Goal: Task Accomplishment & Management: Manage account settings

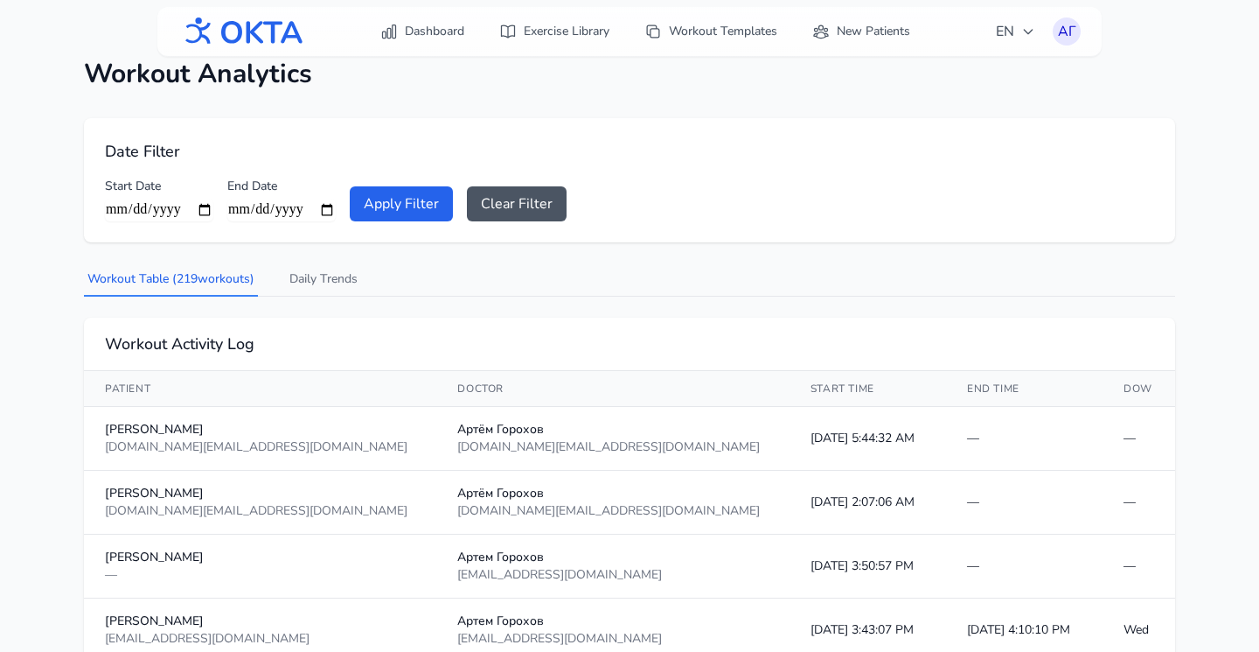
scroll to position [79, 0]
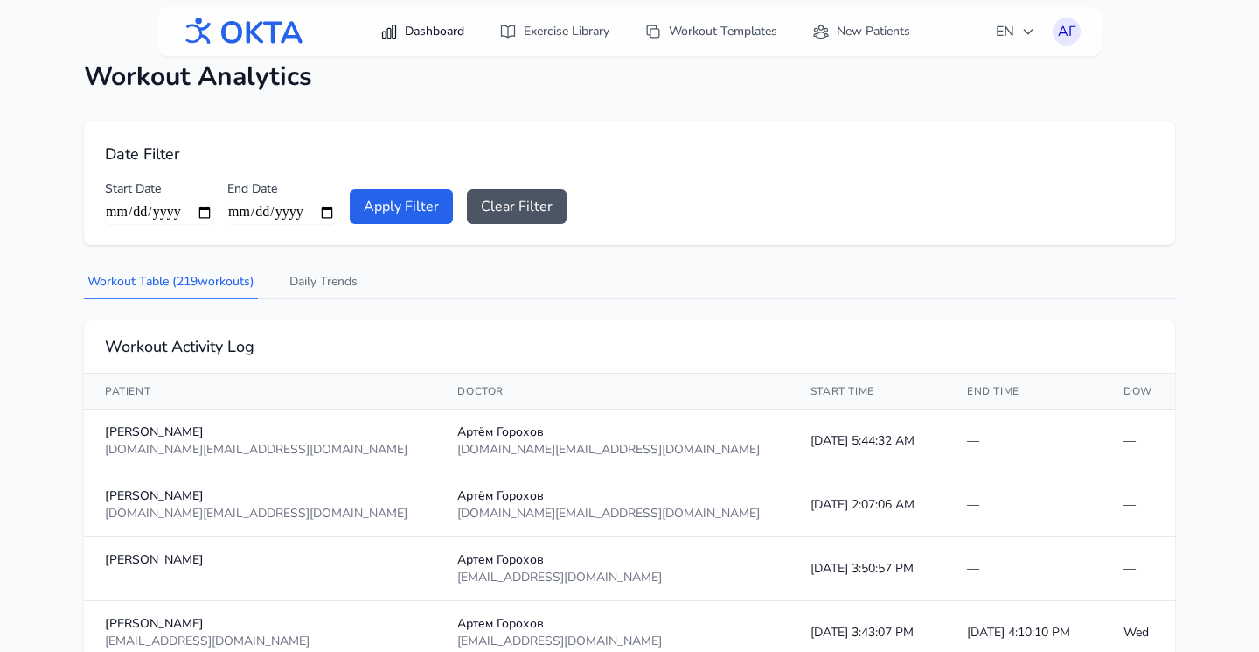
click at [443, 38] on link "Dashboard" at bounding box center [422, 31] width 105 height 31
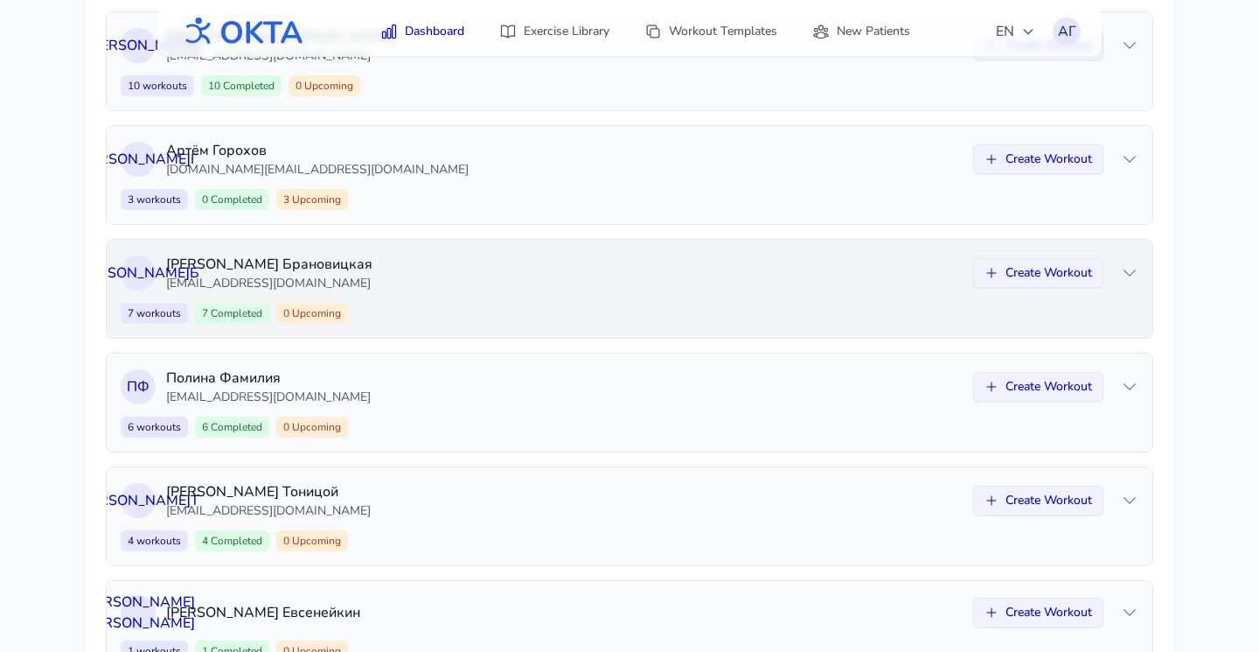
scroll to position [339, 0]
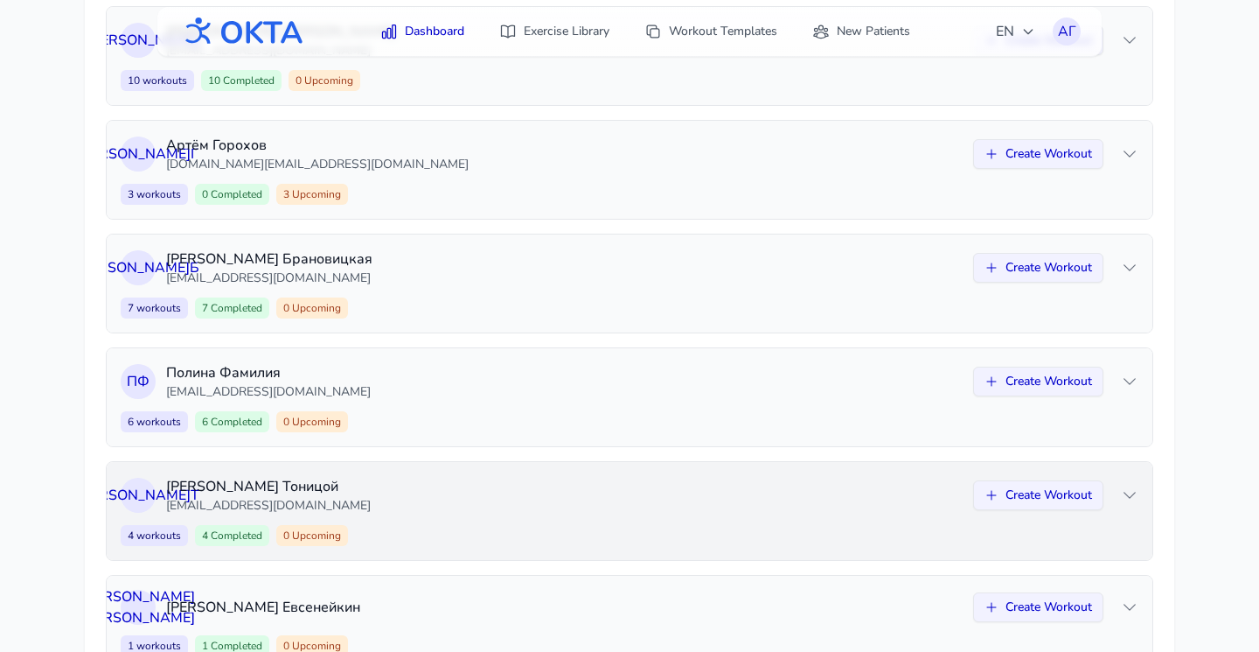
click at [471, 538] on div "4 workouts 4 Completed 0 Upcoming Create Workout" at bounding box center [630, 535] width 1018 height 21
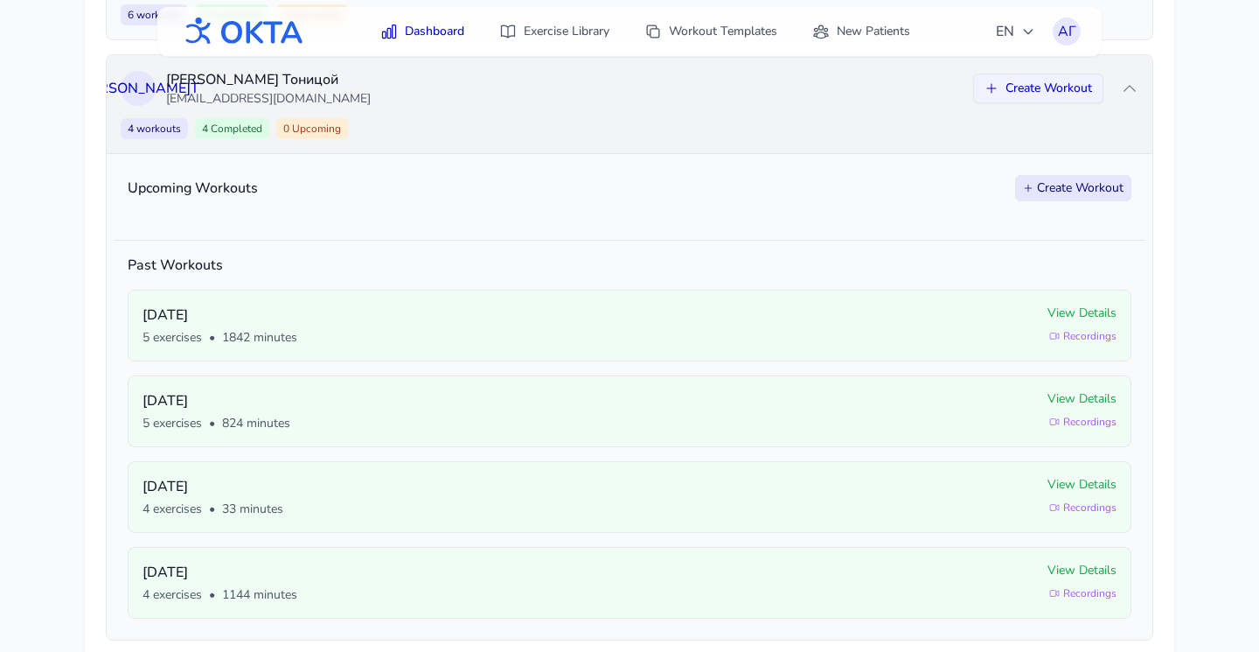
scroll to position [434, 0]
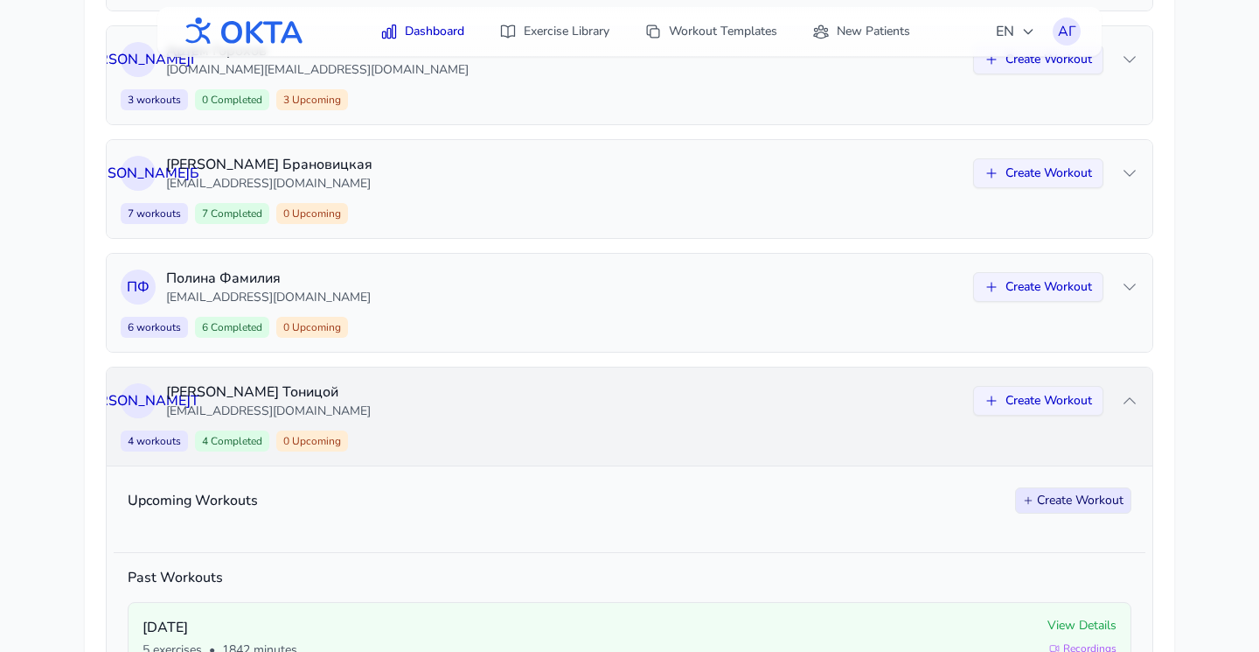
click at [481, 433] on div "4 workouts 4 Completed 0 Upcoming Create Workout" at bounding box center [630, 440] width 1018 height 21
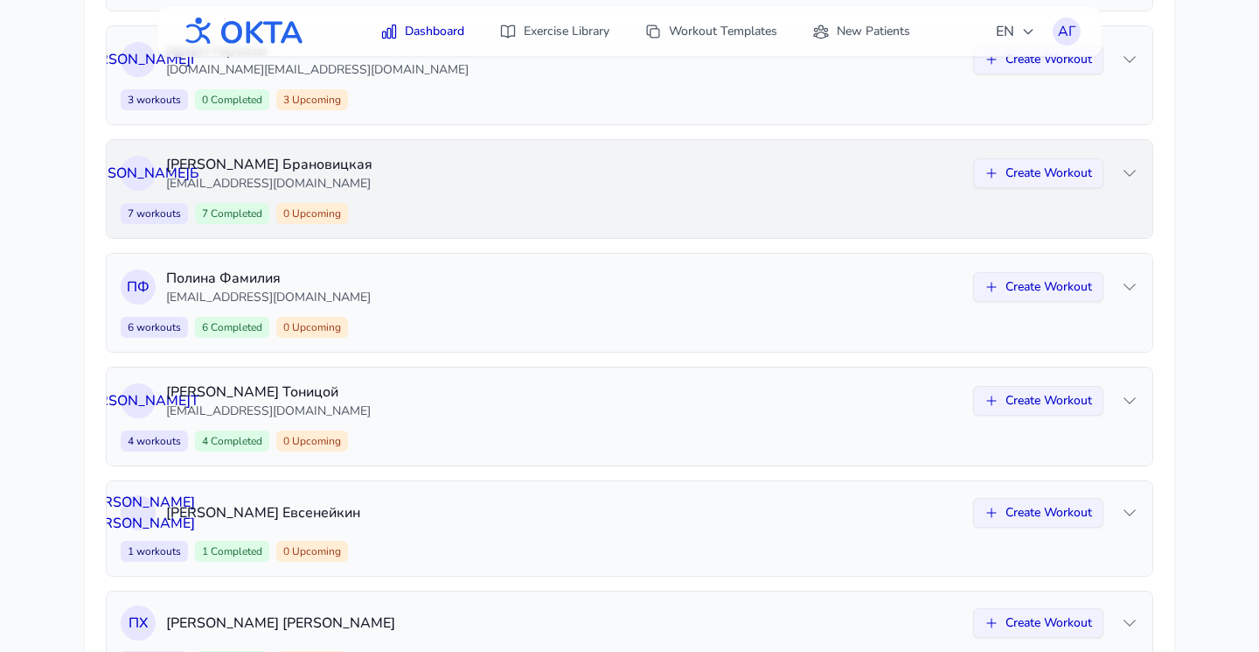
click at [540, 206] on div "7 workouts 7 Completed 0 Upcoming Create Workout" at bounding box center [630, 213] width 1018 height 21
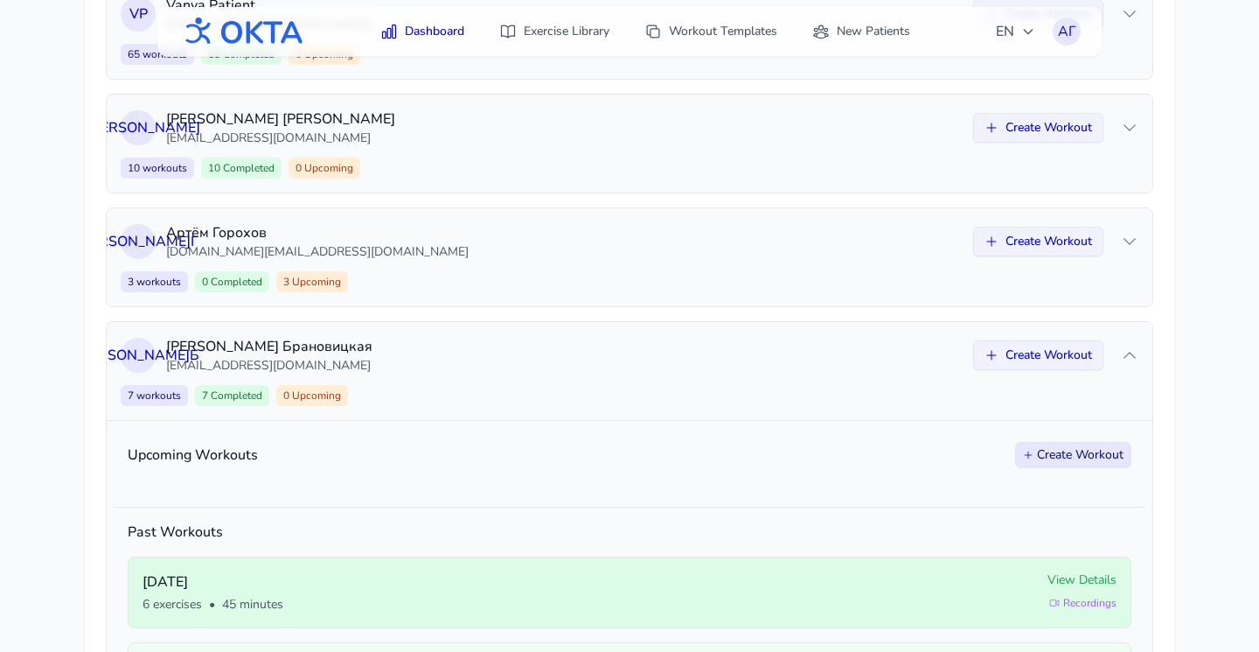
scroll to position [170, 0]
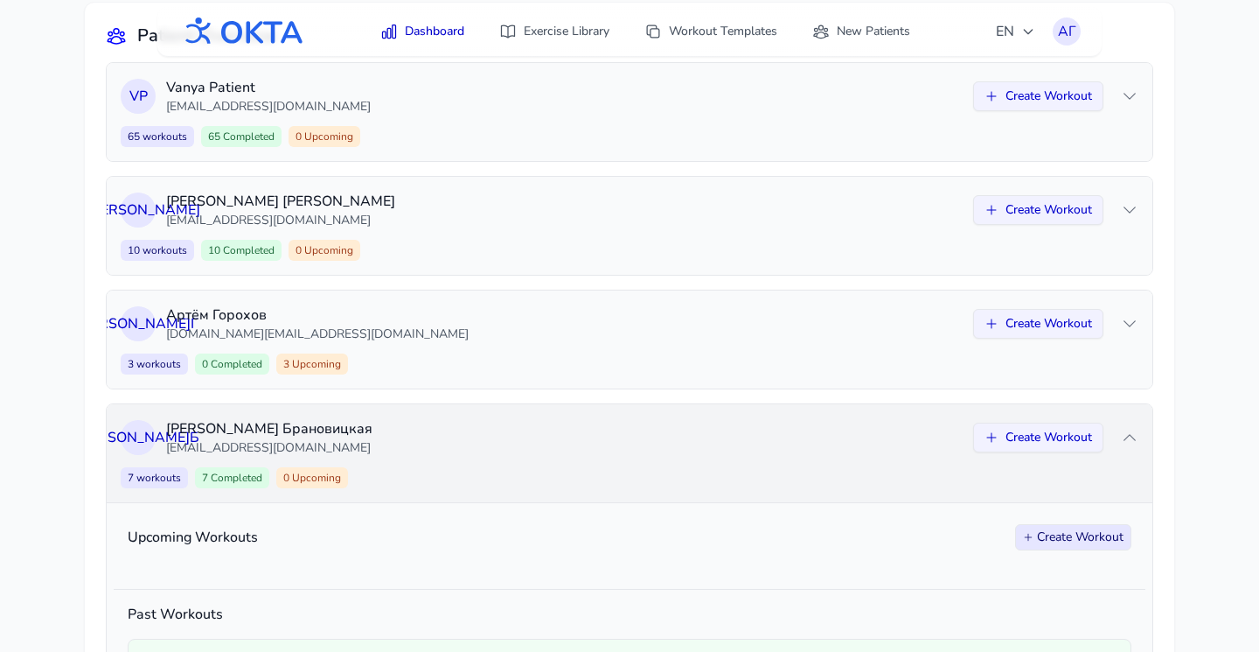
click at [531, 436] on p "Арина Брановицкая" at bounding box center [564, 428] width 797 height 21
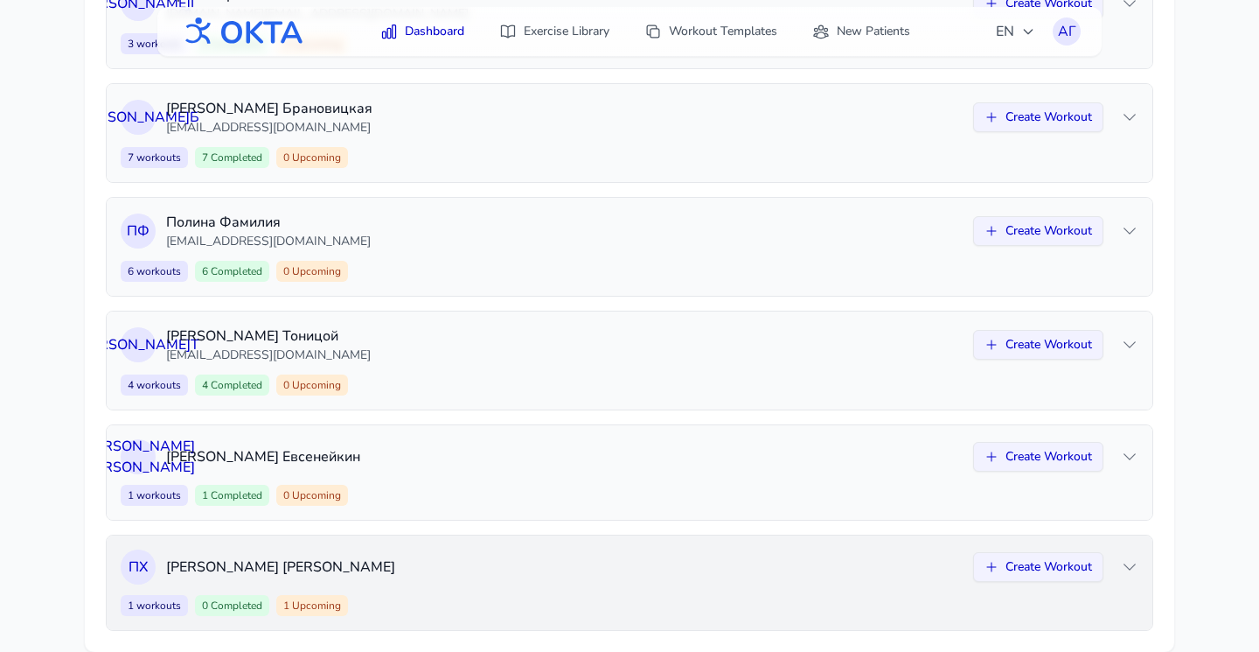
scroll to position [519, 0]
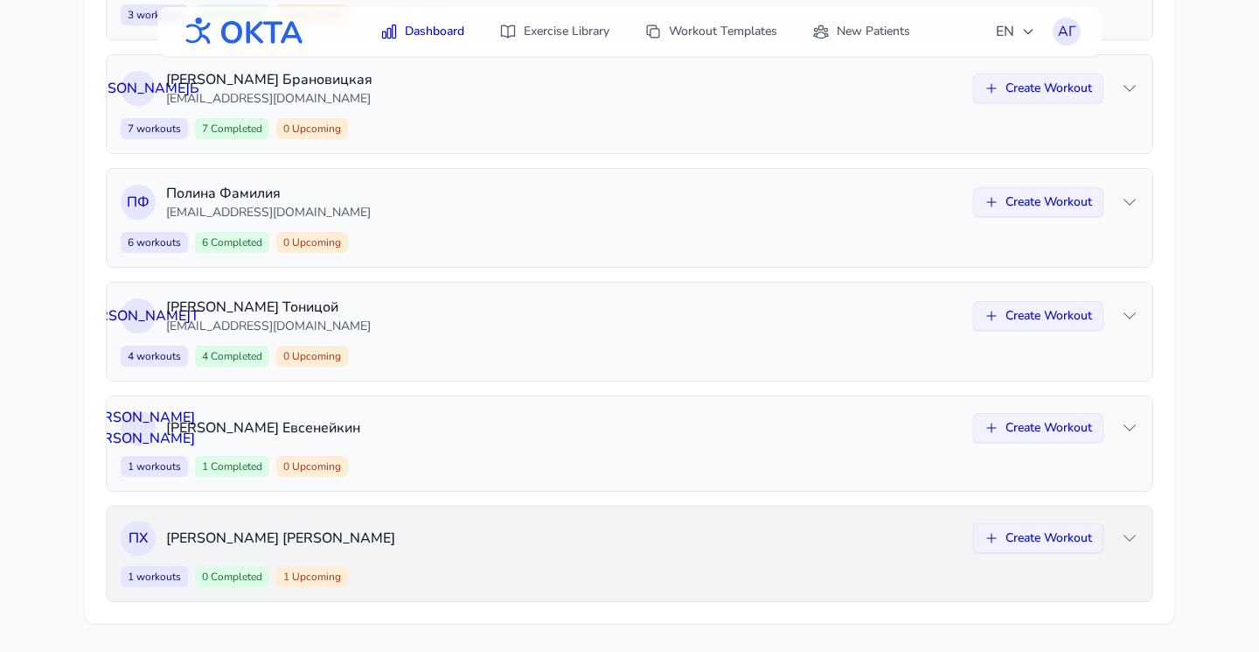
click at [436, 592] on div "П Х Павел Хегай Create Workout 1 workouts 0 Completed 1 Upcoming Create Workout" at bounding box center [630, 553] width 1046 height 94
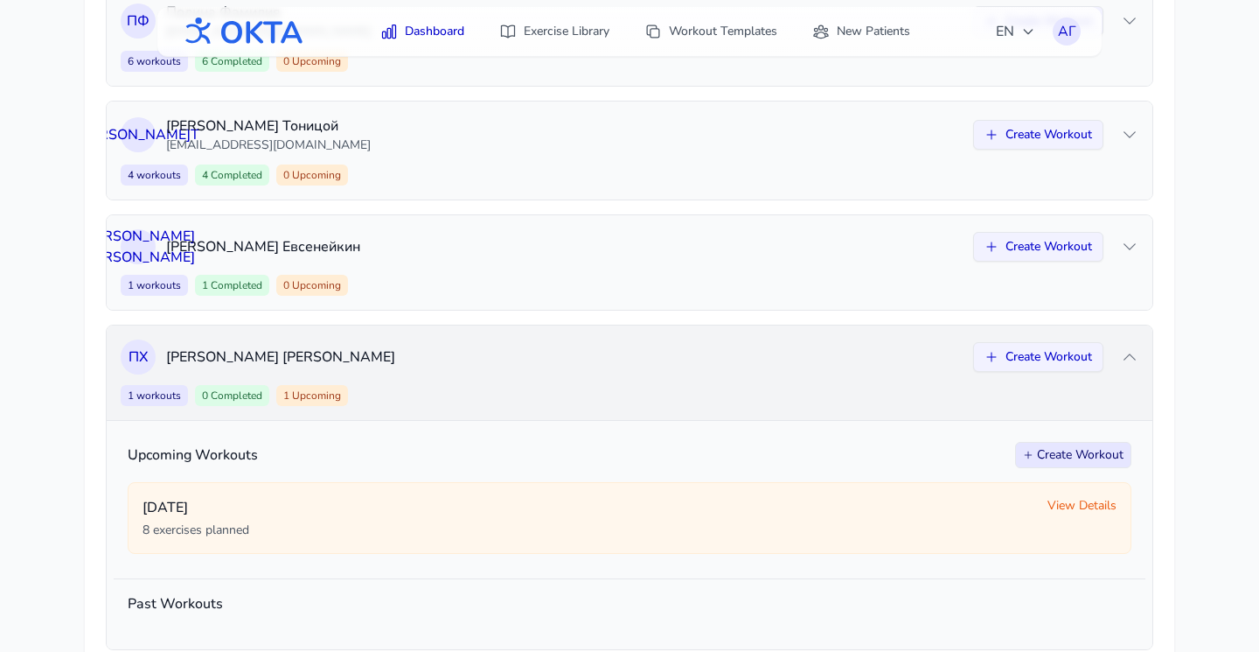
scroll to position [748, 0]
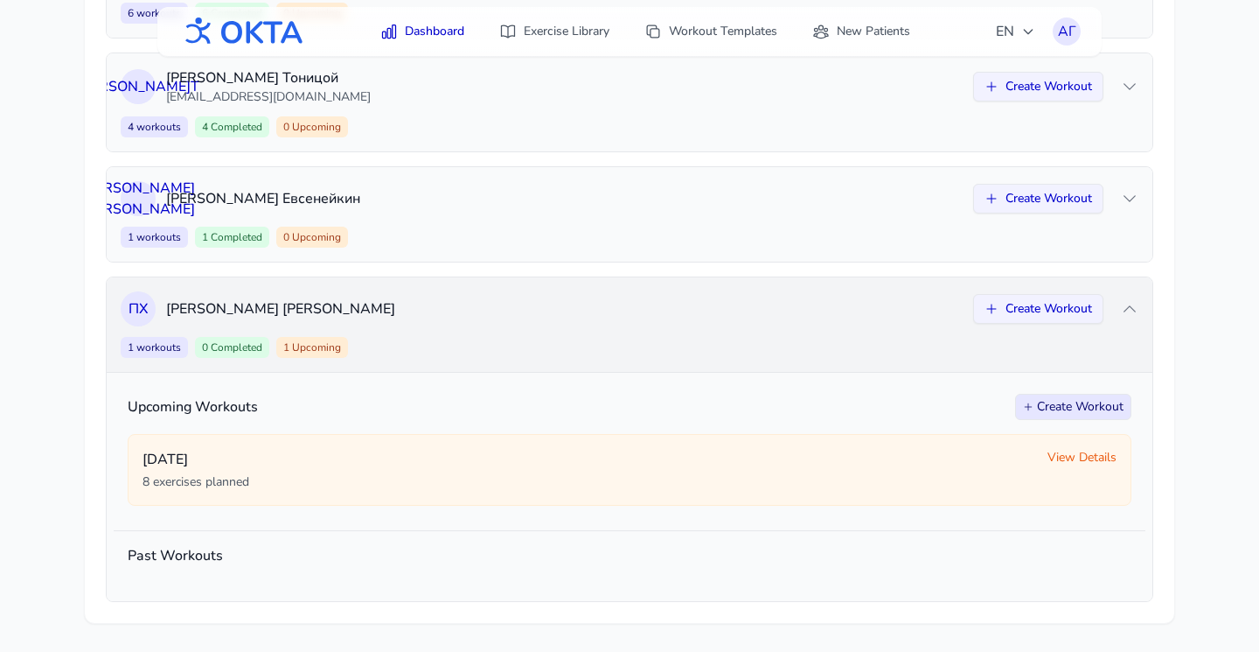
click at [554, 322] on div "П Х Павел Хегай Create Workout" at bounding box center [630, 308] width 1018 height 35
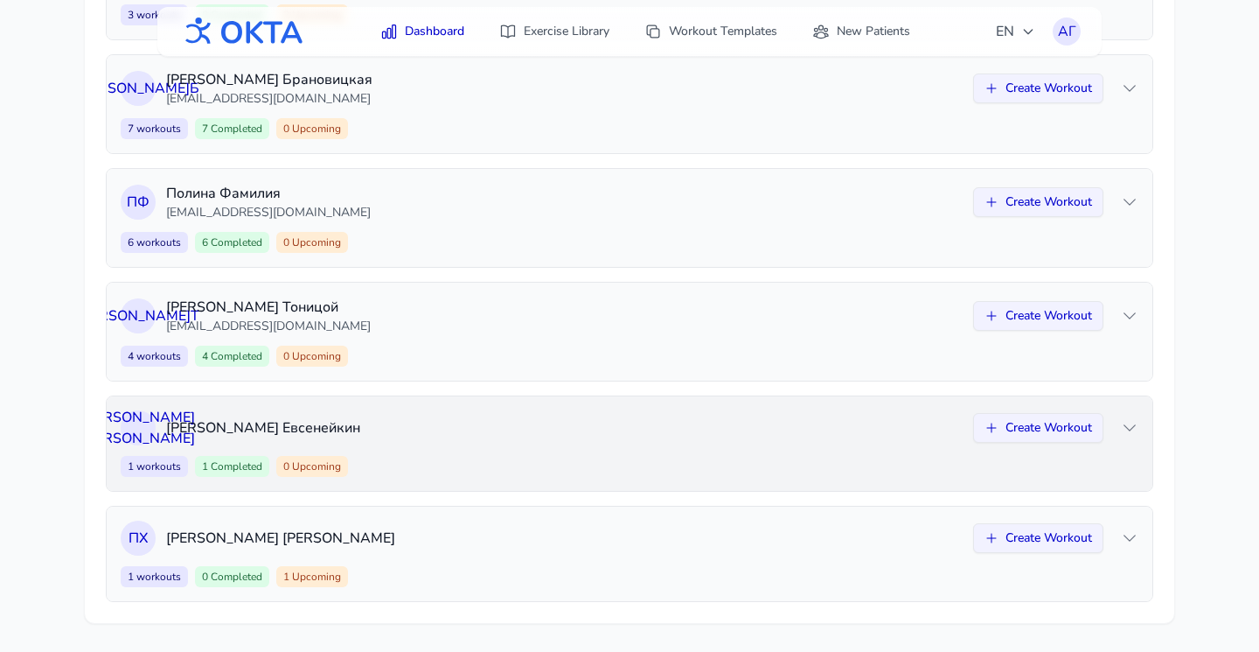
click at [500, 449] on div "Н Е Николай Евсенейкин Create Workout 1 workouts 1 Completed 0 Upcoming Create …" at bounding box center [630, 443] width 1046 height 94
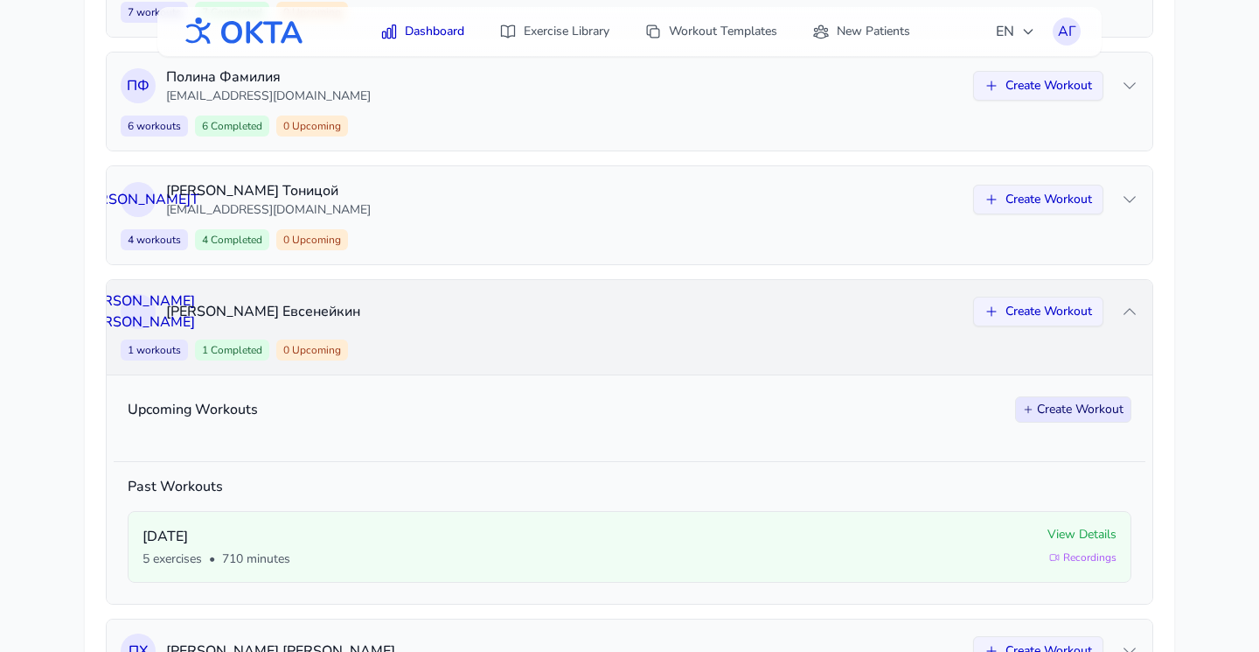
scroll to position [748, 0]
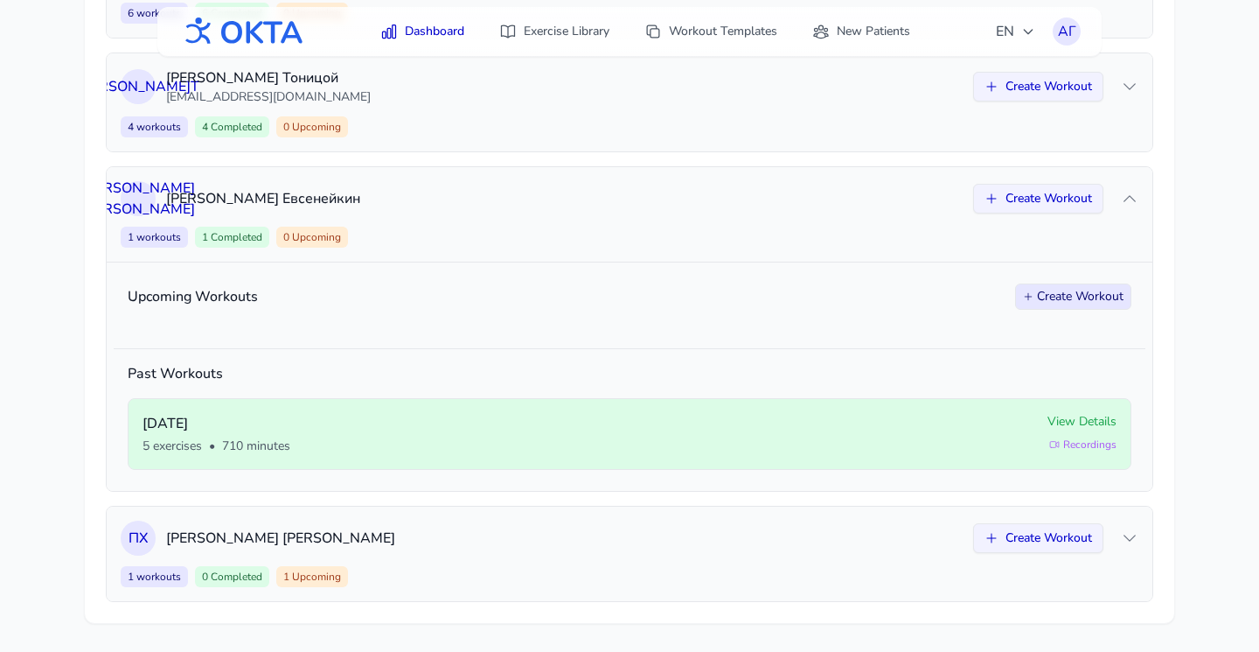
click at [694, 437] on div "5 exercises • 710 minutes" at bounding box center [588, 445] width 891 height 17
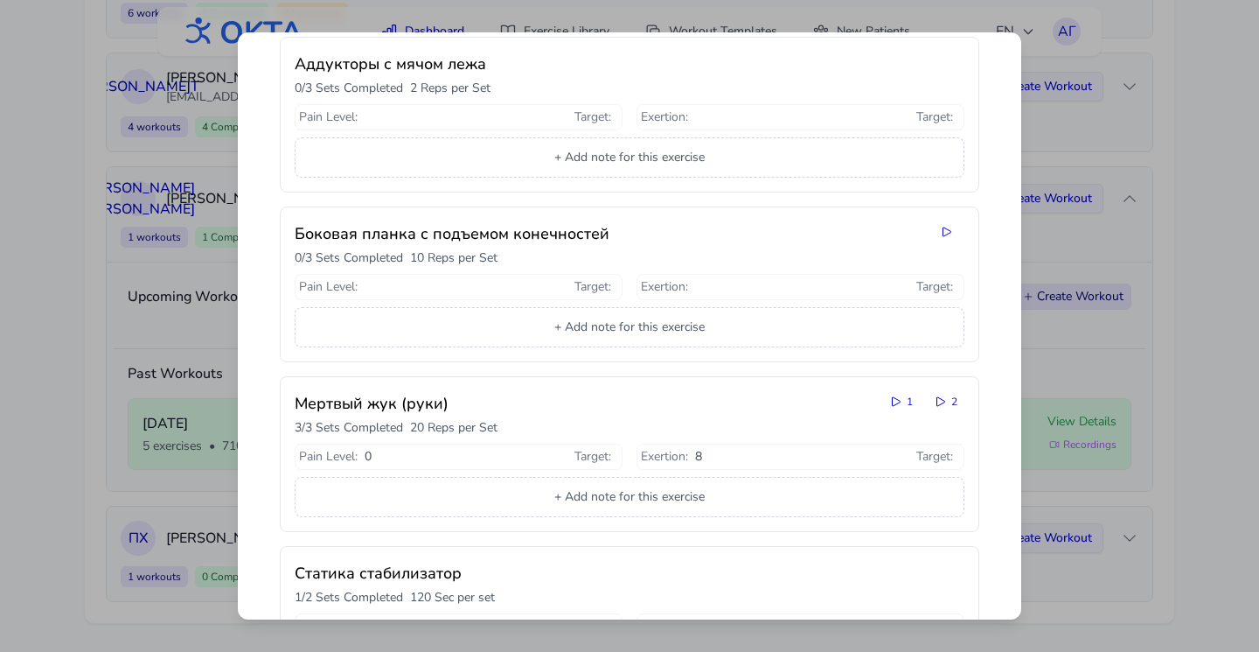
scroll to position [99, 0]
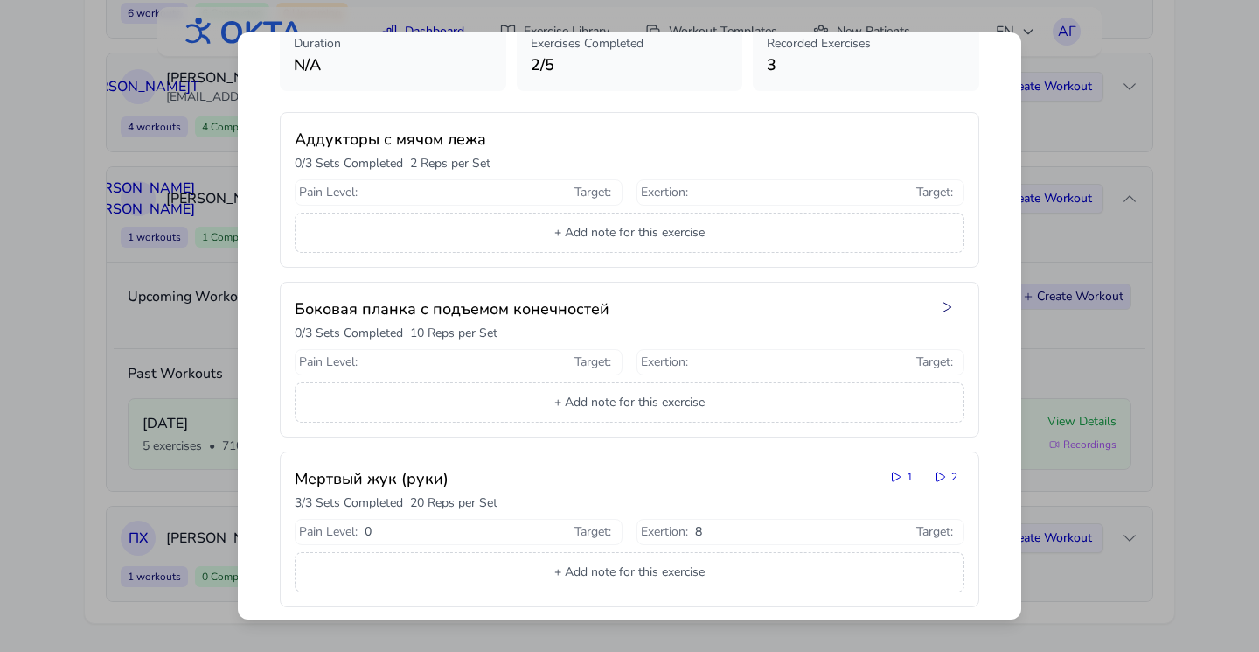
click at [949, 306] on icon at bounding box center [947, 307] width 14 height 14
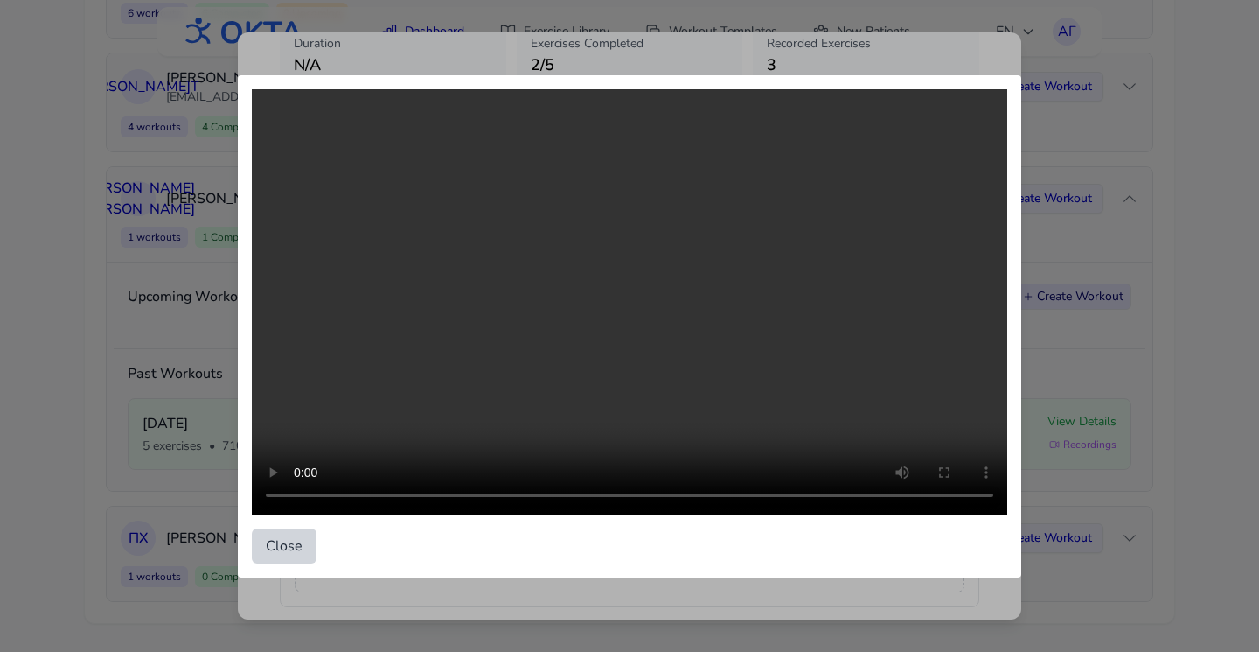
click at [283, 550] on button "Close" at bounding box center [284, 545] width 65 height 35
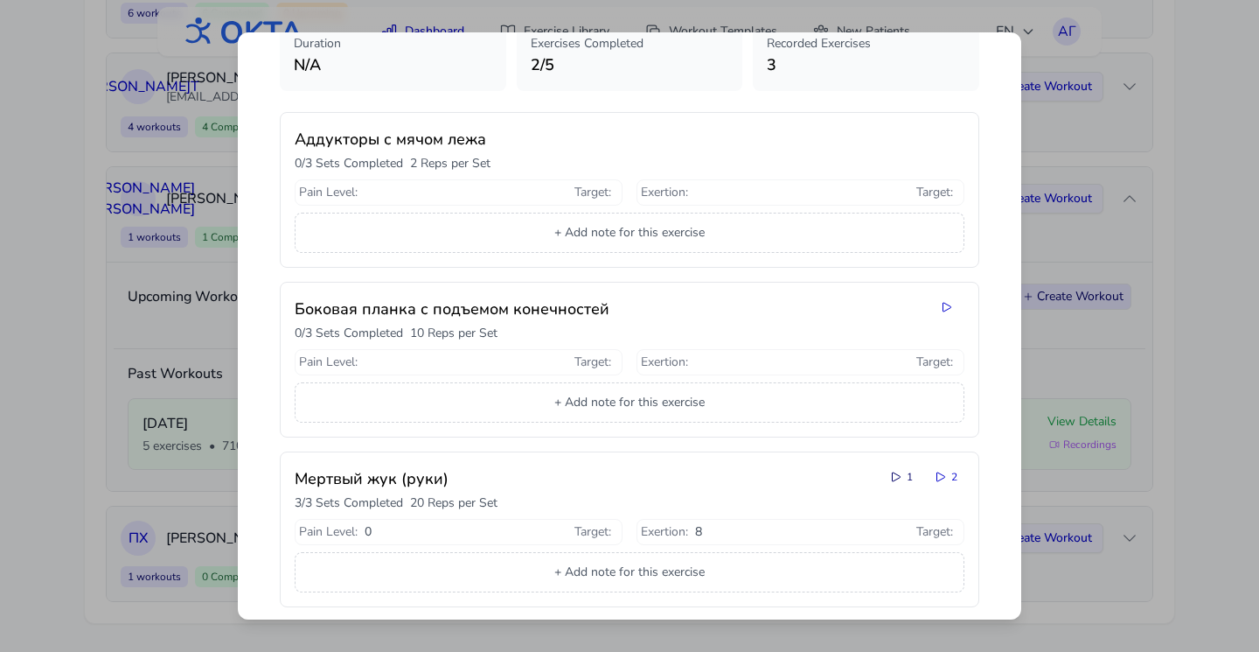
click at [897, 476] on icon at bounding box center [896, 477] width 14 height 14
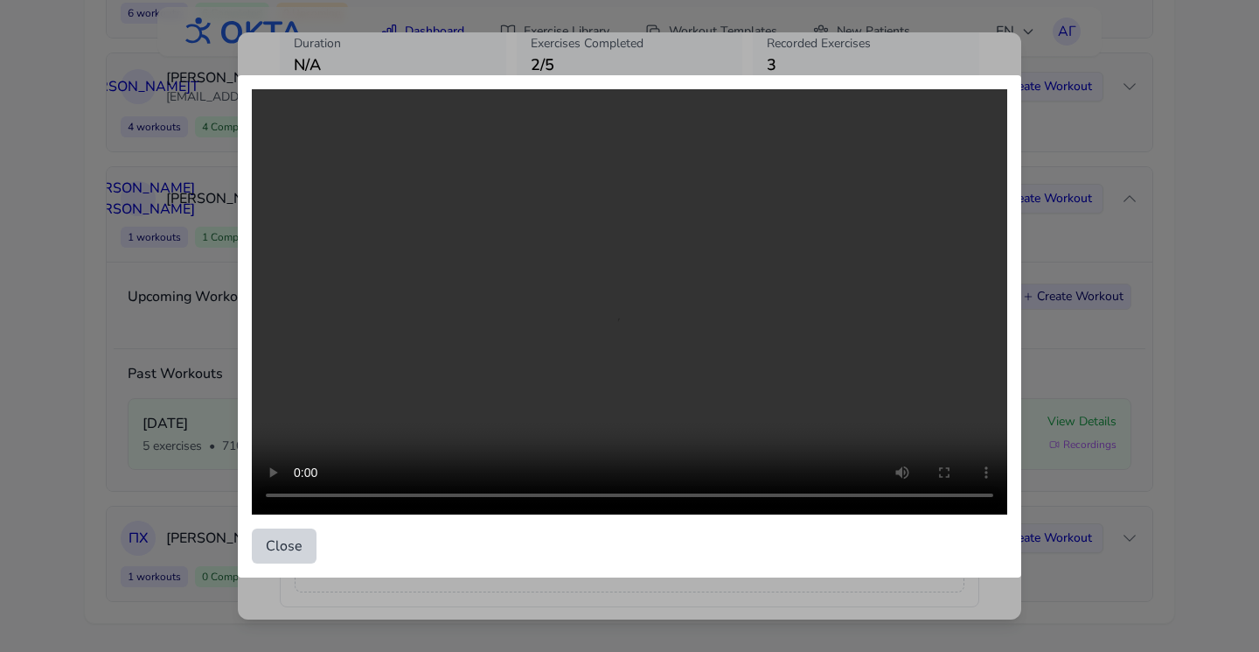
click at [289, 547] on button "Close" at bounding box center [284, 545] width 65 height 35
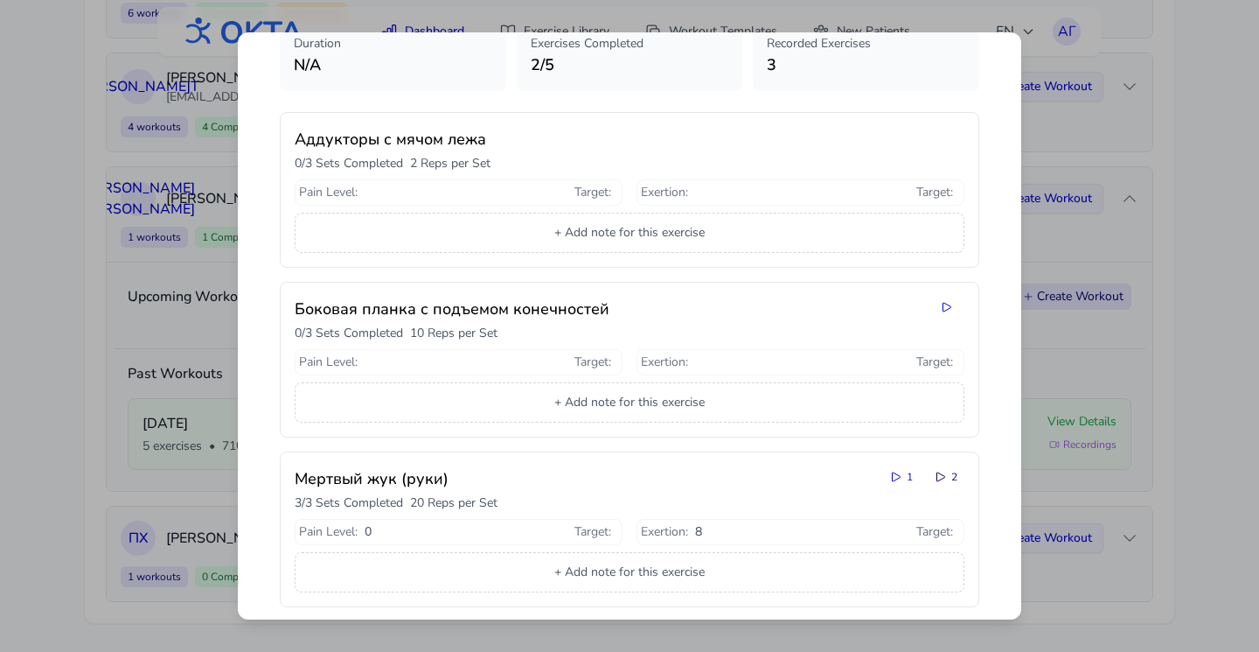
click at [941, 477] on icon at bounding box center [941, 477] width 14 height 14
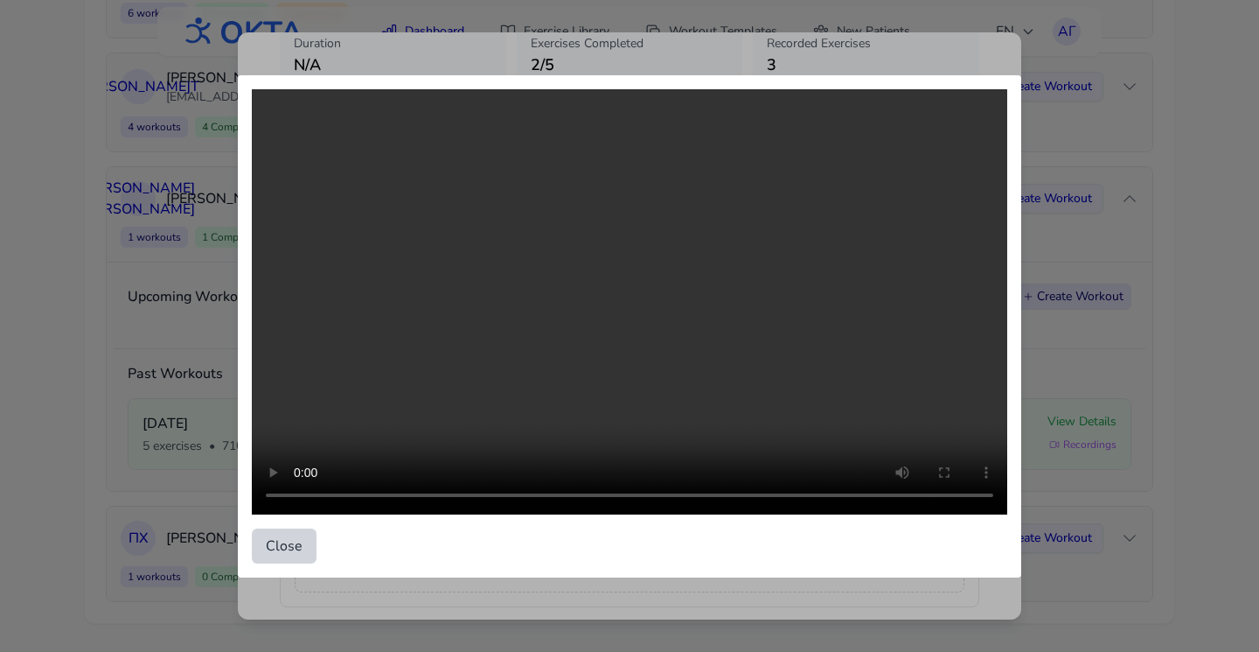
click at [276, 549] on button "Close" at bounding box center [284, 545] width 65 height 35
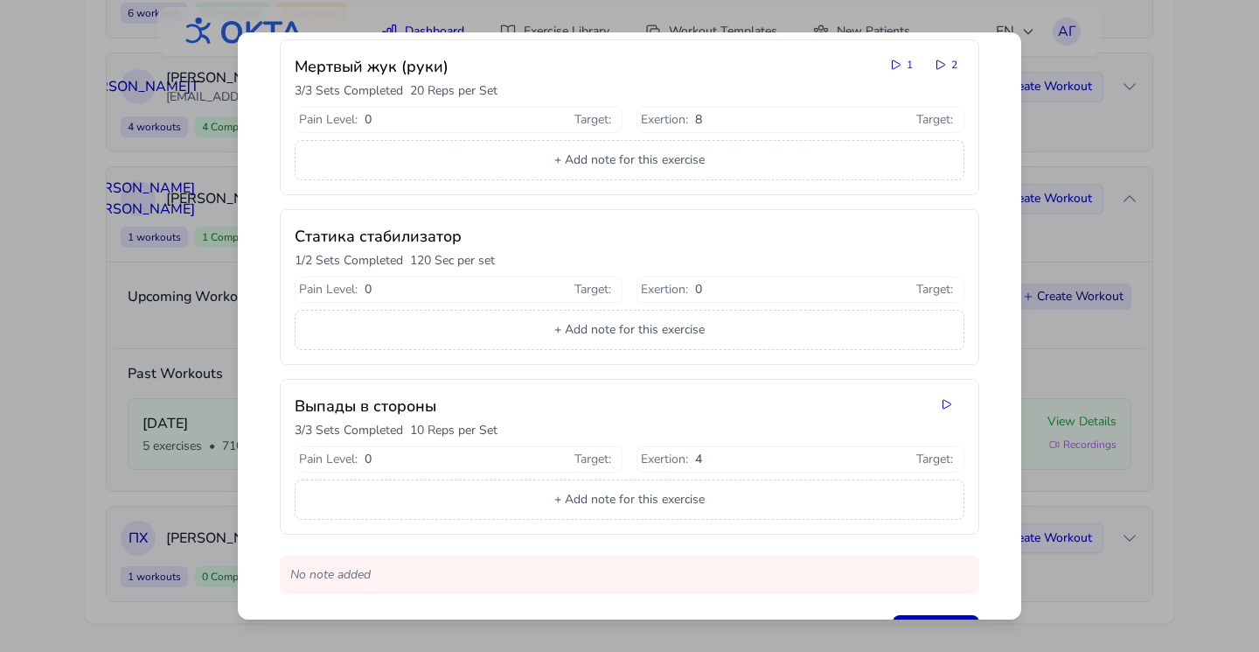
scroll to position [583, 0]
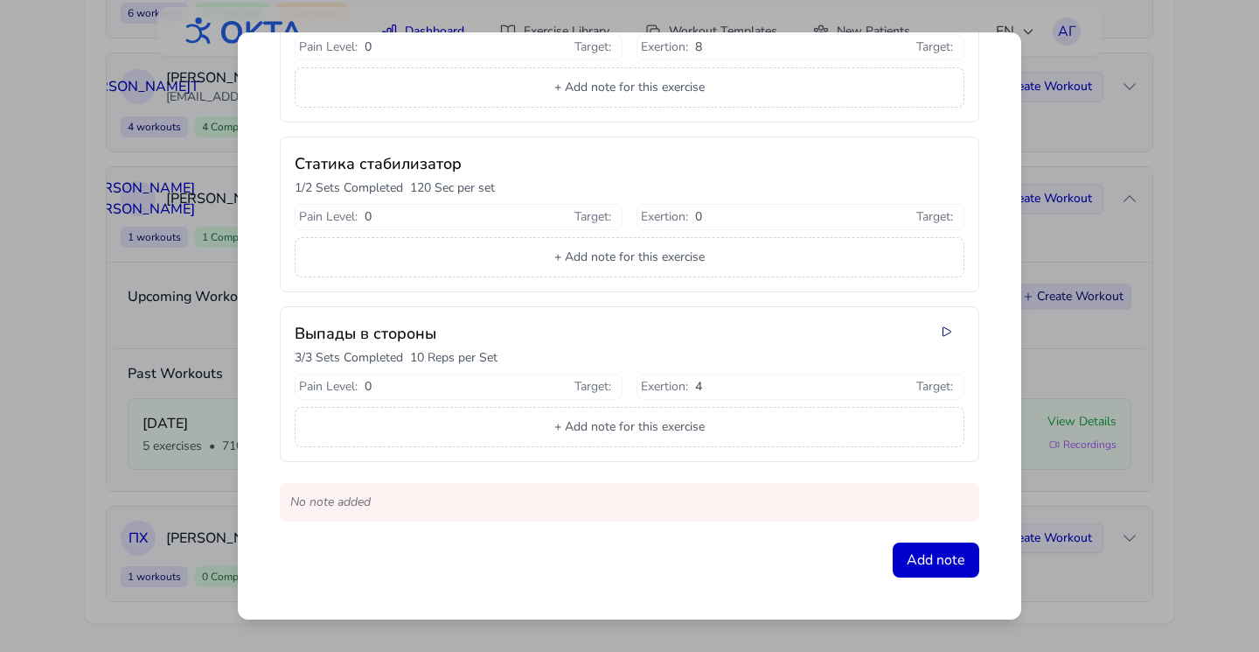
click at [946, 331] on icon at bounding box center [947, 331] width 14 height 14
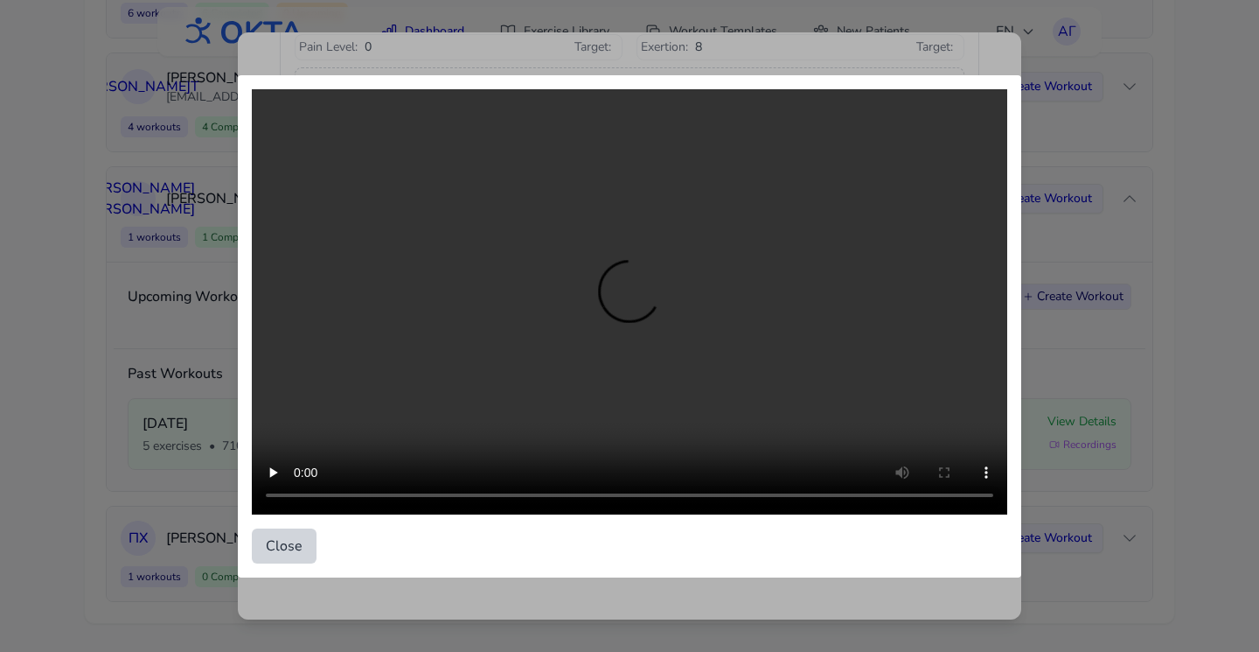
click at [297, 537] on button "Close" at bounding box center [284, 545] width 65 height 35
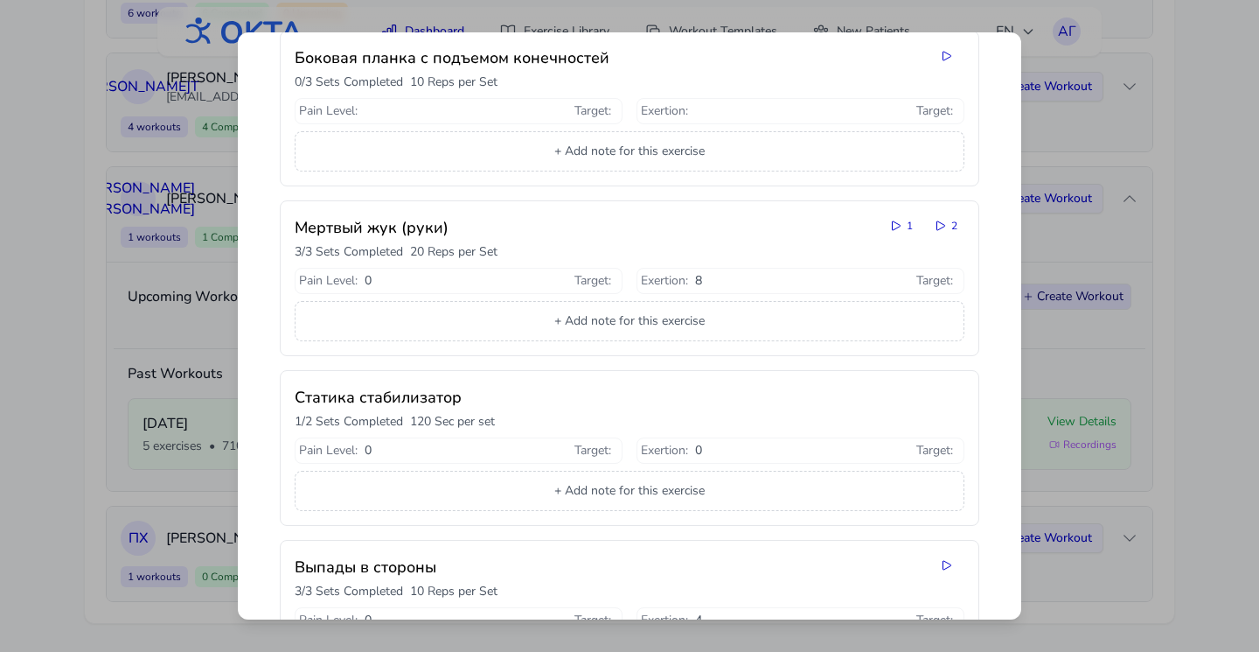
scroll to position [0, 0]
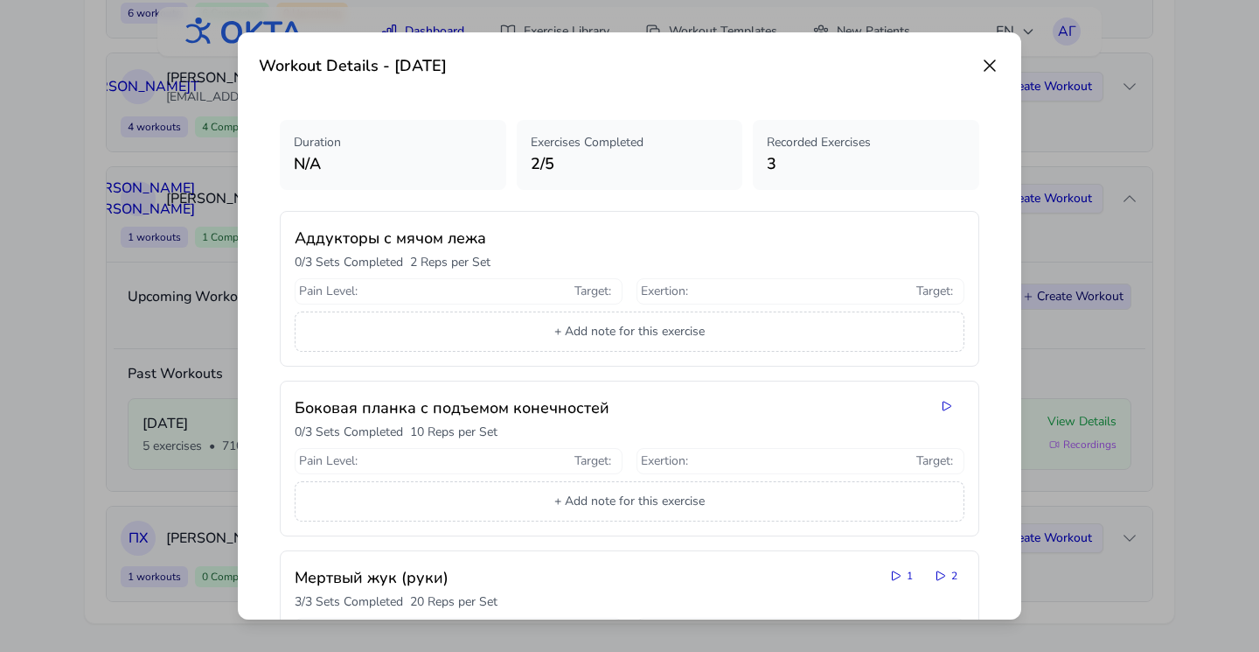
click at [989, 66] on icon at bounding box center [990, 65] width 10 height 10
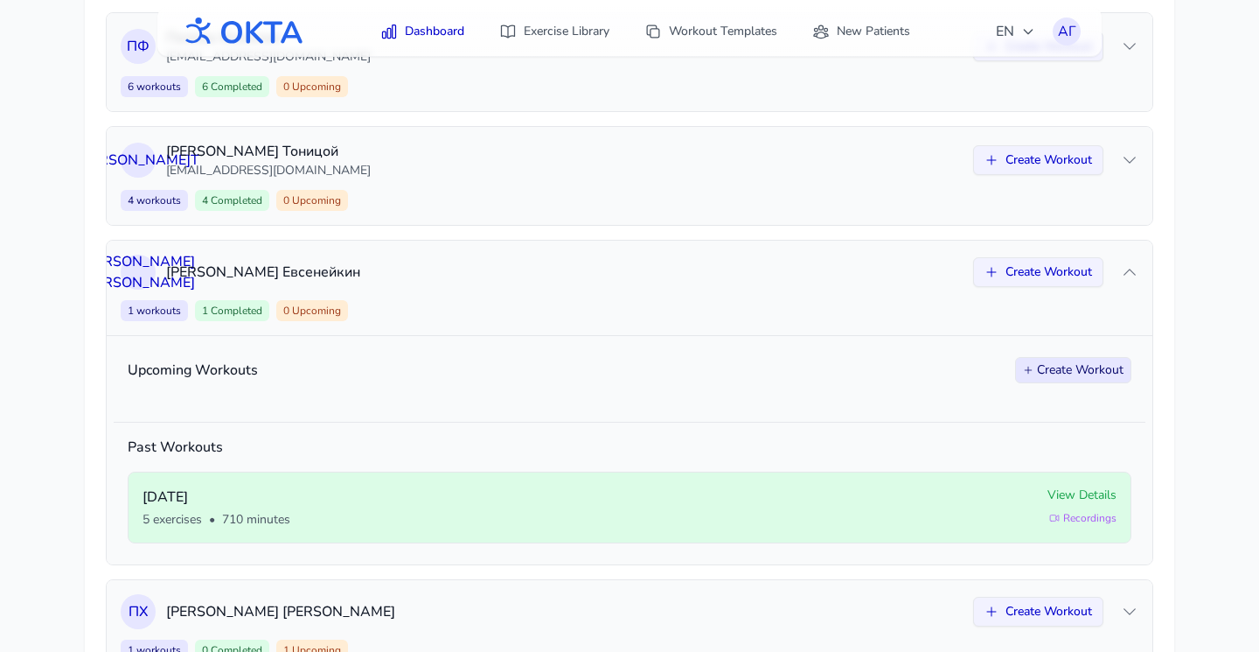
scroll to position [748, 0]
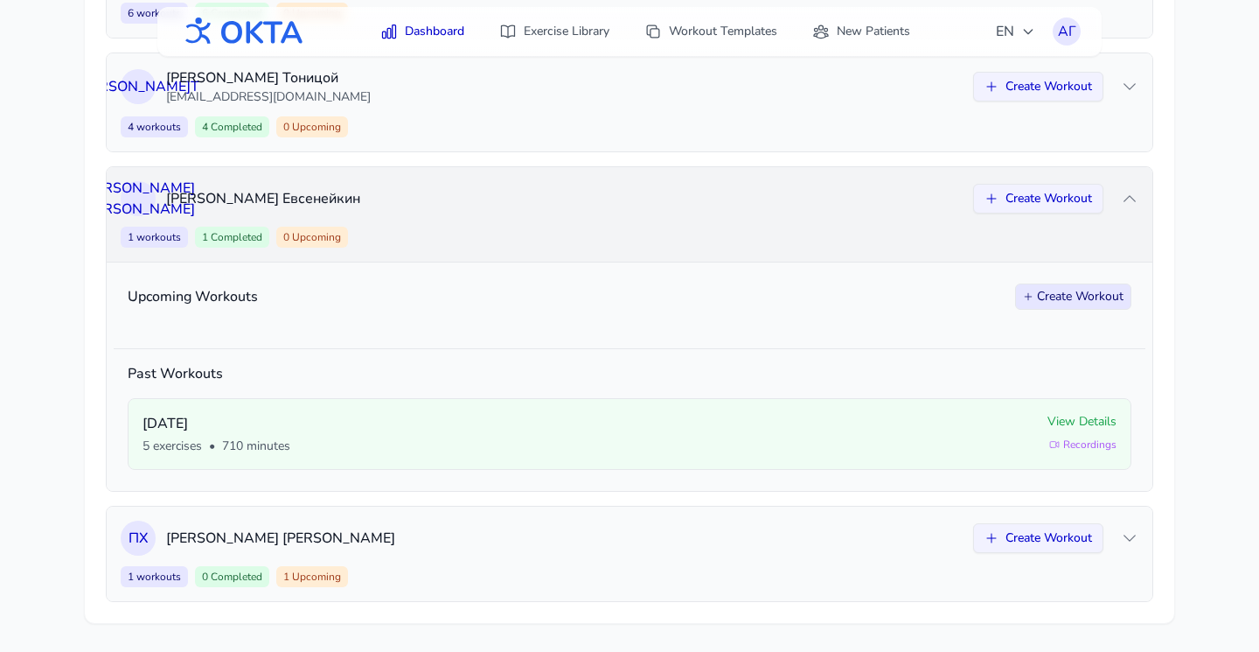
click at [893, 217] on div "Н Е Николай Евсенейкин Create Workout 1 workouts 1 Completed 0 Upcoming Create …" at bounding box center [630, 214] width 1046 height 94
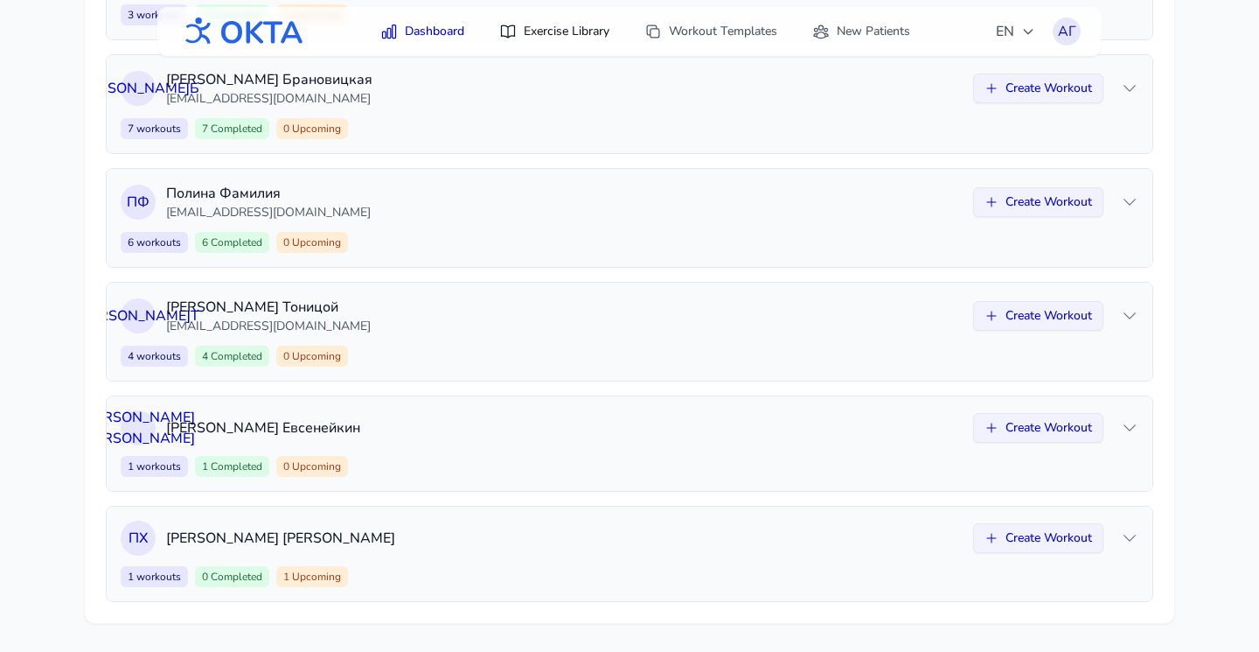
click at [549, 34] on link "Exercise Library" at bounding box center [554, 31] width 131 height 31
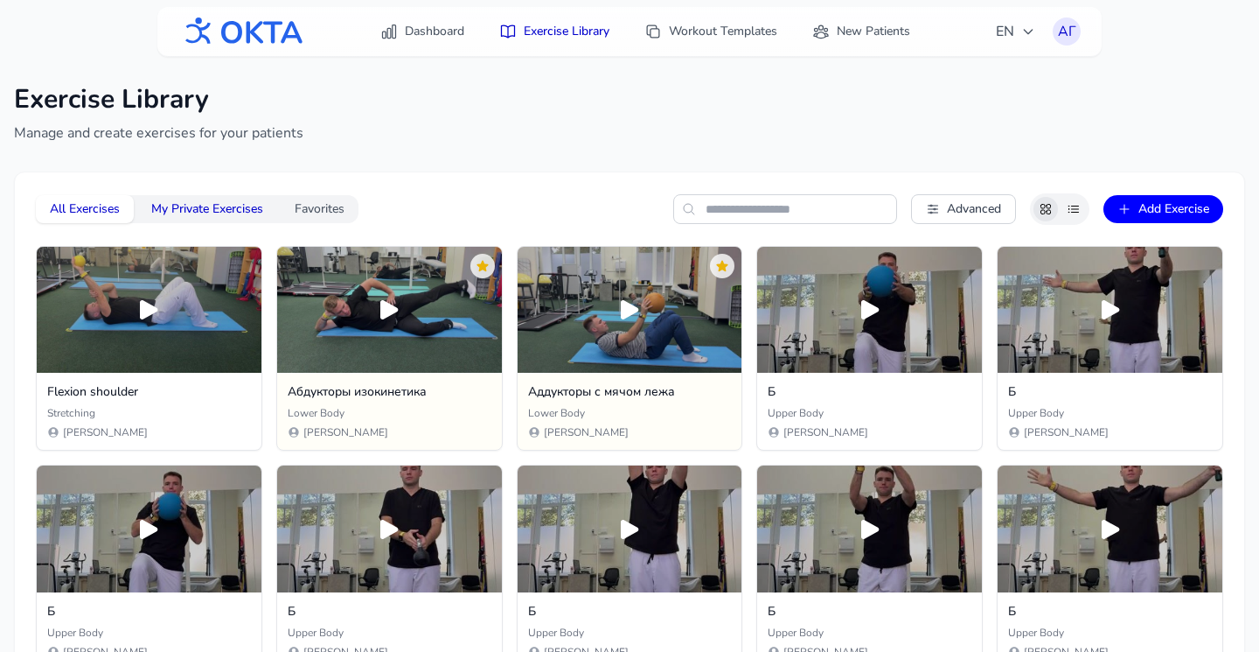
click at [194, 206] on button "My Private Exercises" at bounding box center [207, 209] width 140 height 28
click at [312, 206] on button "Favorites" at bounding box center [320, 209] width 78 height 28
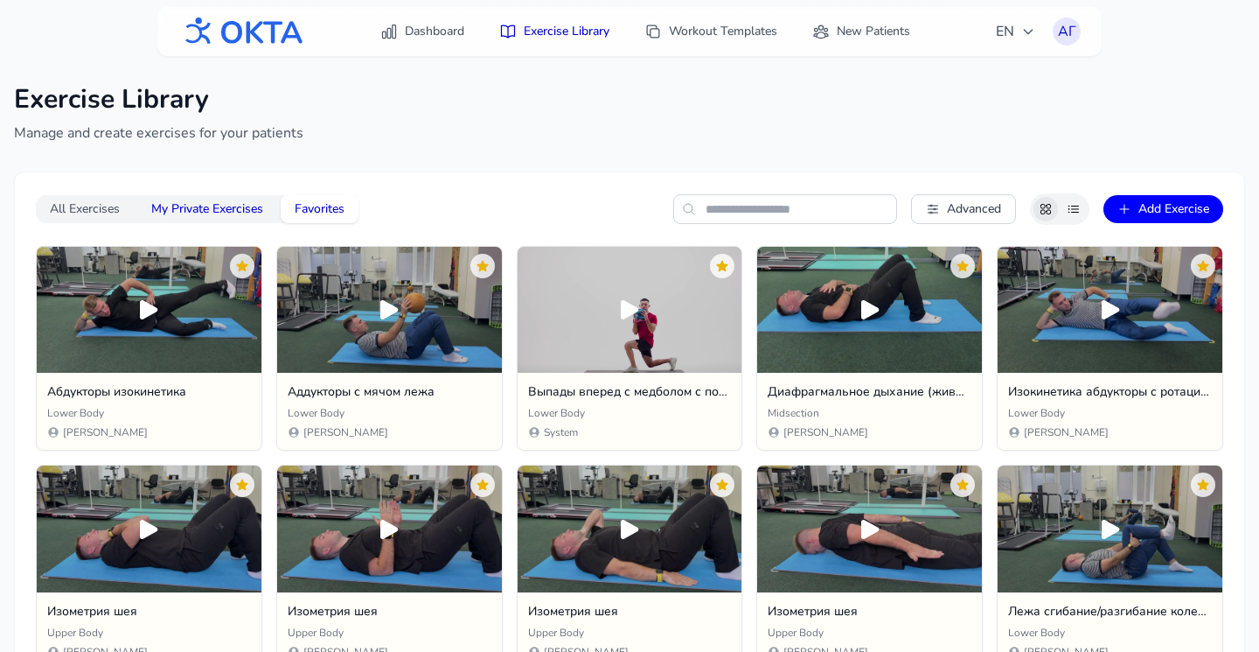
click at [246, 206] on button "My Private Exercises" at bounding box center [207, 209] width 140 height 28
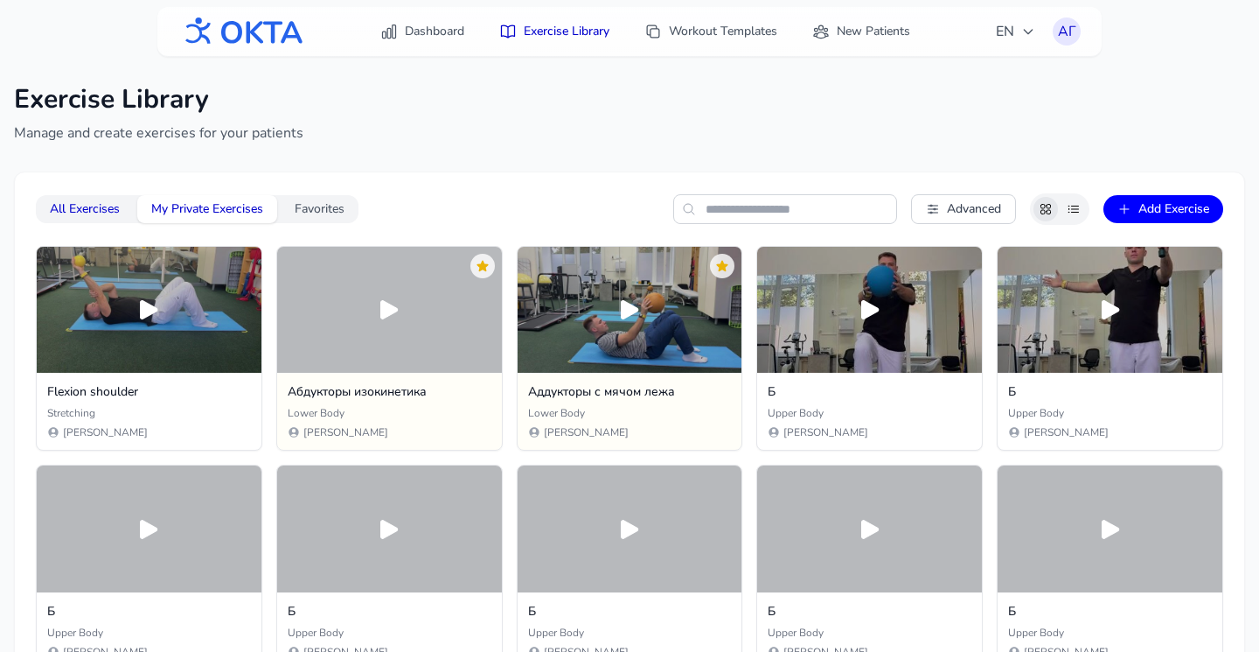
click at [109, 213] on button "All Exercises" at bounding box center [85, 209] width 98 height 28
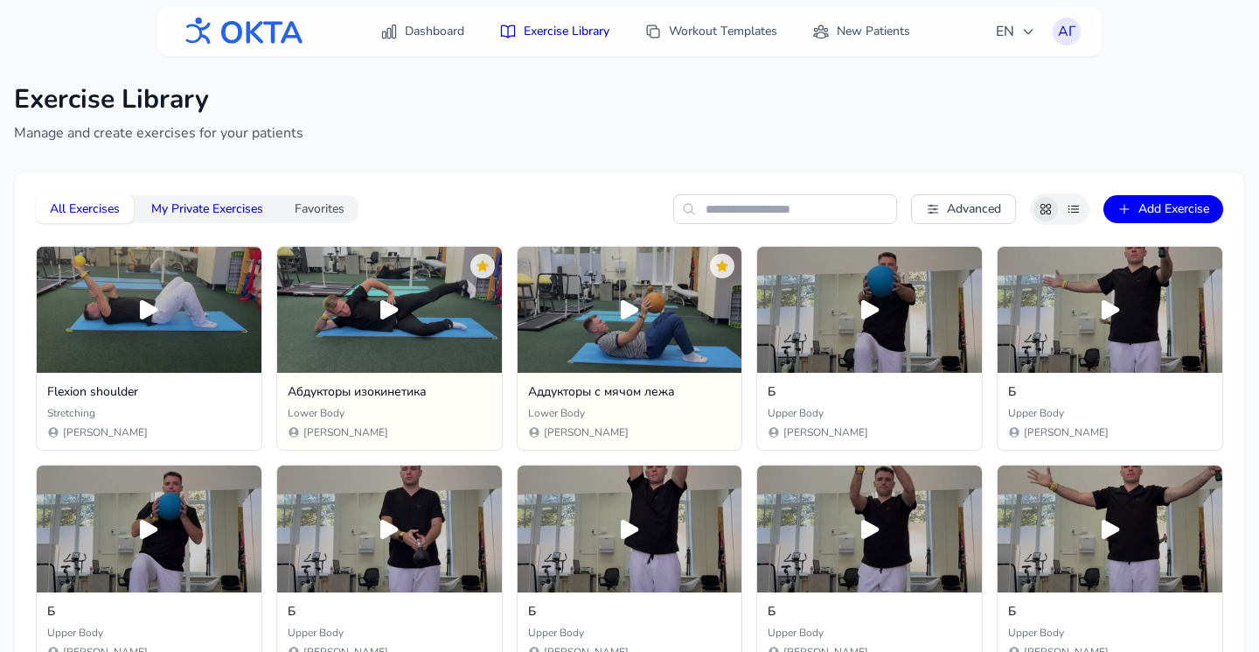
click at [215, 208] on button "My Private Exercises" at bounding box center [207, 209] width 140 height 28
click at [1071, 209] on icon at bounding box center [1074, 209] width 14 height 14
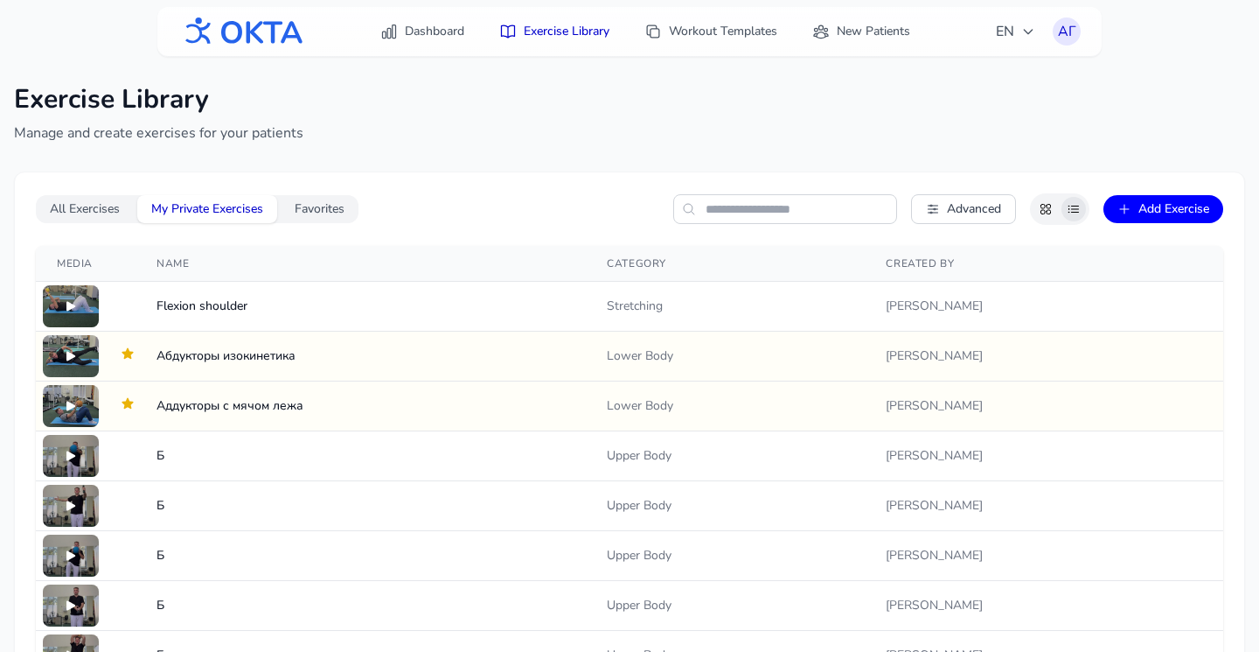
click at [1047, 209] on icon at bounding box center [1046, 209] width 14 height 14
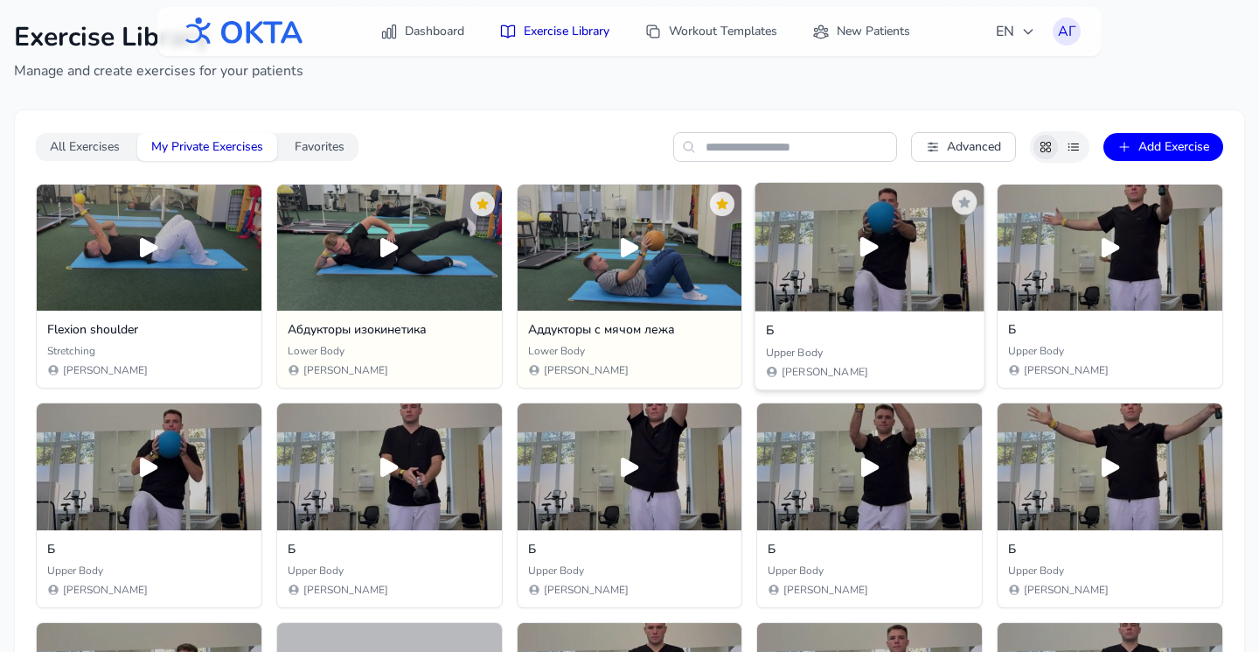
scroll to position [76, 0]
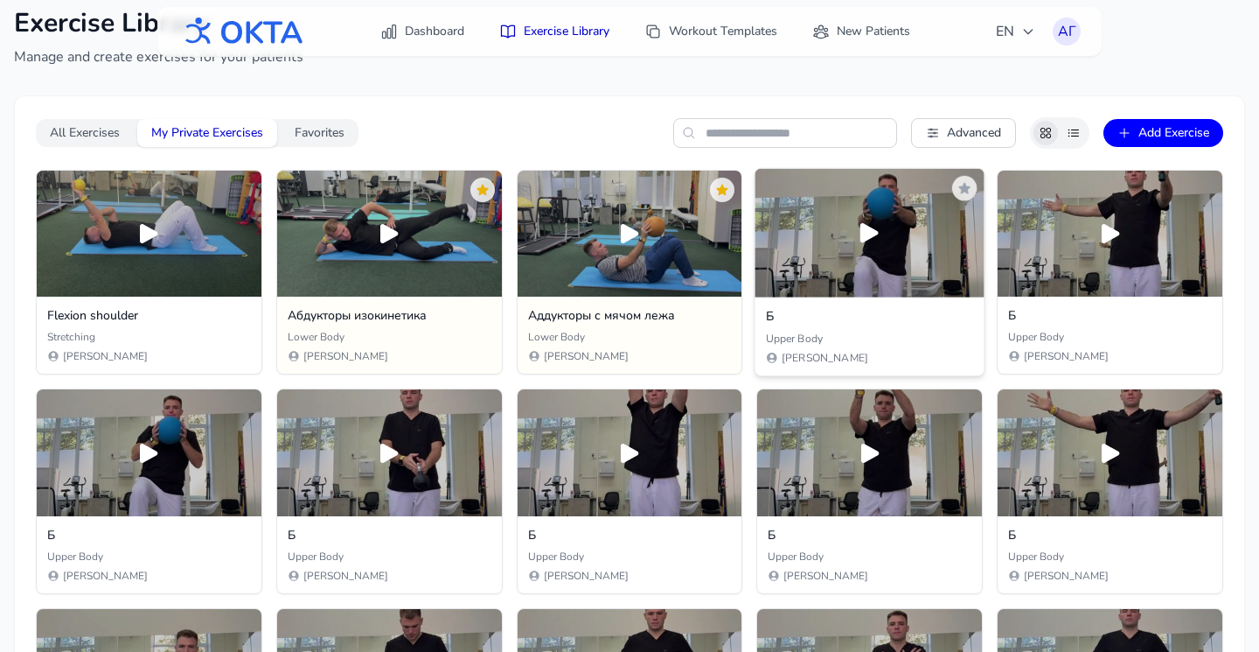
click at [871, 262] on div at bounding box center [870, 233] width 229 height 129
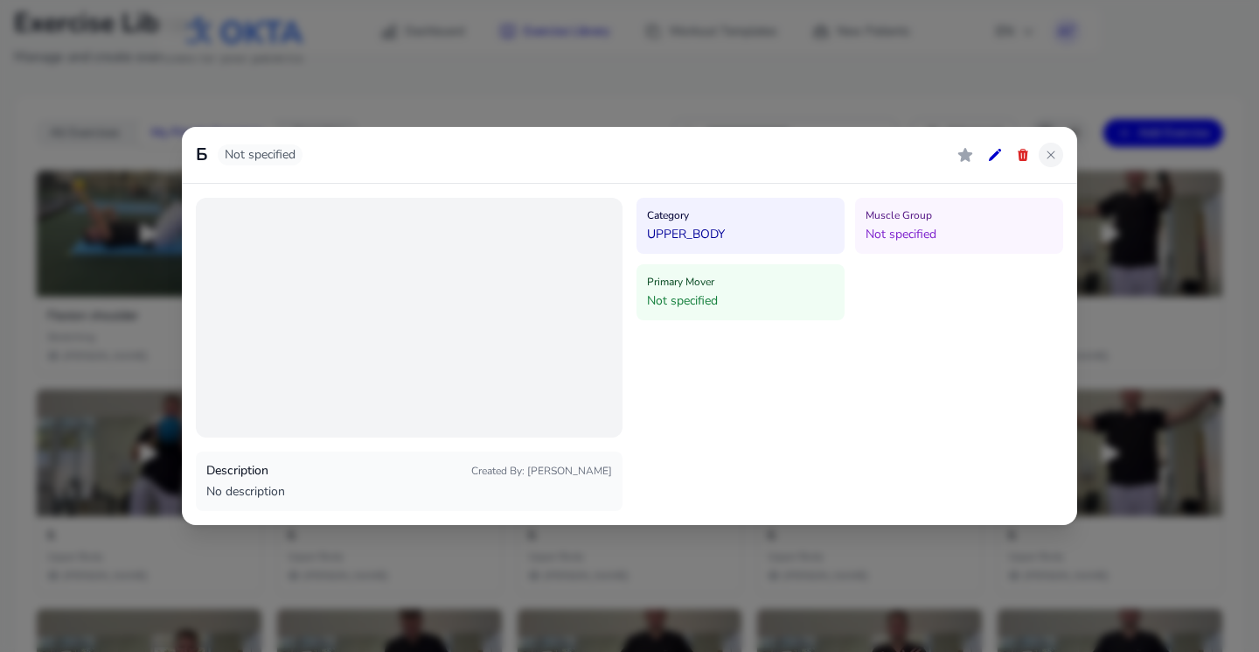
click at [1053, 156] on icon at bounding box center [1051, 155] width 14 height 14
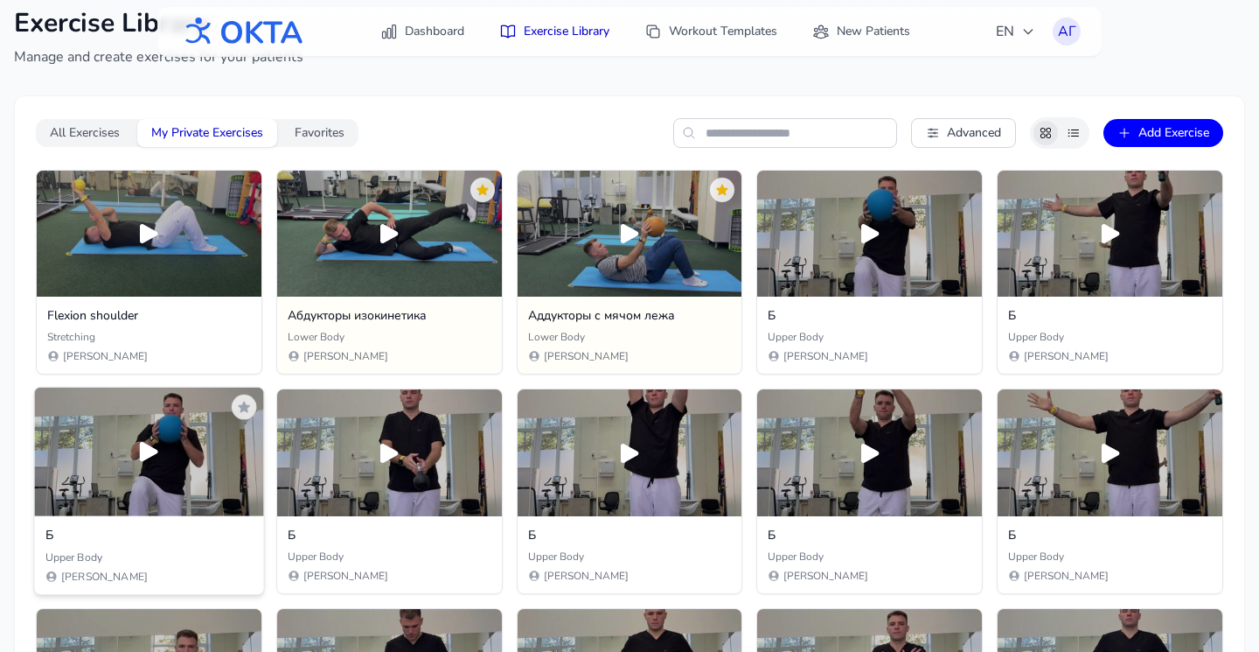
click at [137, 468] on div at bounding box center [148, 451] width 229 height 129
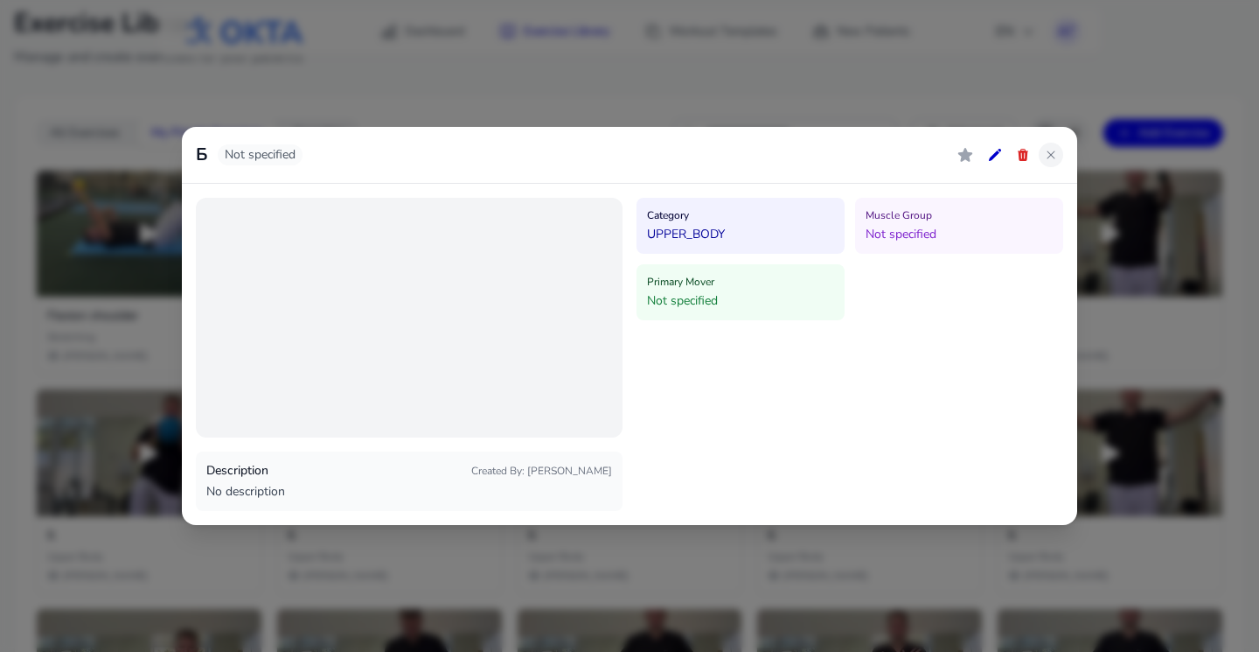
click at [1052, 157] on icon at bounding box center [1051, 155] width 14 height 14
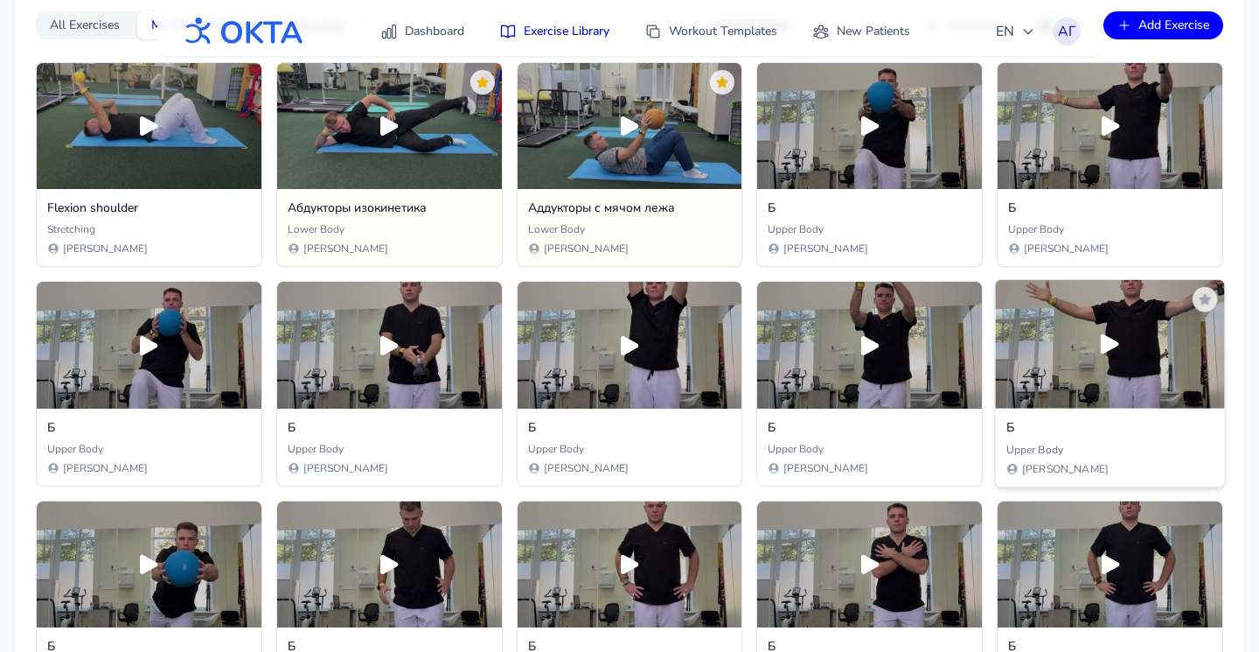
scroll to position [187, 0]
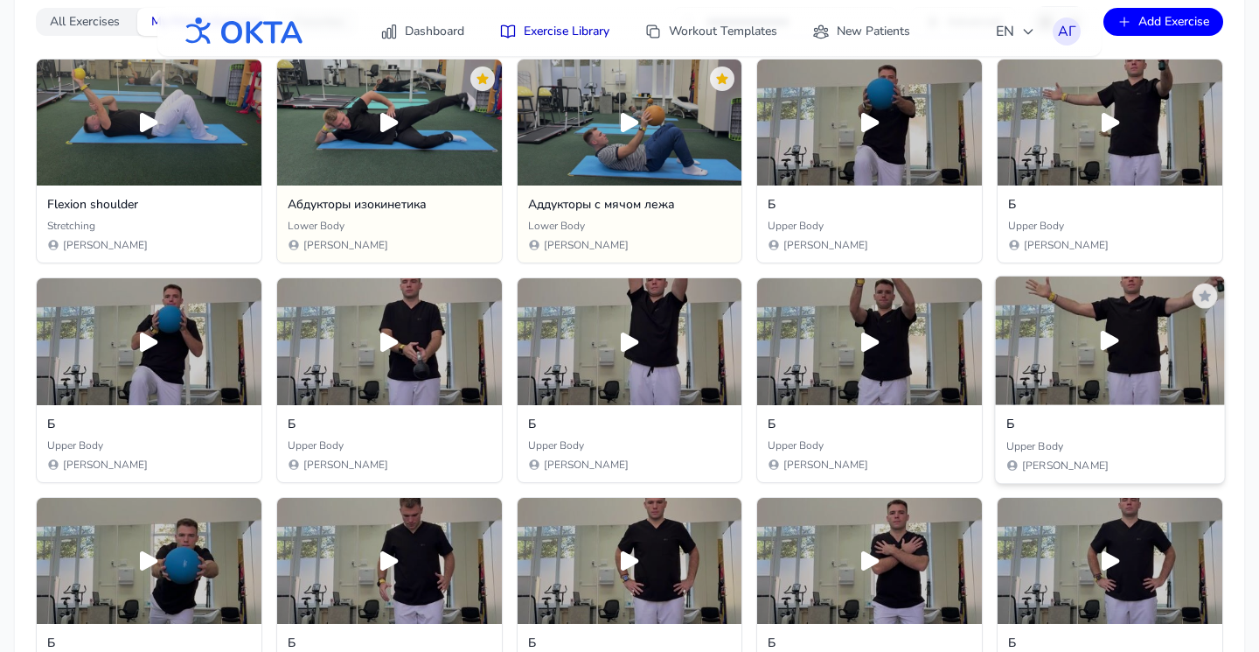
click at [1069, 386] on div at bounding box center [1110, 340] width 229 height 129
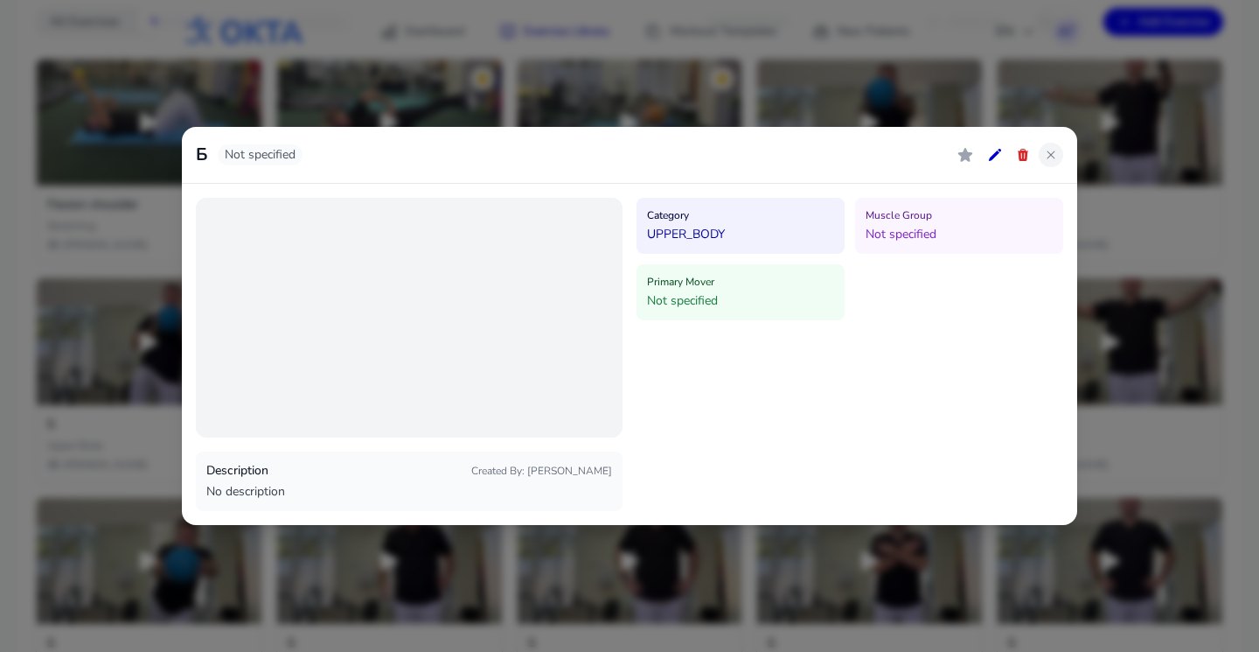
click at [1050, 152] on icon at bounding box center [1051, 155] width 14 height 14
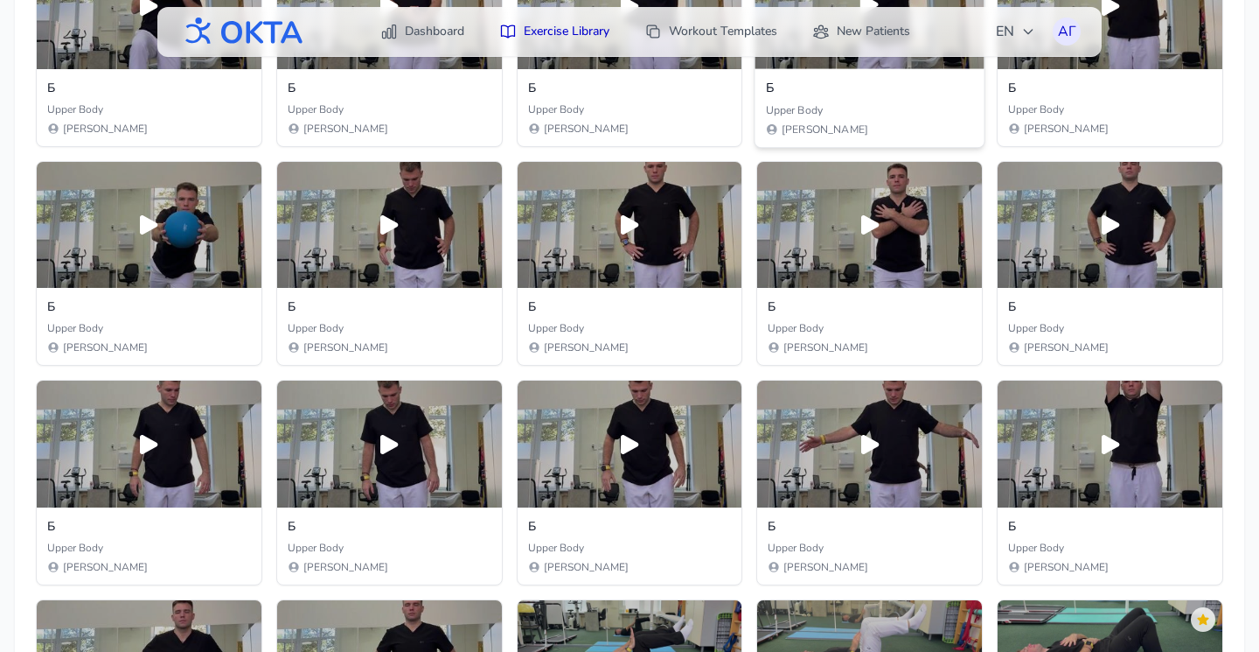
scroll to position [586, 0]
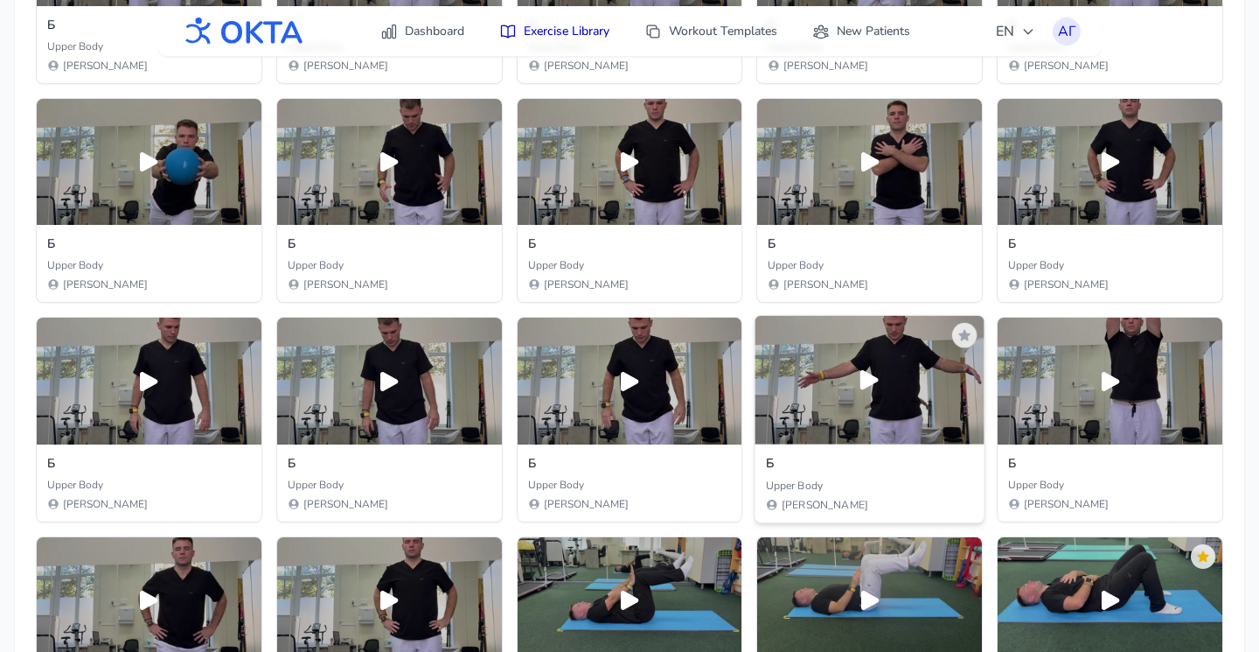
click at [828, 416] on div at bounding box center [870, 380] width 229 height 129
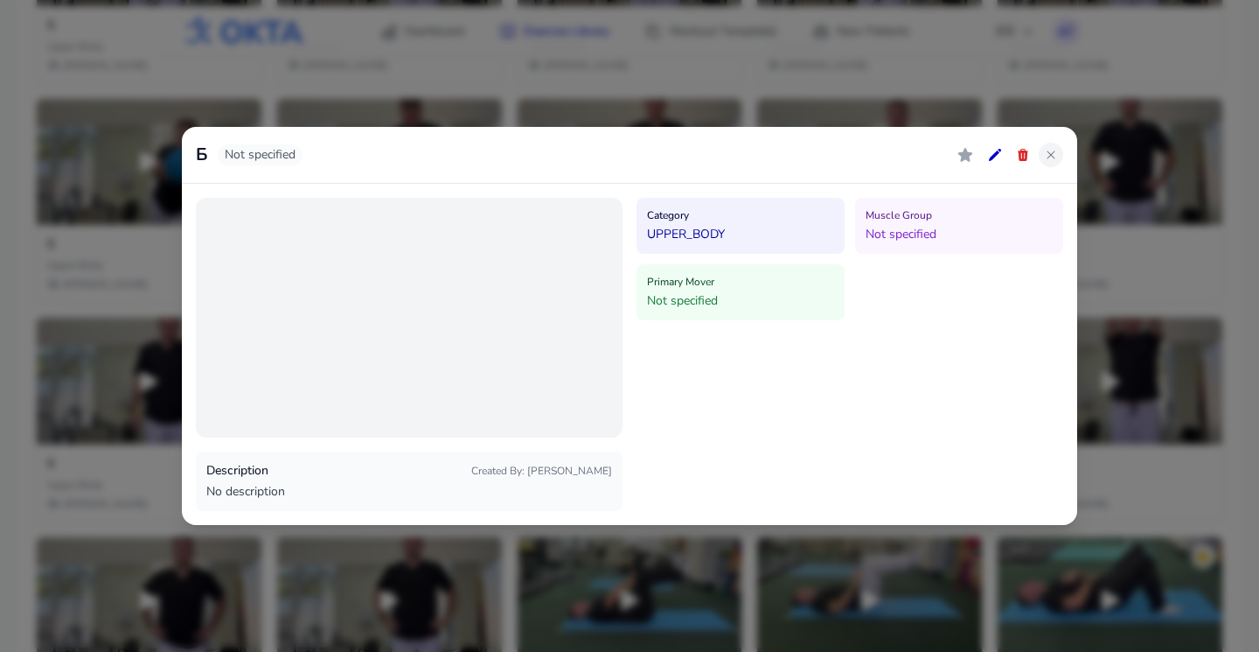
click at [1053, 154] on icon at bounding box center [1051, 155] width 14 height 14
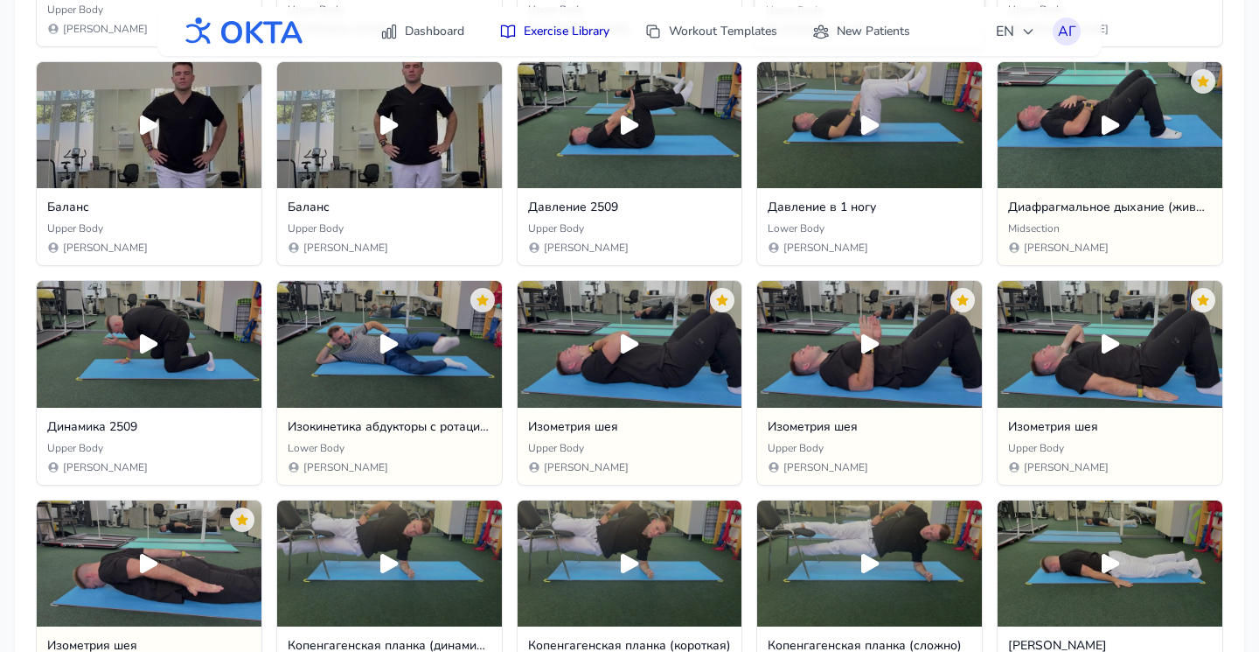
scroll to position [1363, 0]
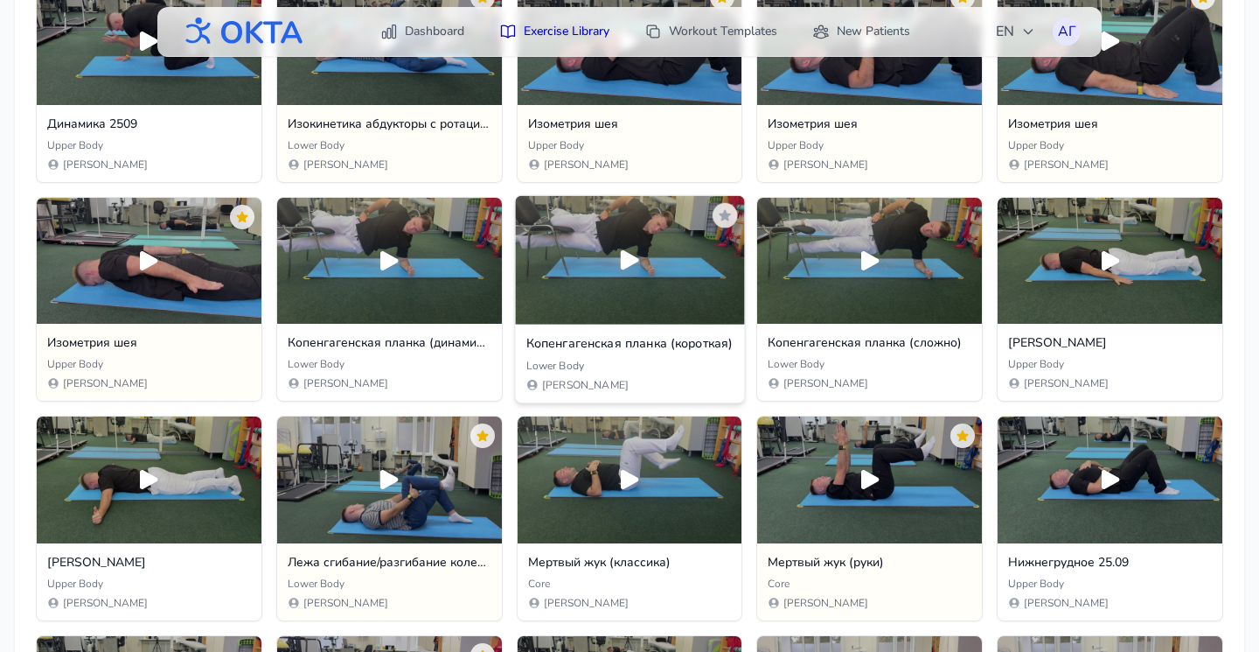
click at [606, 272] on div at bounding box center [629, 259] width 229 height 129
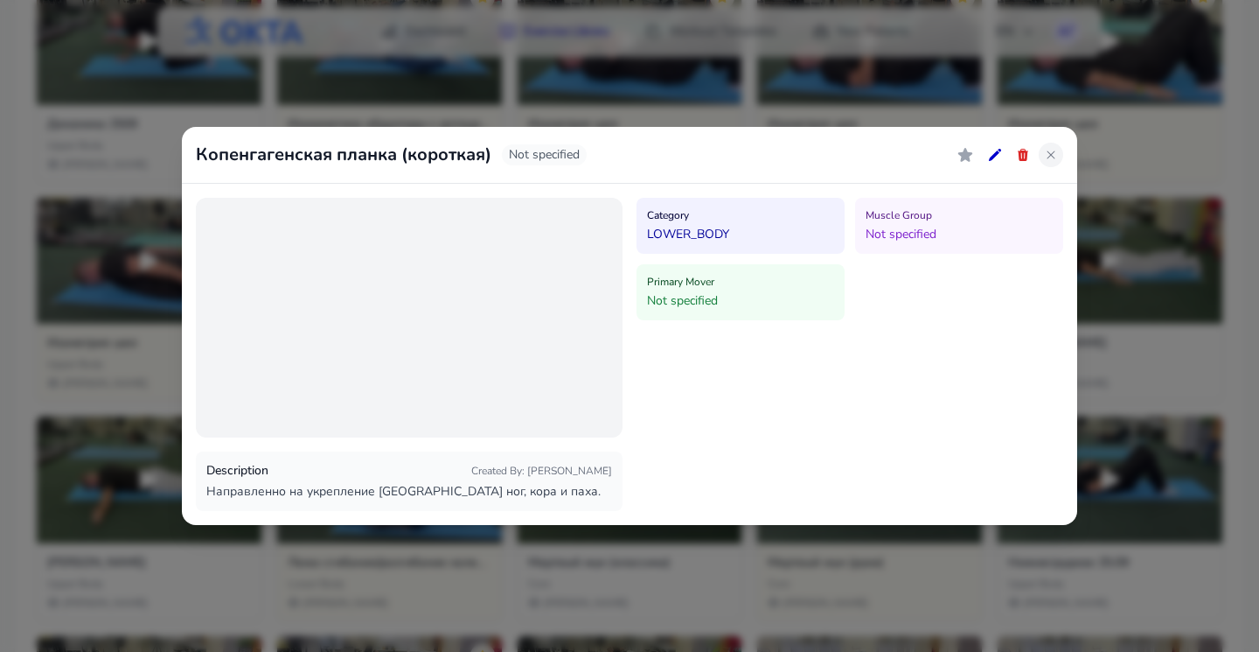
click at [1047, 156] on icon at bounding box center [1051, 155] width 14 height 14
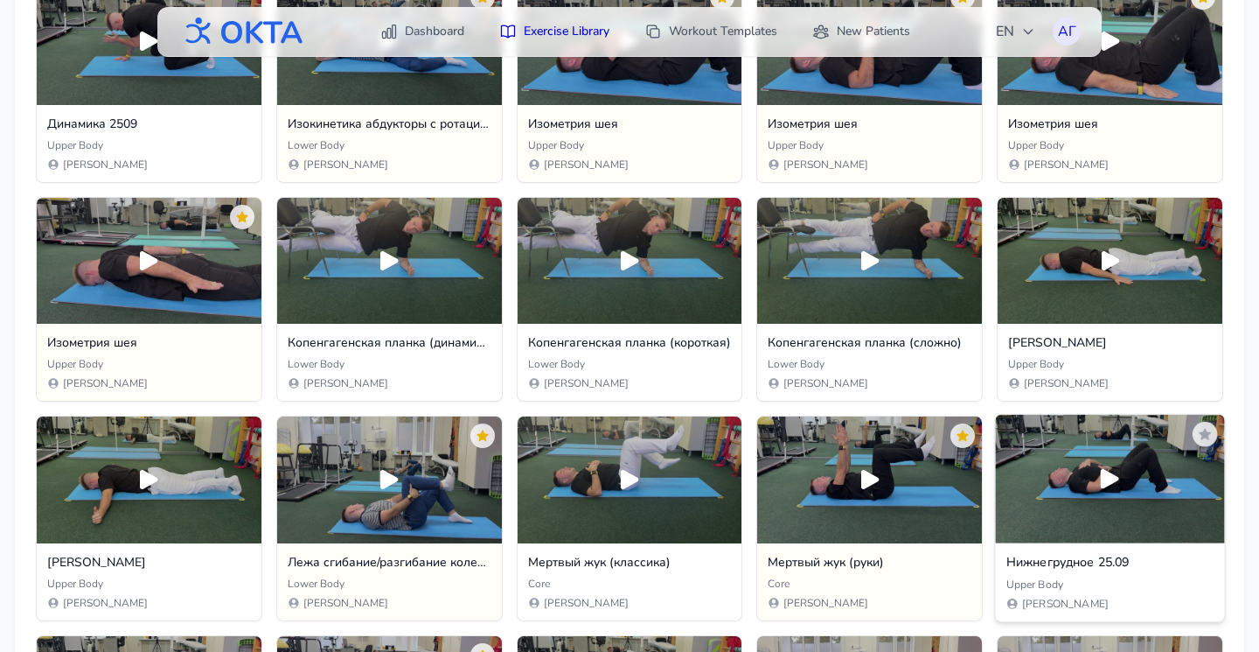
click at [1051, 493] on div at bounding box center [1110, 479] width 229 height 129
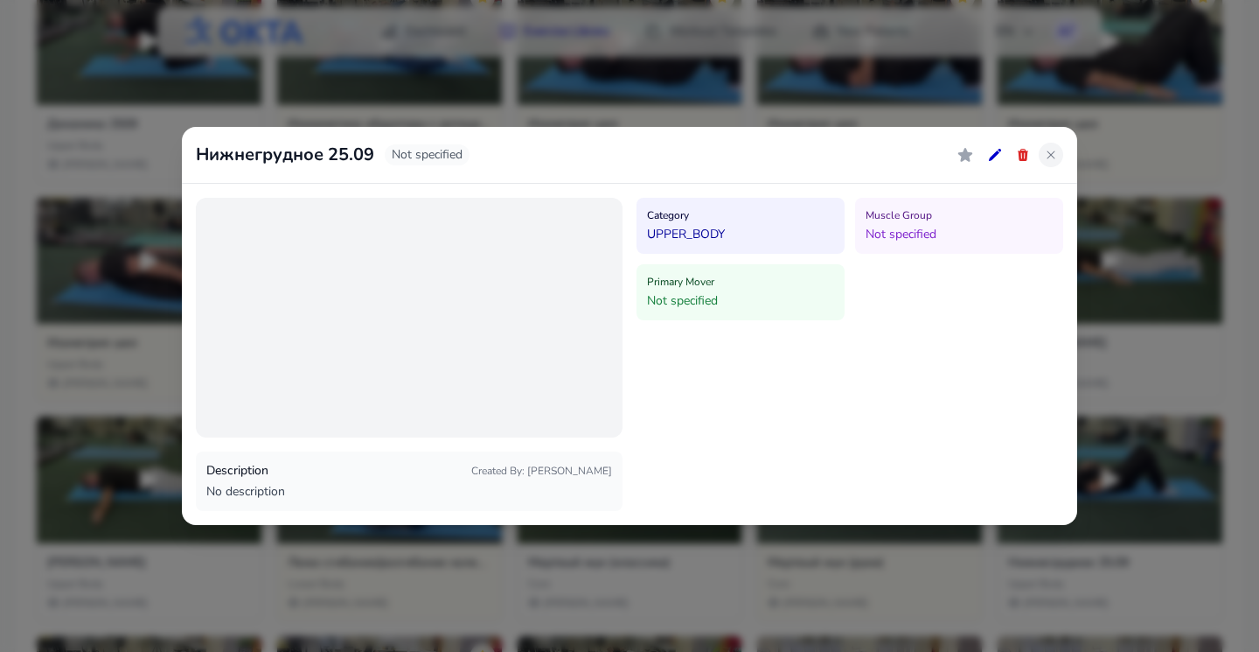
click at [1061, 157] on button at bounding box center [1051, 155] width 24 height 24
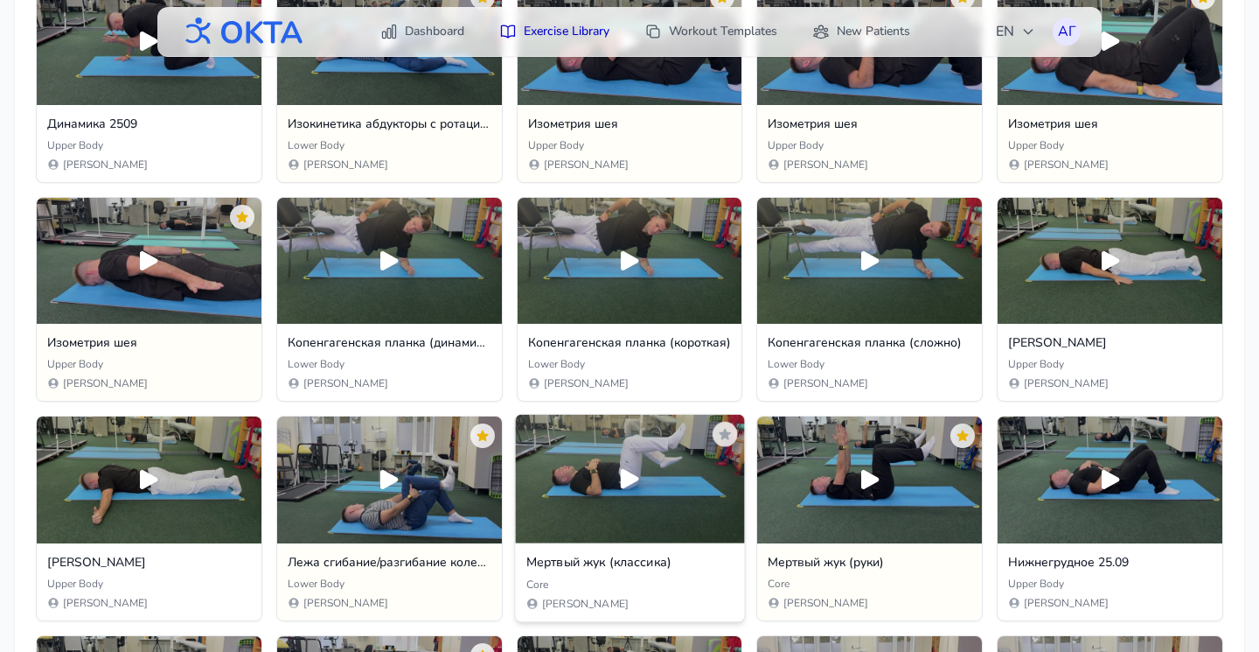
click at [679, 503] on div at bounding box center [629, 479] width 229 height 129
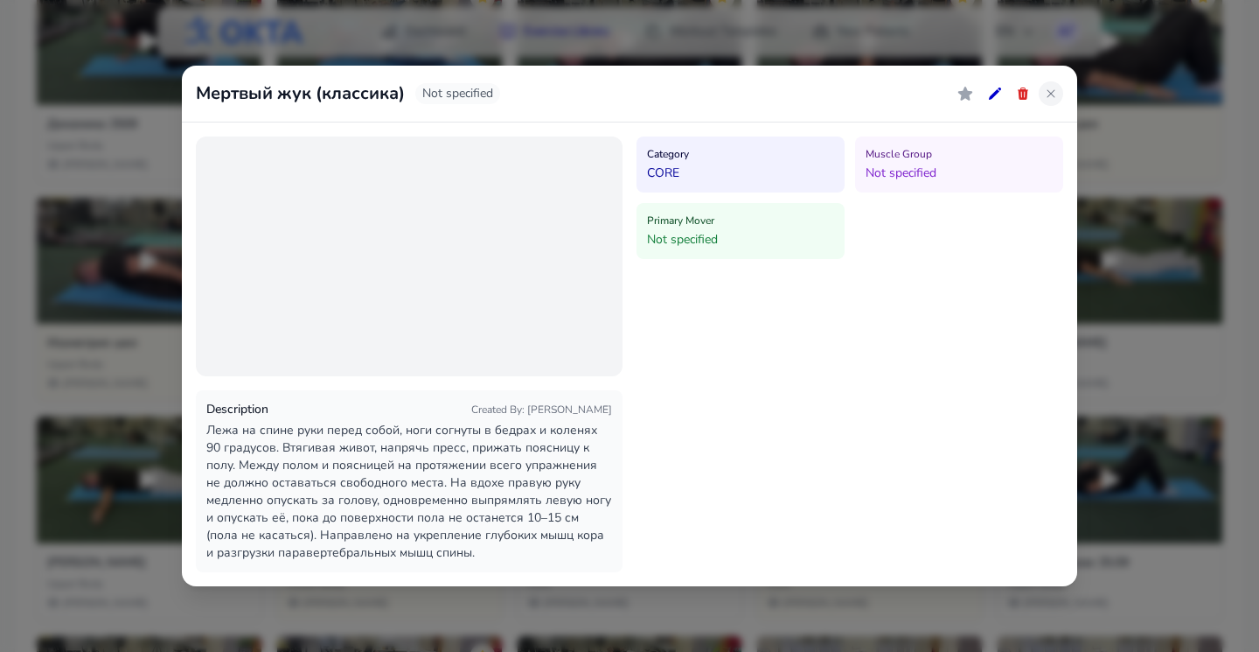
click at [1056, 98] on icon at bounding box center [1051, 94] width 14 height 14
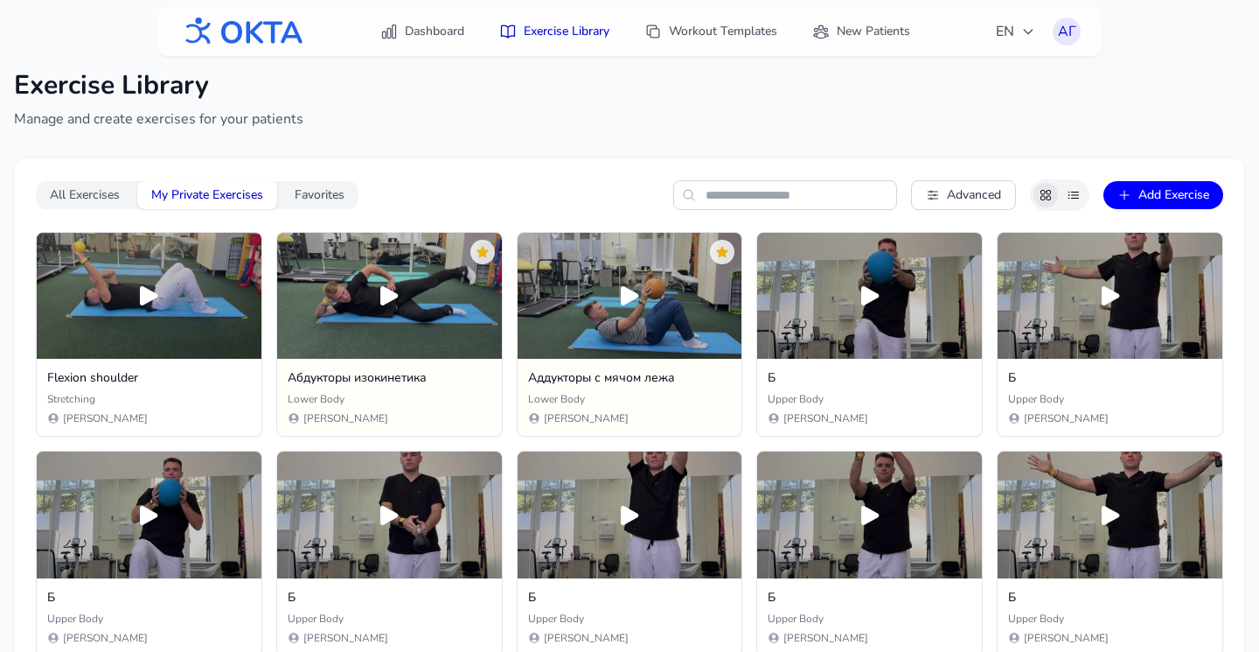
scroll to position [0, 0]
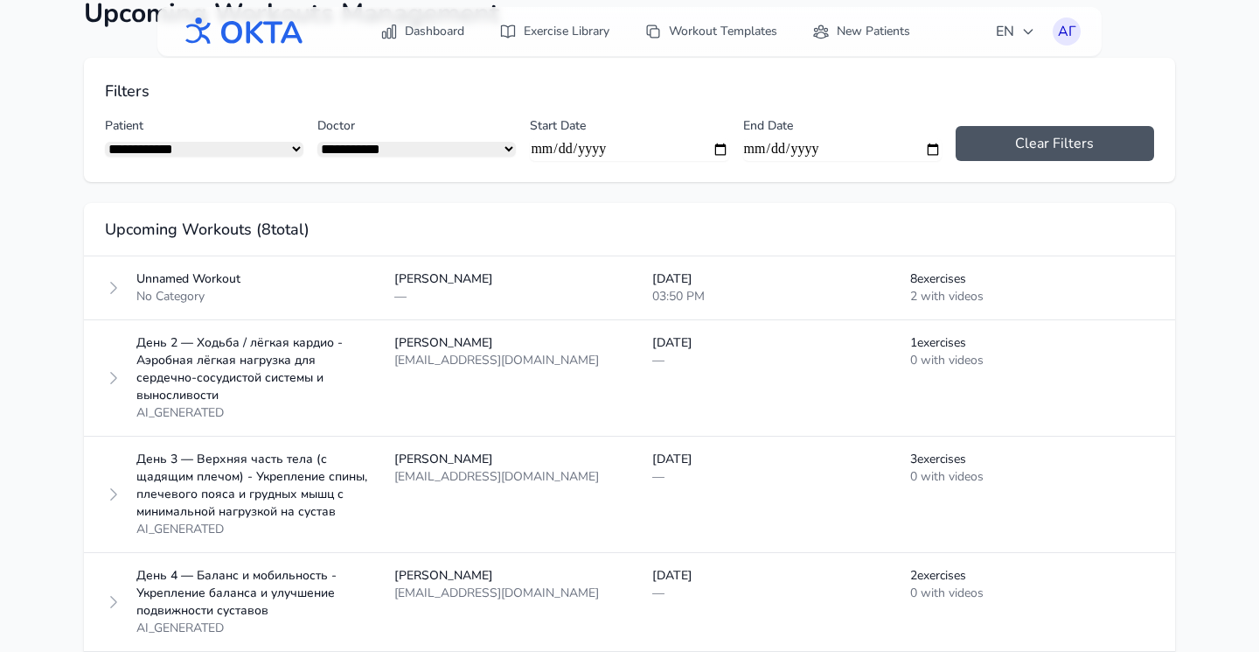
scroll to position [143, 0]
click at [113, 372] on icon at bounding box center [113, 376] width 17 height 17
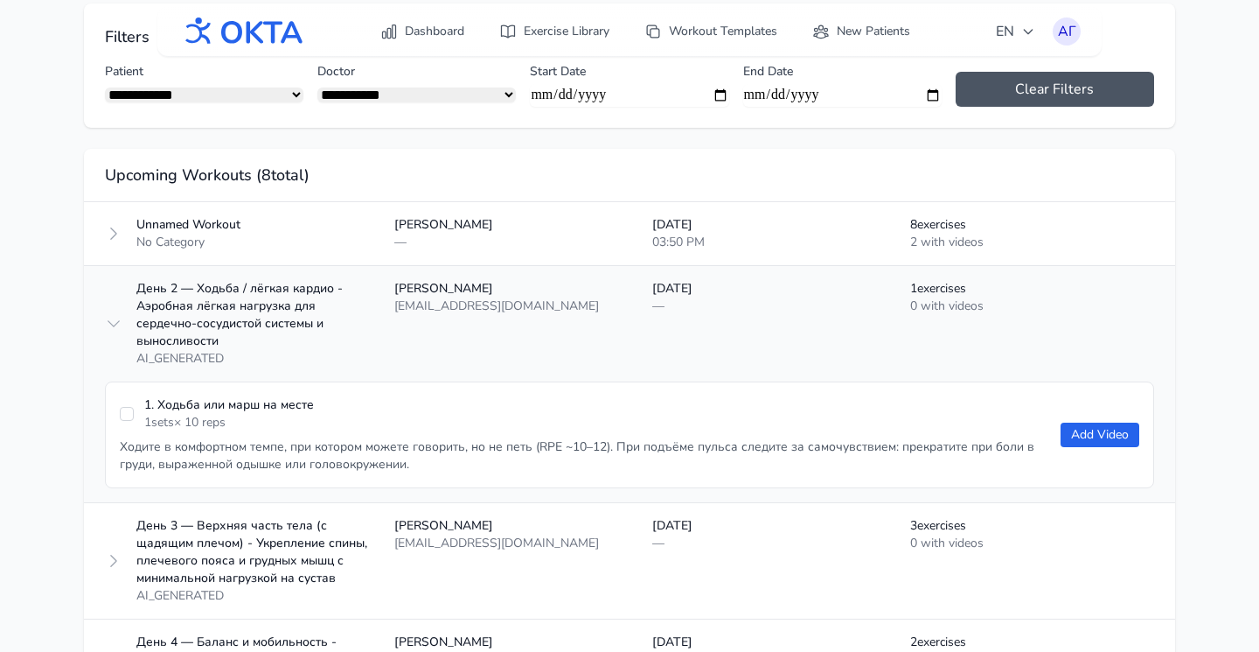
scroll to position [197, 0]
click at [1100, 432] on button "Add Video" at bounding box center [1100, 434] width 79 height 24
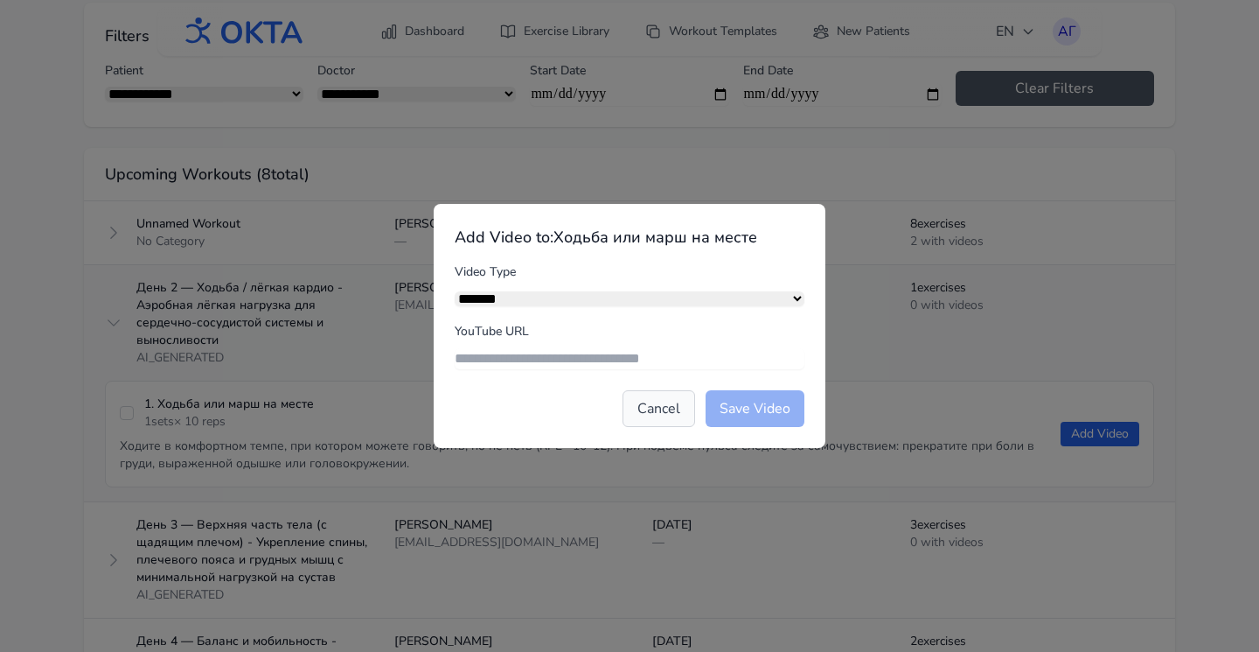
click at [658, 407] on button "Cancel" at bounding box center [659, 408] width 73 height 37
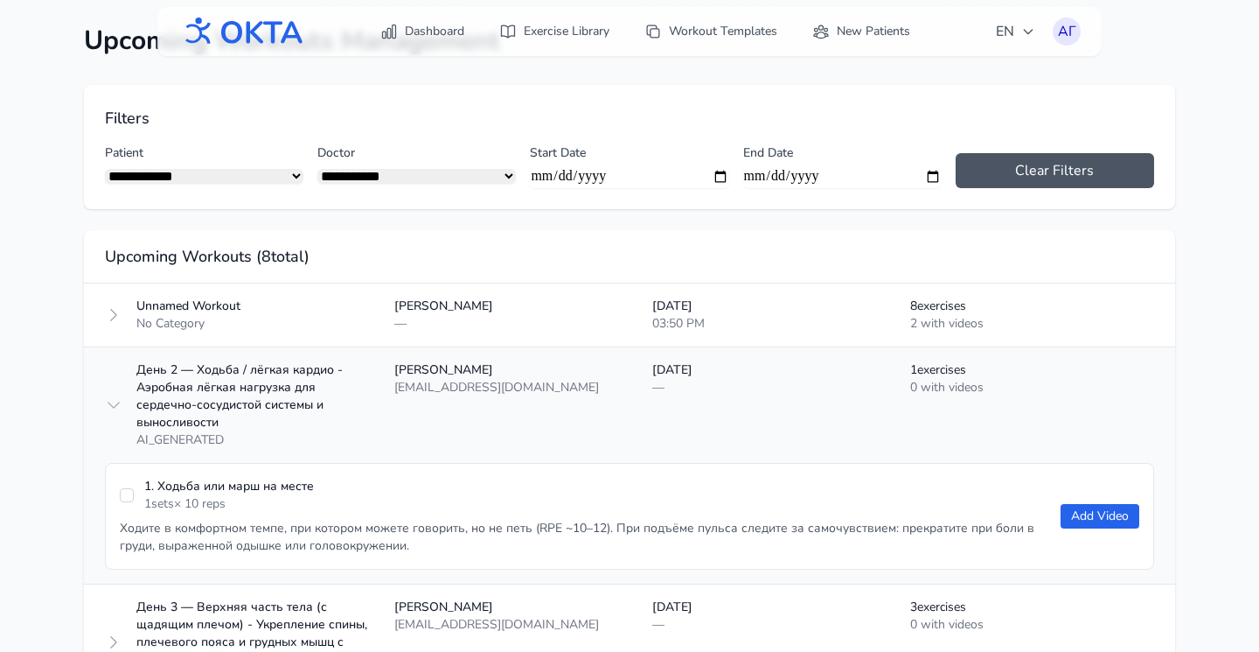
scroll to position [0, 0]
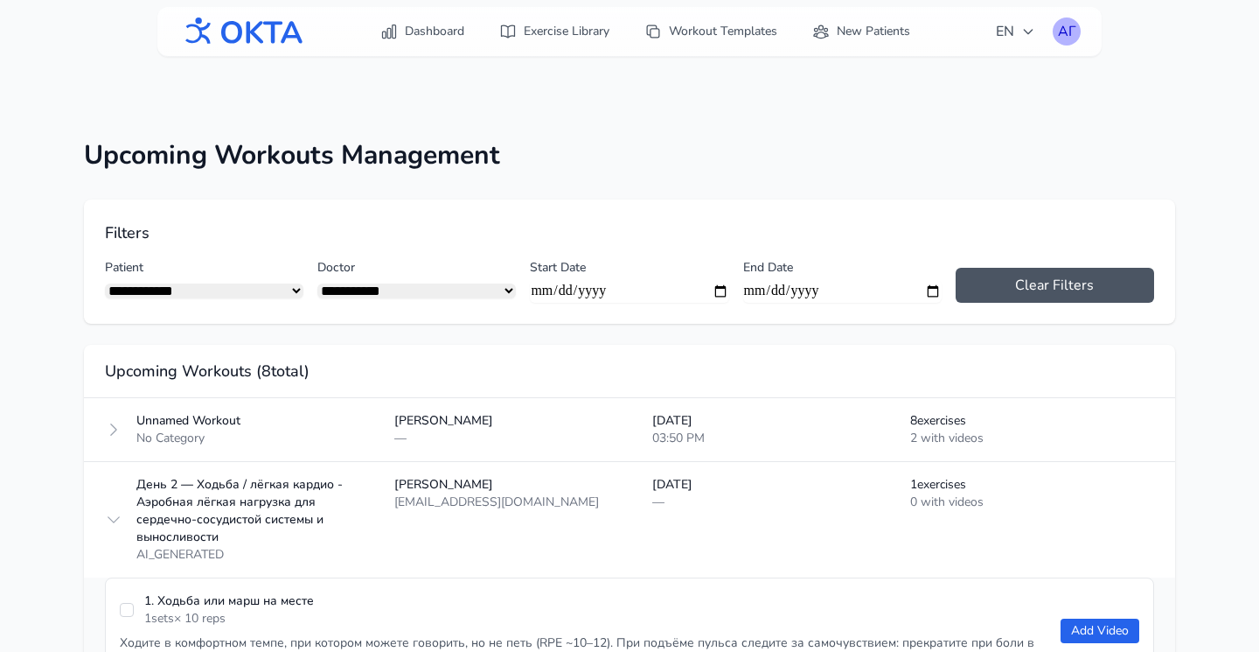
click at [1076, 24] on div "АГ" at bounding box center [1067, 31] width 28 height 28
click at [985, 100] on link "Logout" at bounding box center [983, 102] width 196 height 31
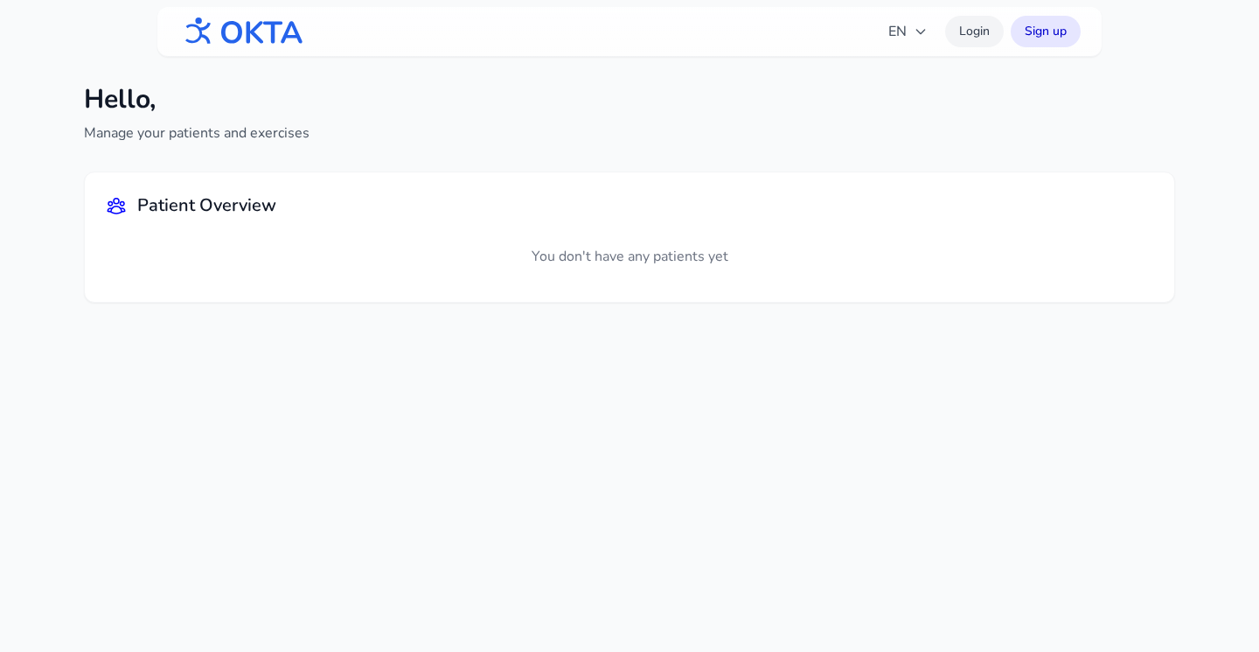
click at [968, 31] on link "Login" at bounding box center [974, 31] width 59 height 31
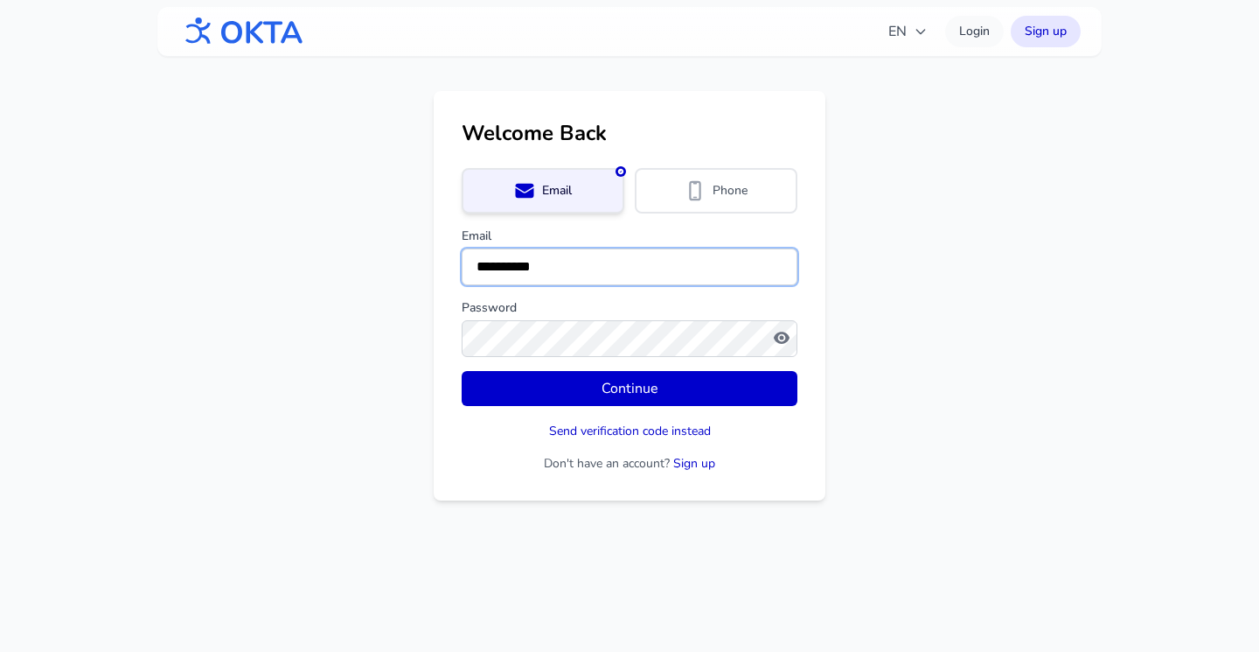
click at [639, 269] on input "**********" at bounding box center [630, 266] width 336 height 37
drag, startPoint x: 591, startPoint y: 279, endPoint x: 476, endPoint y: 261, distance: 116.8
click at [476, 261] on input "**********" at bounding box center [630, 266] width 336 height 37
type input "**********"
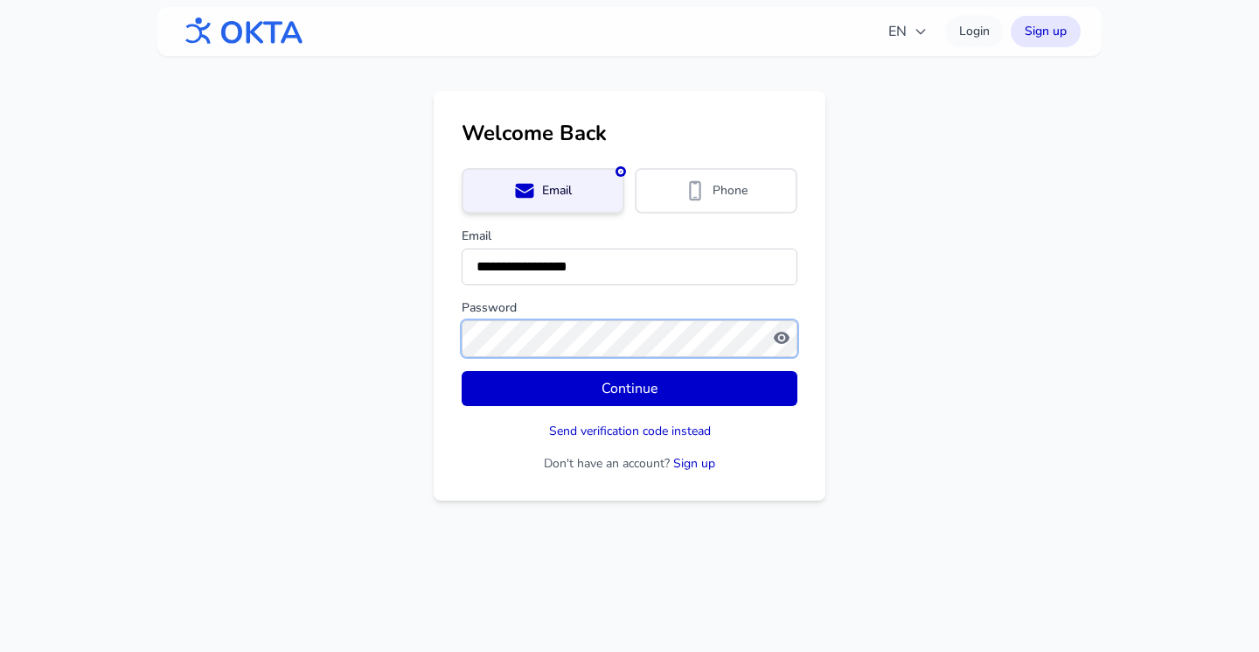
click at [462, 371] on button "Continue" at bounding box center [630, 388] width 336 height 35
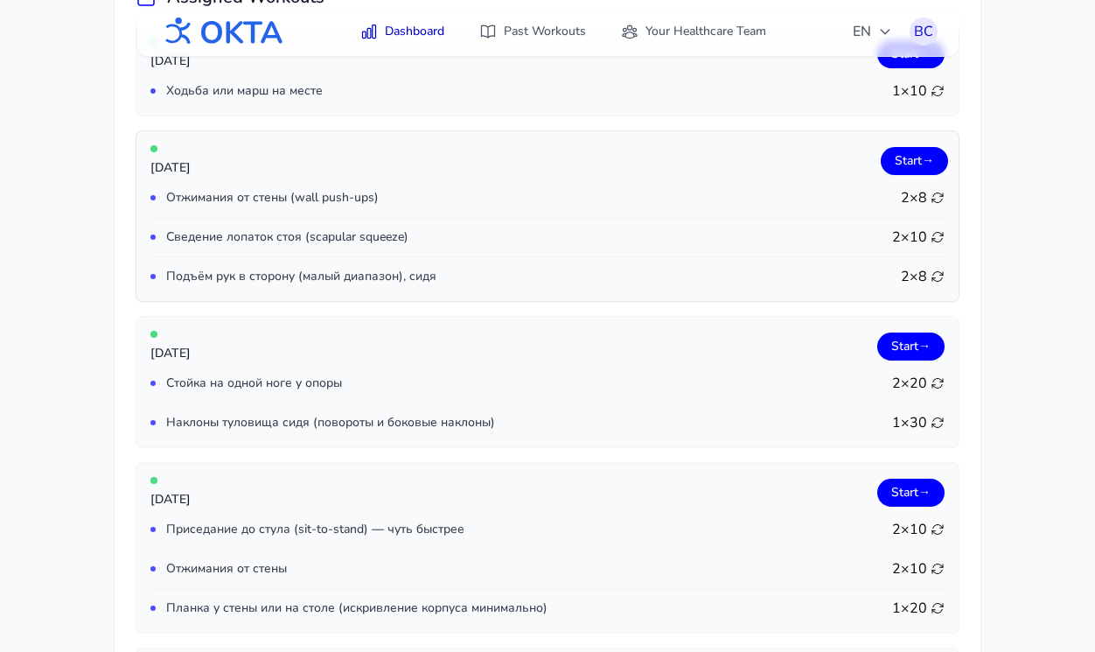
scroll to position [250, 0]
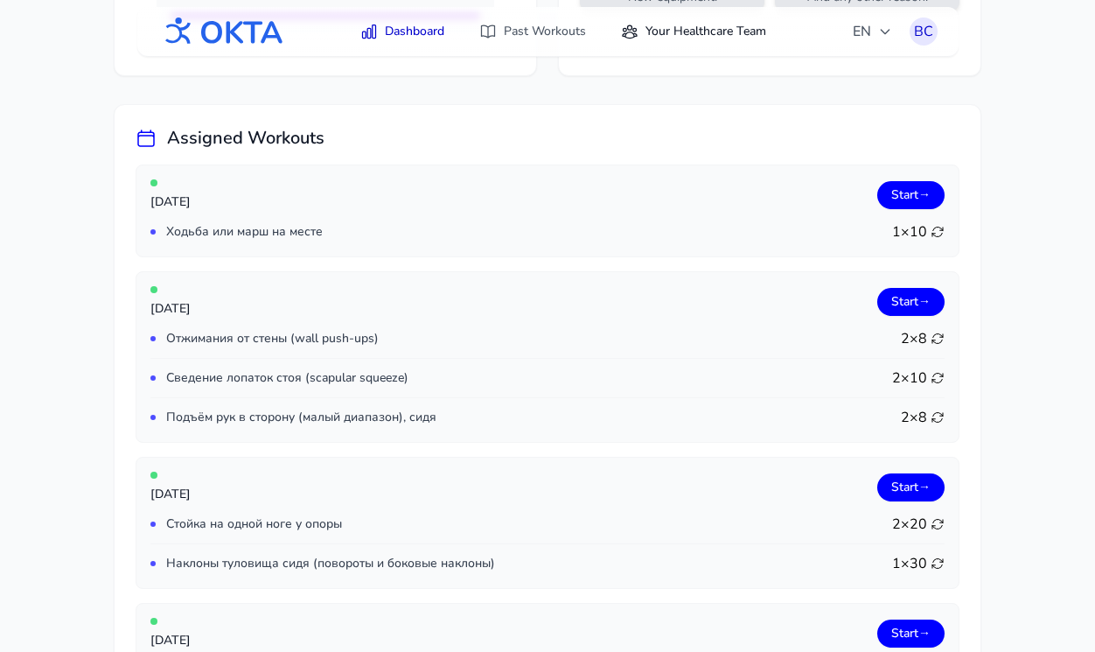
click at [649, 31] on link "Your Healthcare Team" at bounding box center [693, 31] width 166 height 31
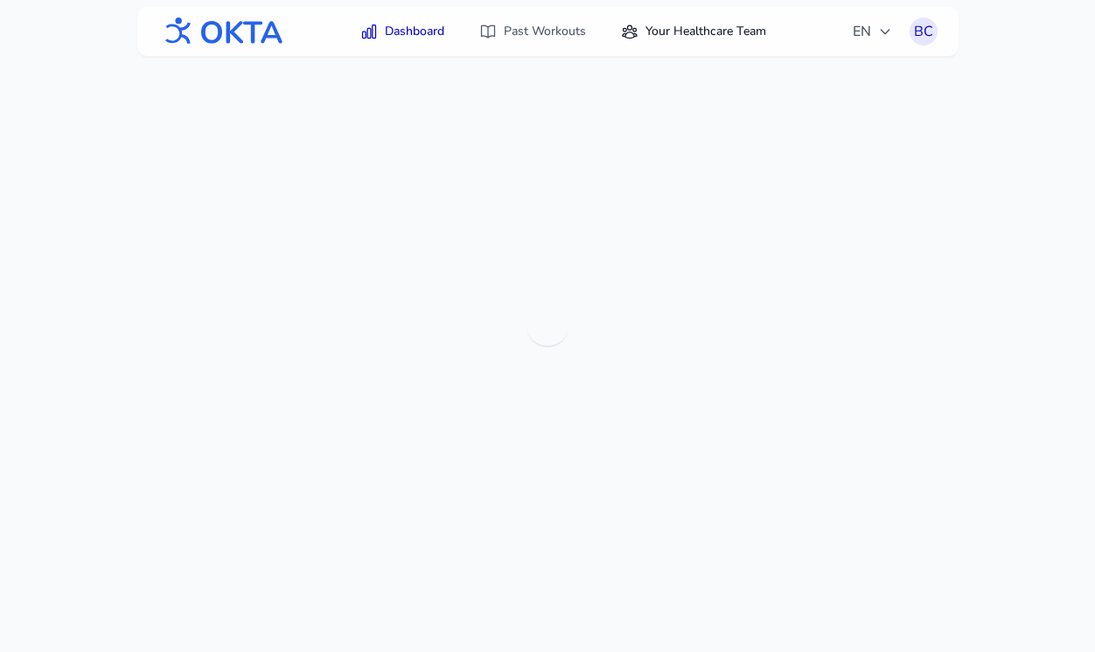
scroll to position [56, 0]
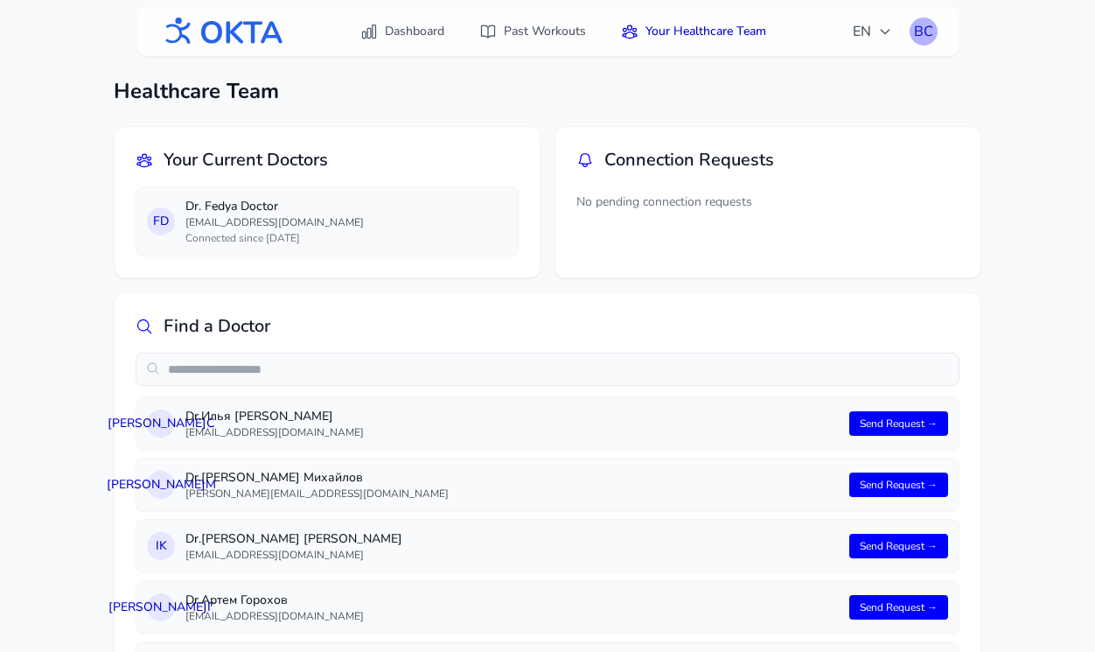
click at [921, 38] on div "ВС" at bounding box center [923, 31] width 28 height 28
click at [837, 94] on link "Logout" at bounding box center [840, 102] width 196 height 31
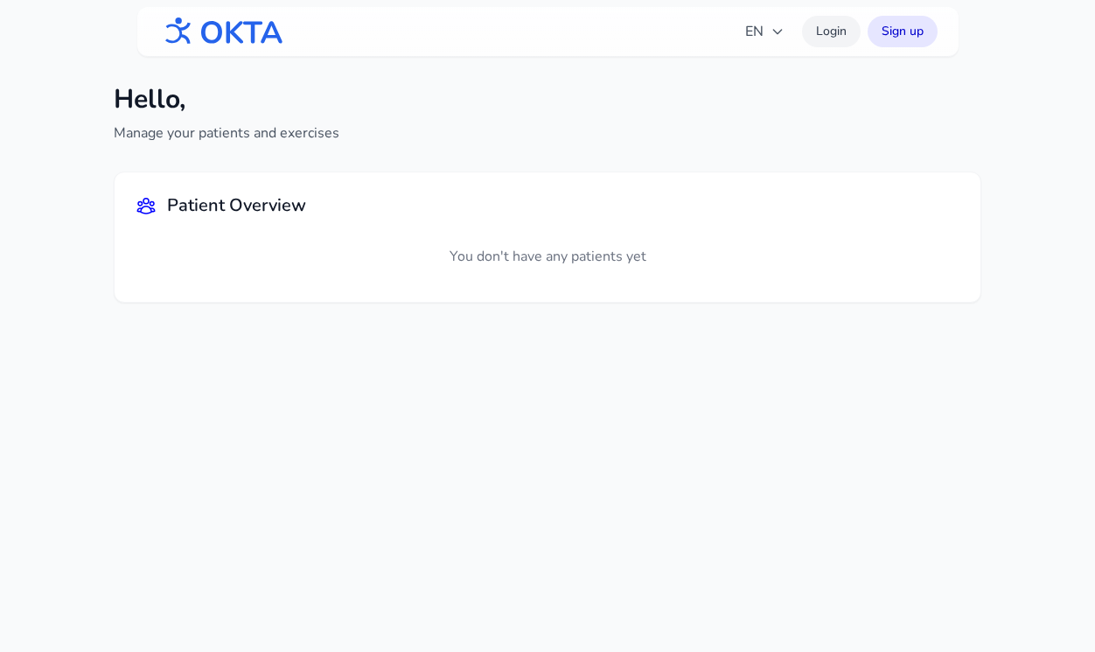
click at [819, 24] on link "Login" at bounding box center [831, 31] width 59 height 31
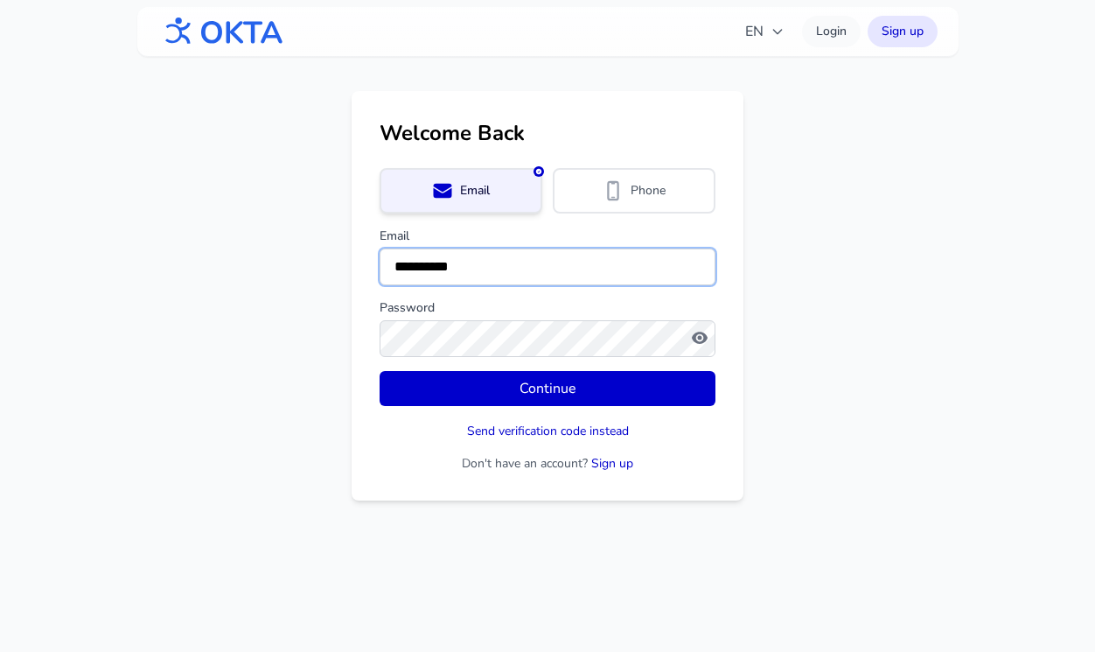
drag, startPoint x: 501, startPoint y: 282, endPoint x: 331, endPoint y: 245, distance: 174.6
click at [331, 245] on main "**********" at bounding box center [547, 295] width 1095 height 409
type input "**********"
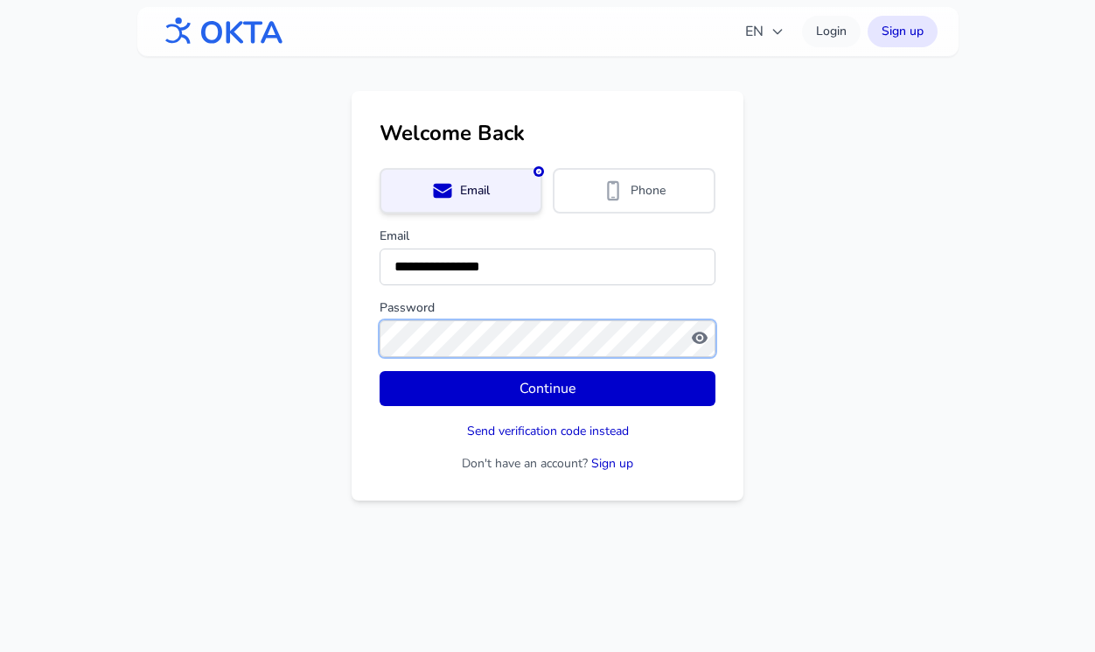
click at [380, 371] on button "Continue" at bounding box center [548, 388] width 336 height 35
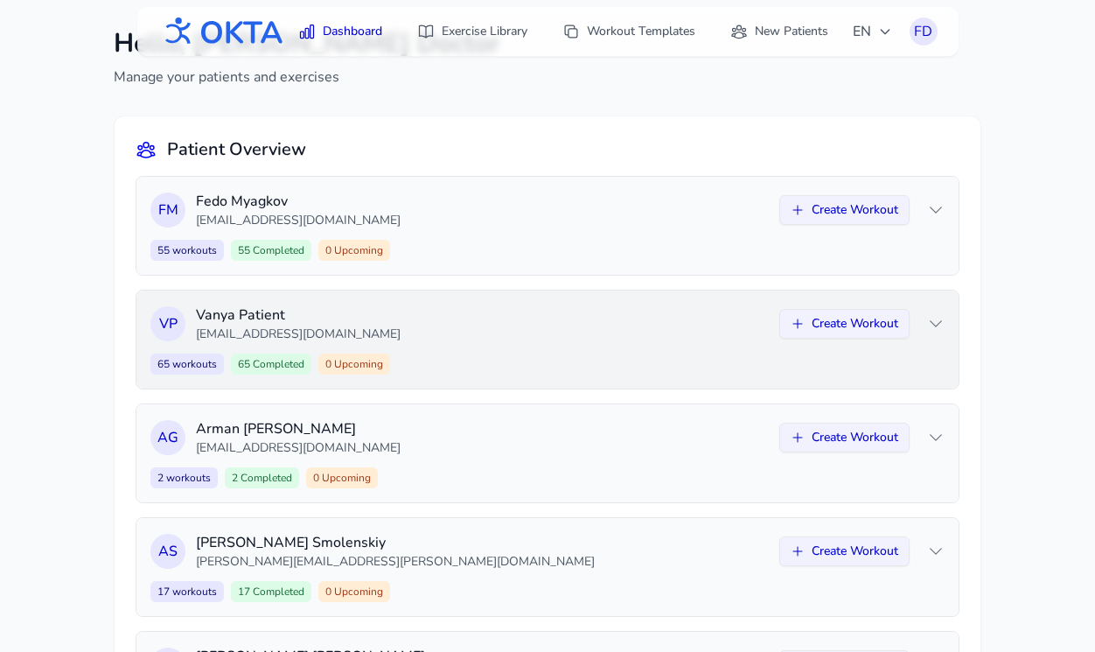
scroll to position [185, 0]
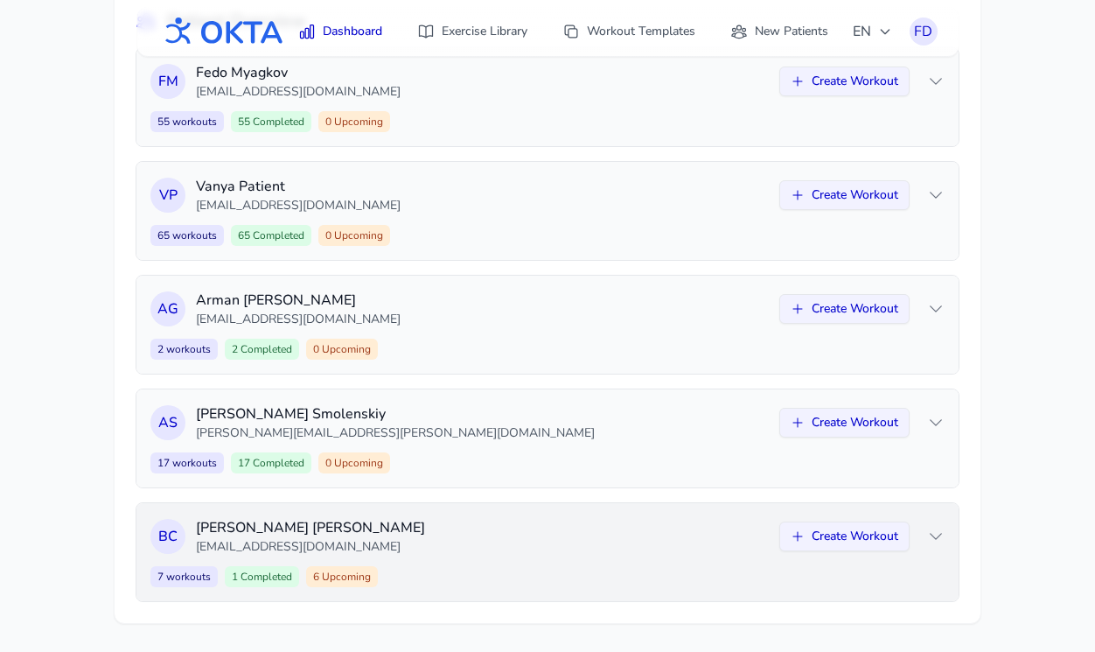
click at [523, 543] on p "sapelko.v@mail.ru" at bounding box center [482, 546] width 573 height 17
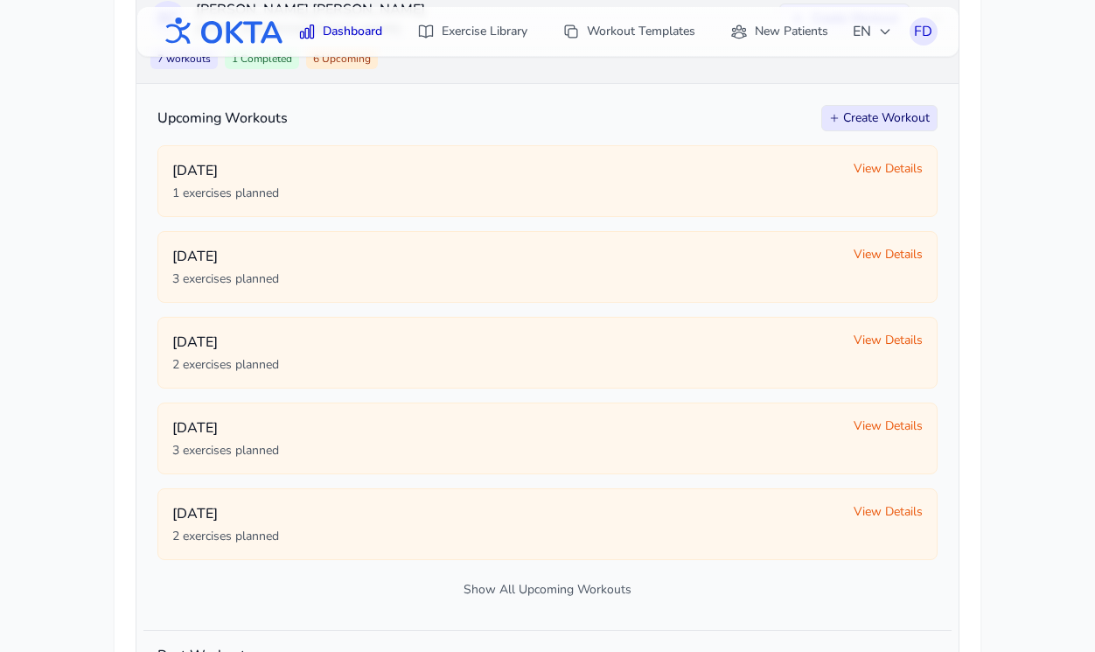
scroll to position [705, 0]
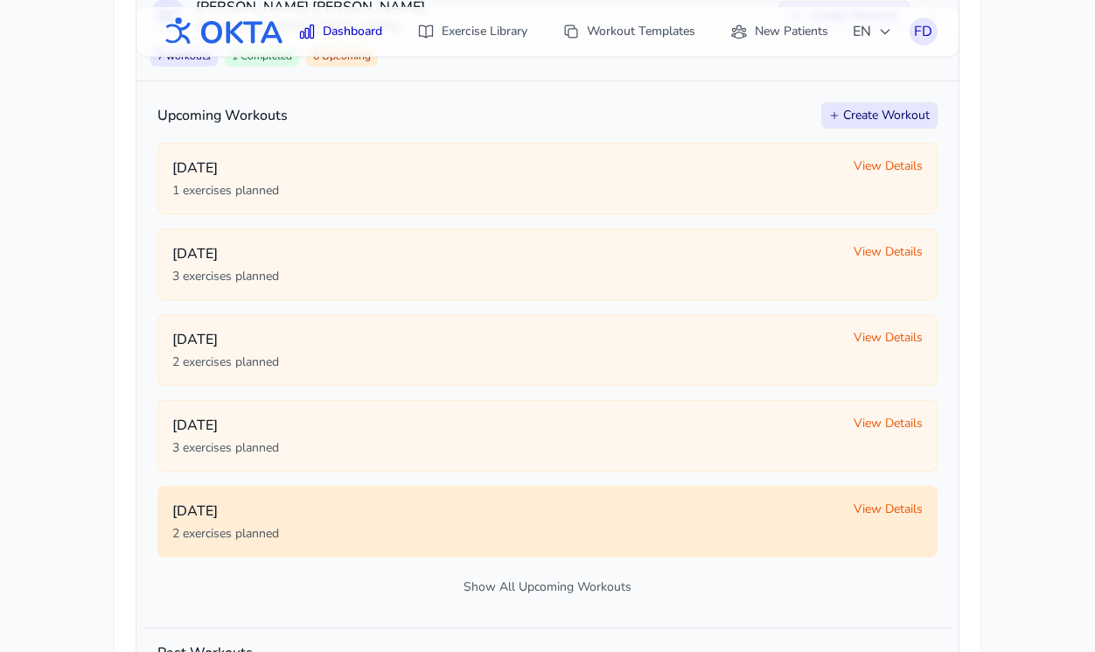
click at [896, 507] on span "View Details" at bounding box center [888, 508] width 69 height 17
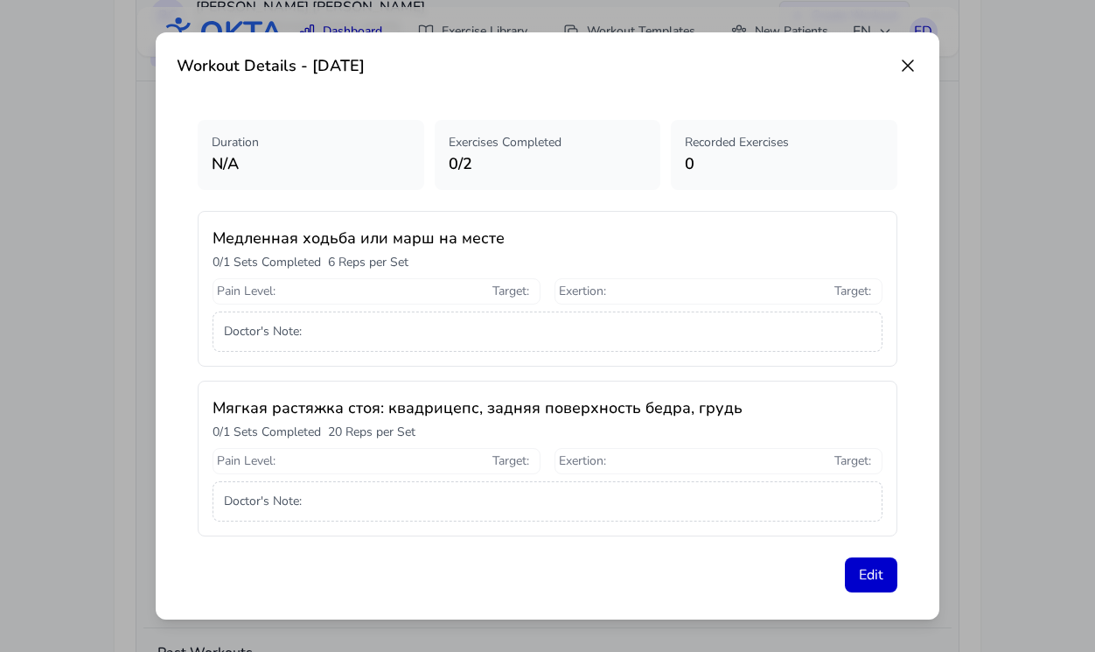
click at [911, 67] on icon at bounding box center [907, 65] width 21 height 21
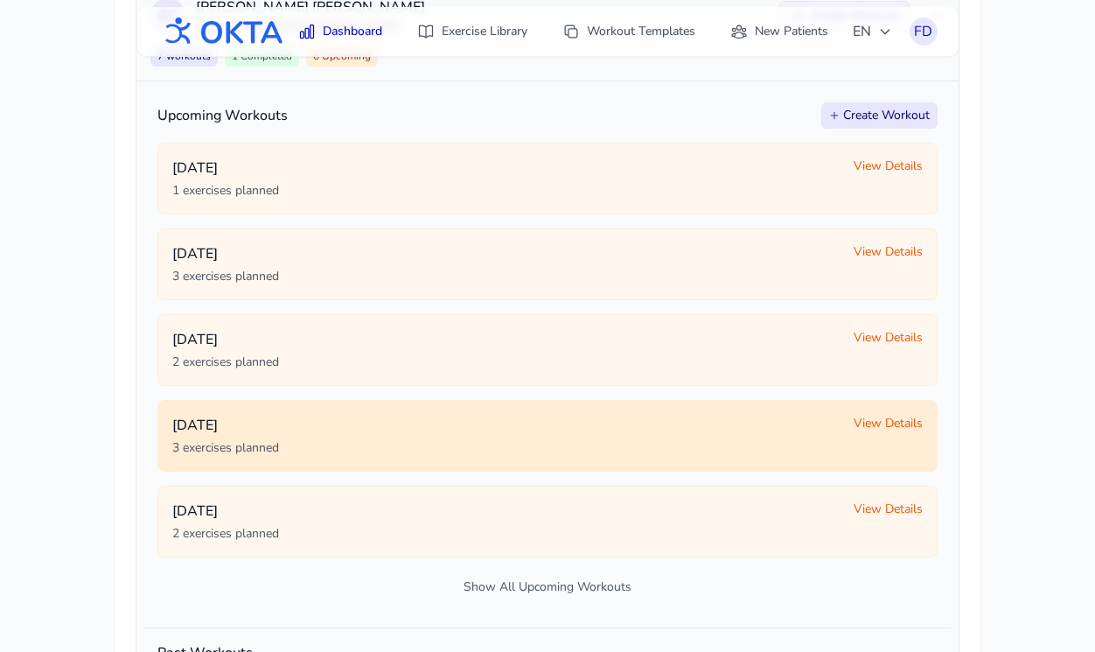
click at [880, 422] on span "View Details" at bounding box center [888, 423] width 69 height 17
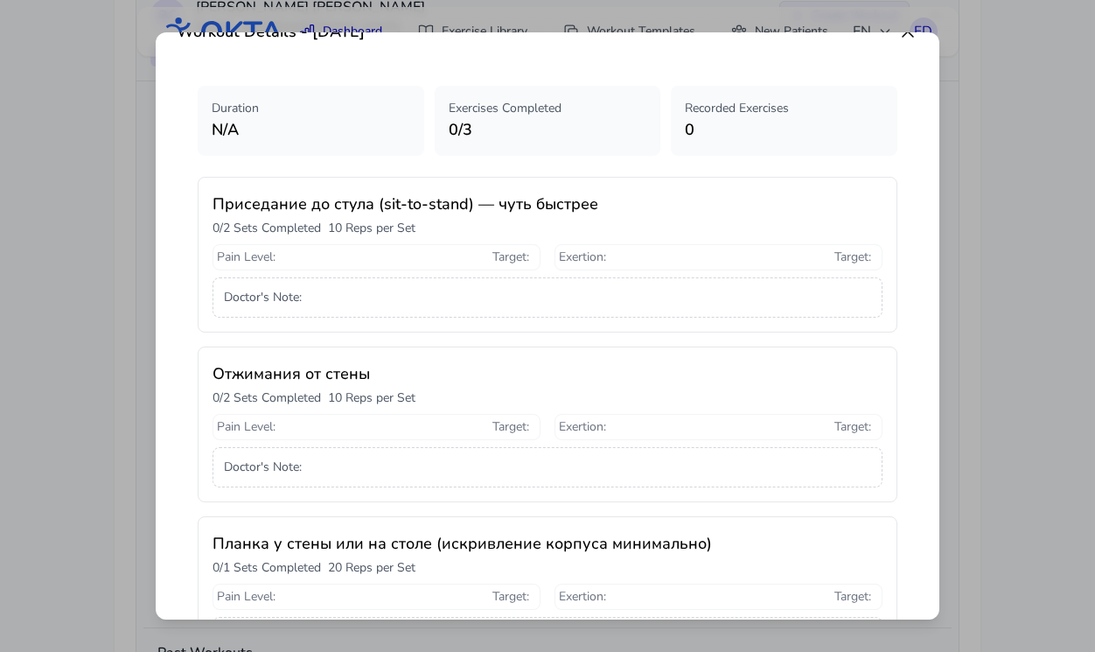
scroll to position [0, 0]
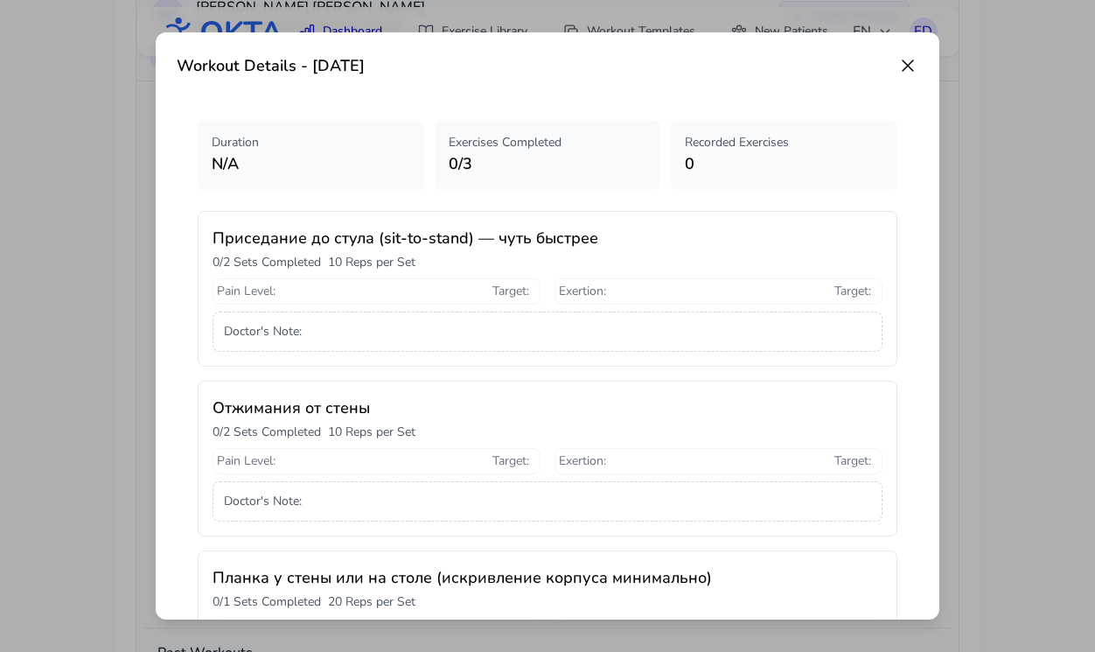
click at [904, 66] on icon at bounding box center [907, 65] width 21 height 21
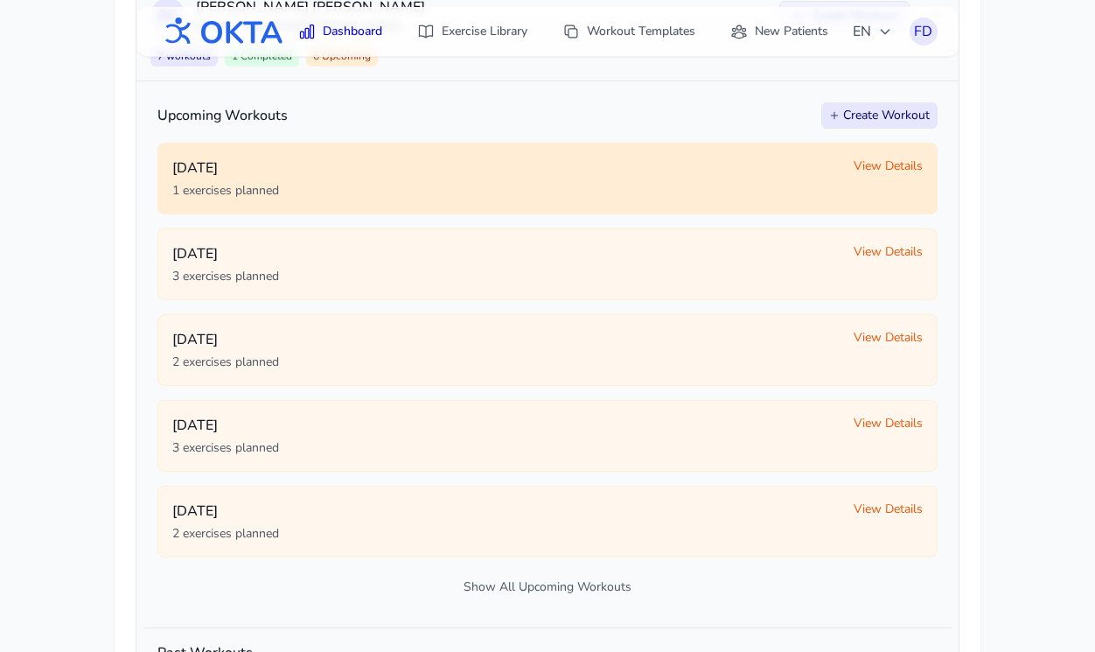
click at [880, 165] on span "View Details" at bounding box center [888, 165] width 69 height 17
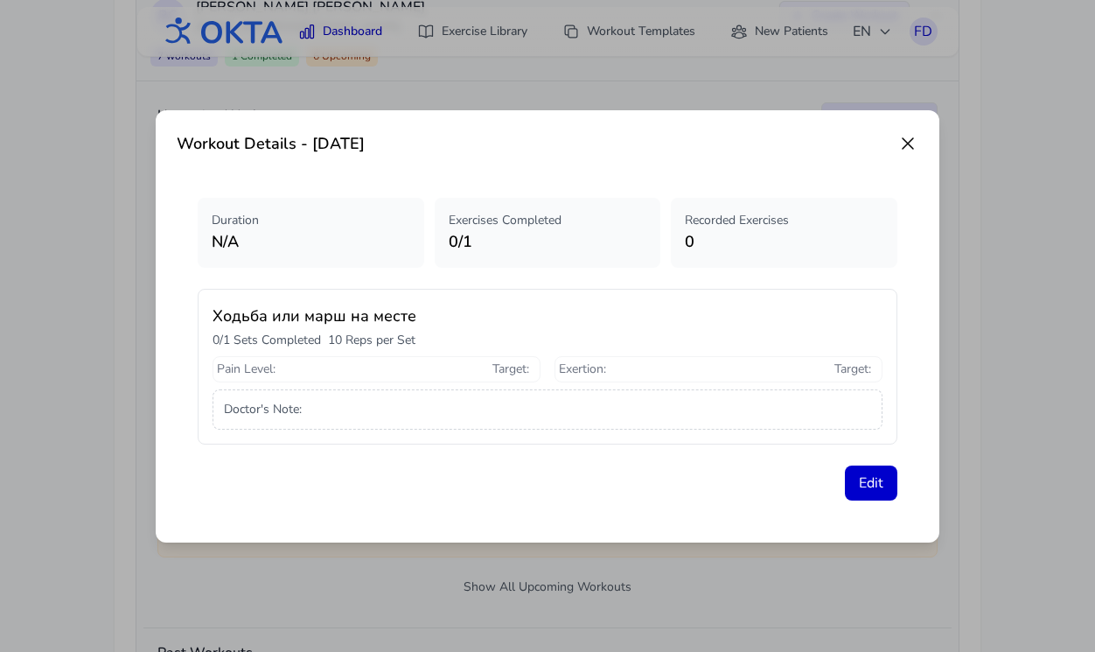
click at [911, 141] on icon at bounding box center [907, 143] width 21 height 21
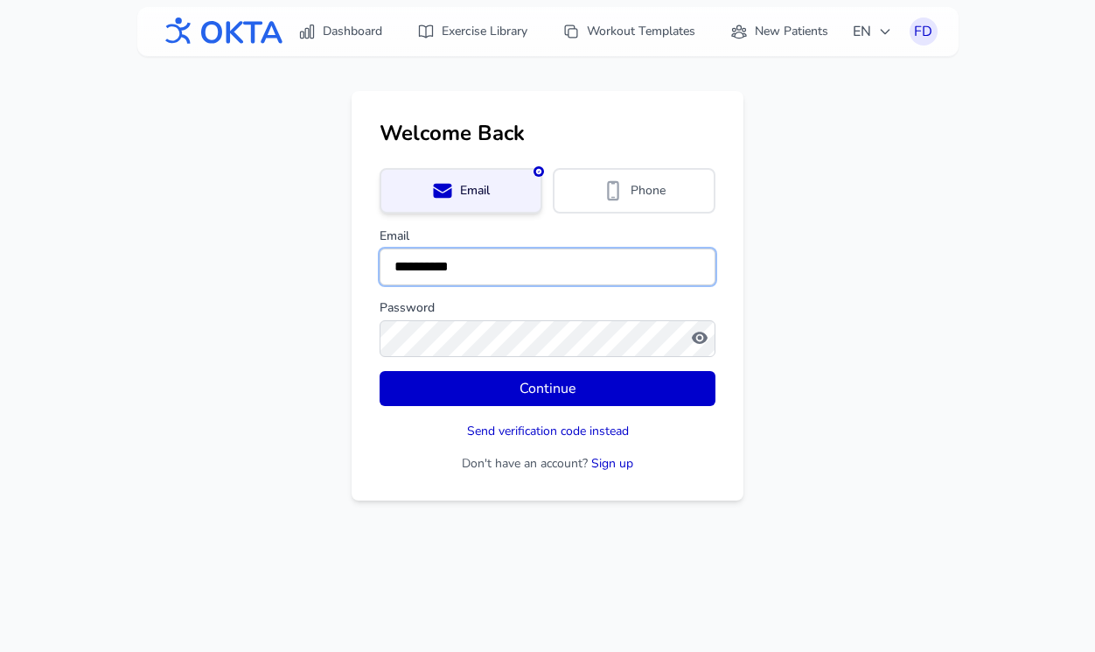
click at [462, 261] on input "**********" at bounding box center [548, 266] width 336 height 37
type input "**********"
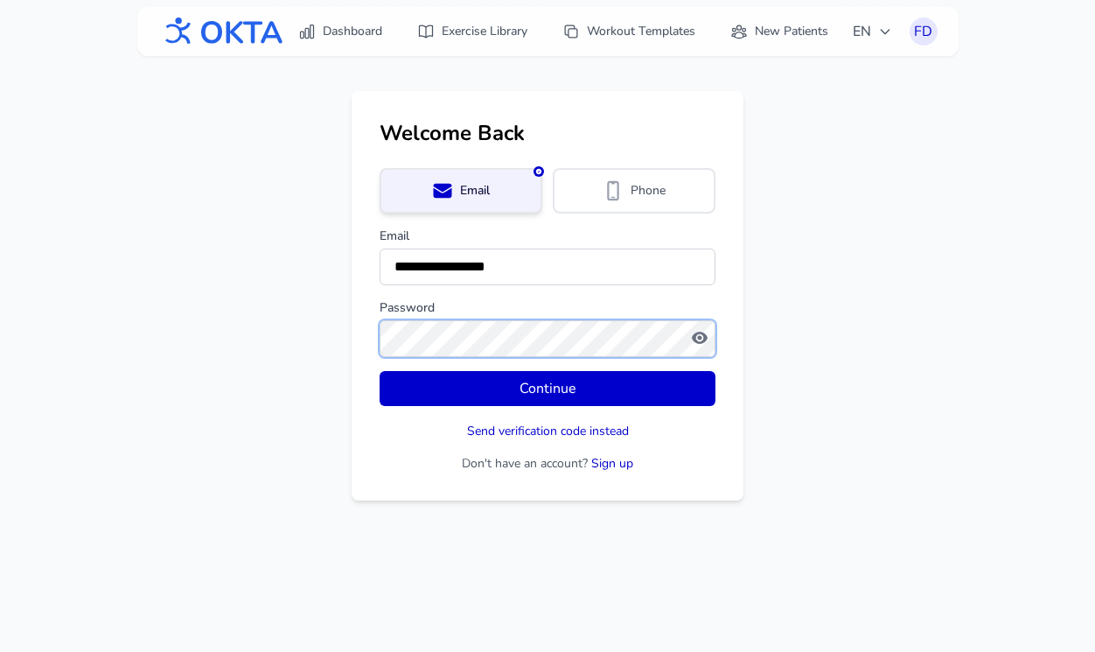
click at [380, 371] on button "Continue" at bounding box center [548, 388] width 336 height 35
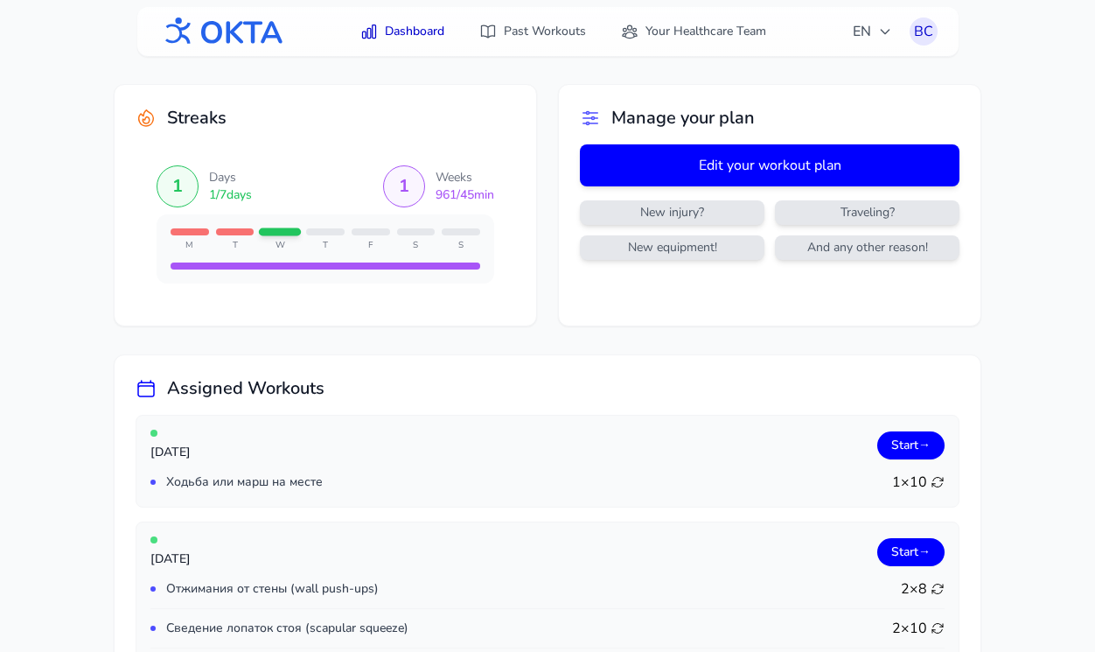
click at [735, 158] on button "Edit your workout plan" at bounding box center [770, 165] width 380 height 42
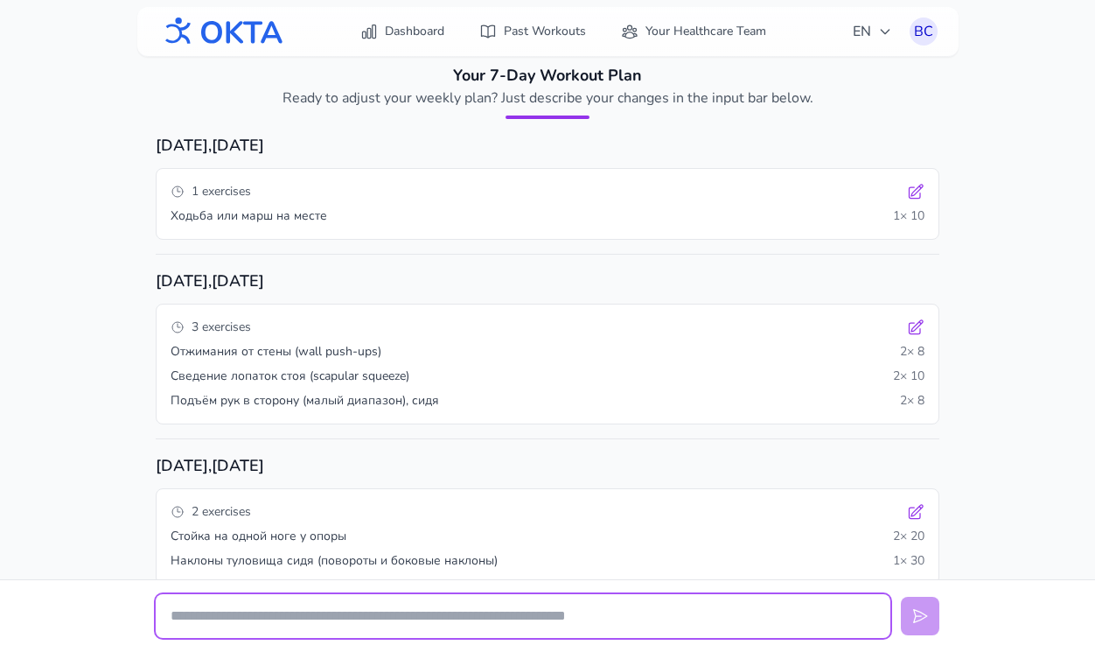
click at [297, 610] on input "text" at bounding box center [523, 616] width 735 height 44
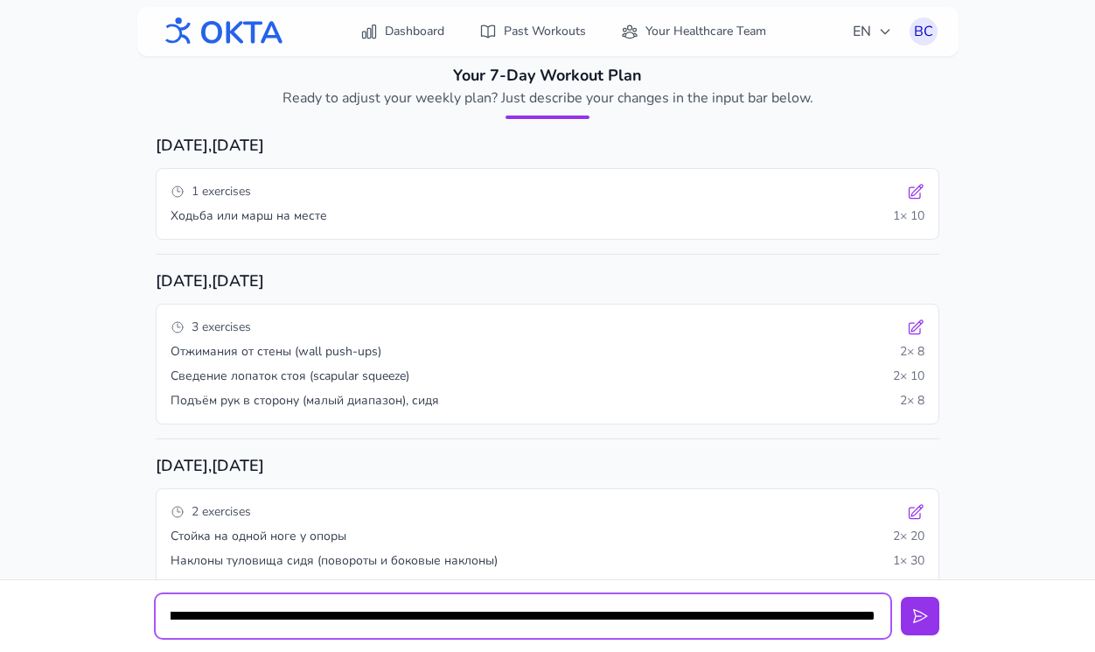
scroll to position [0, 429]
click at [879, 619] on input "**********" at bounding box center [523, 616] width 735 height 44
type input "**********"
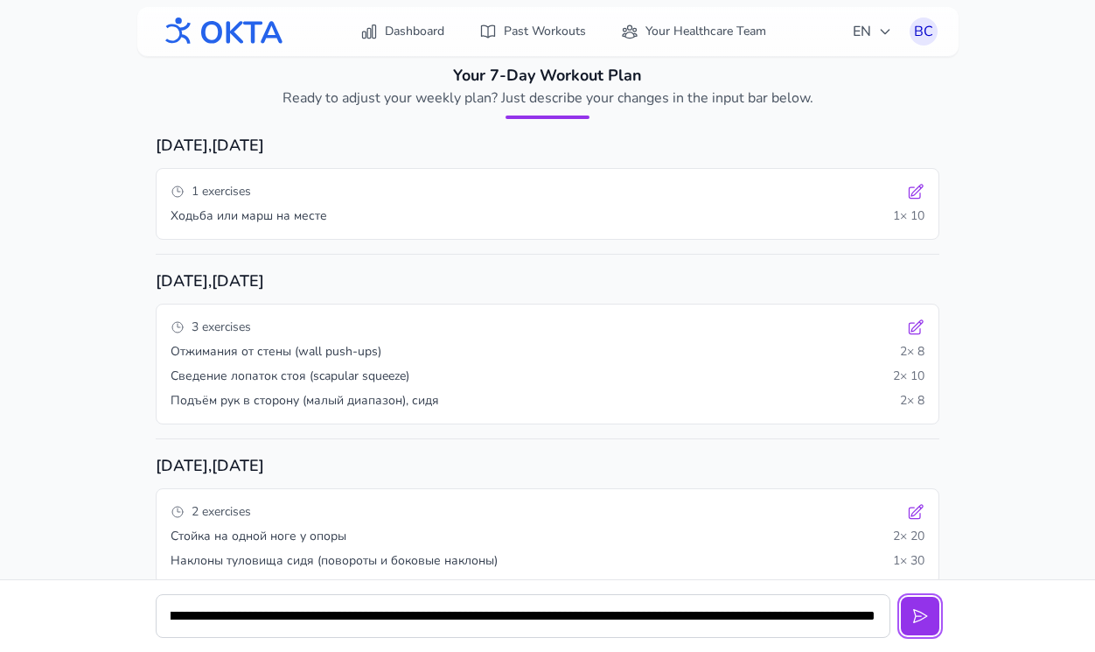
scroll to position [0, 0]
click at [901, 596] on button at bounding box center [920, 615] width 38 height 38
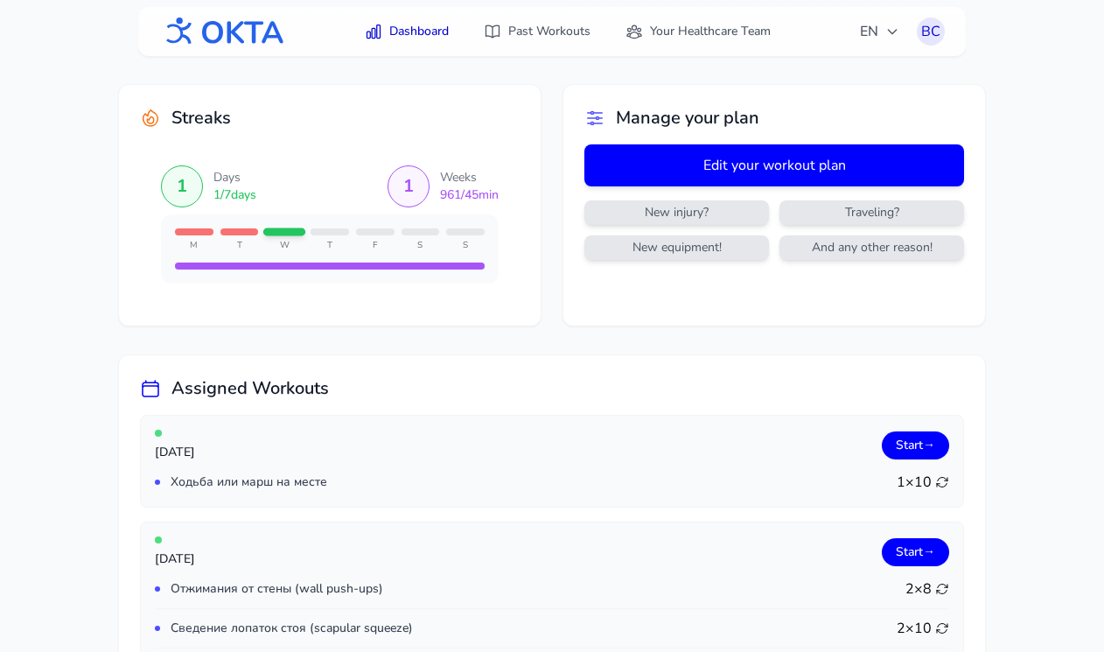
click at [755, 164] on button "Edit your workout plan" at bounding box center [774, 165] width 380 height 42
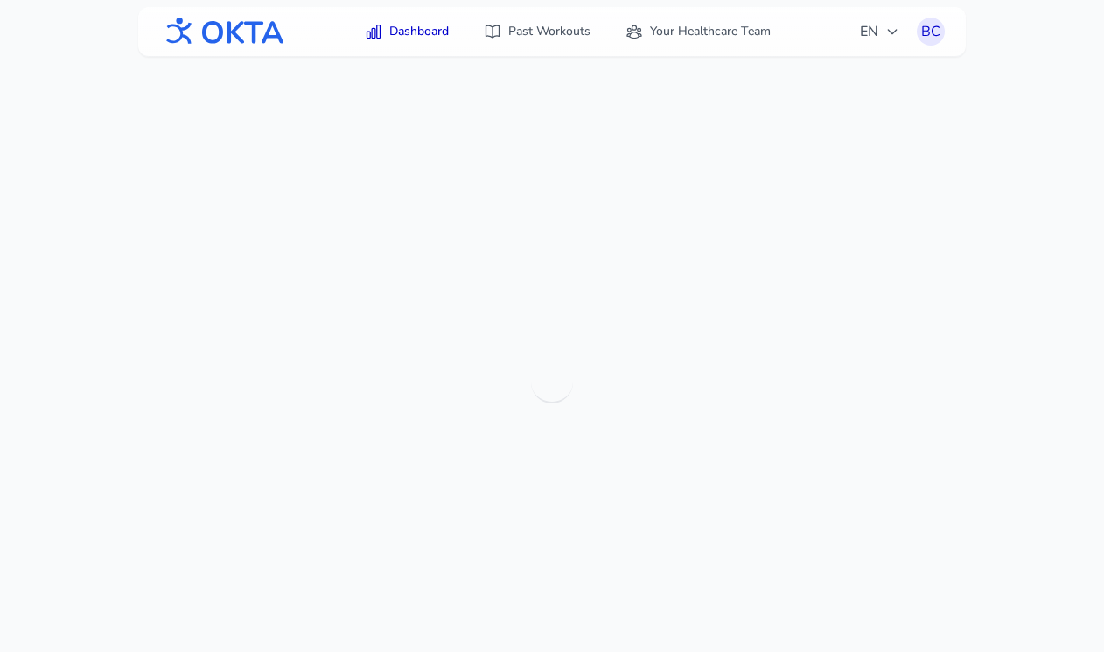
click at [755, 164] on div at bounding box center [552, 382] width 1104 height 652
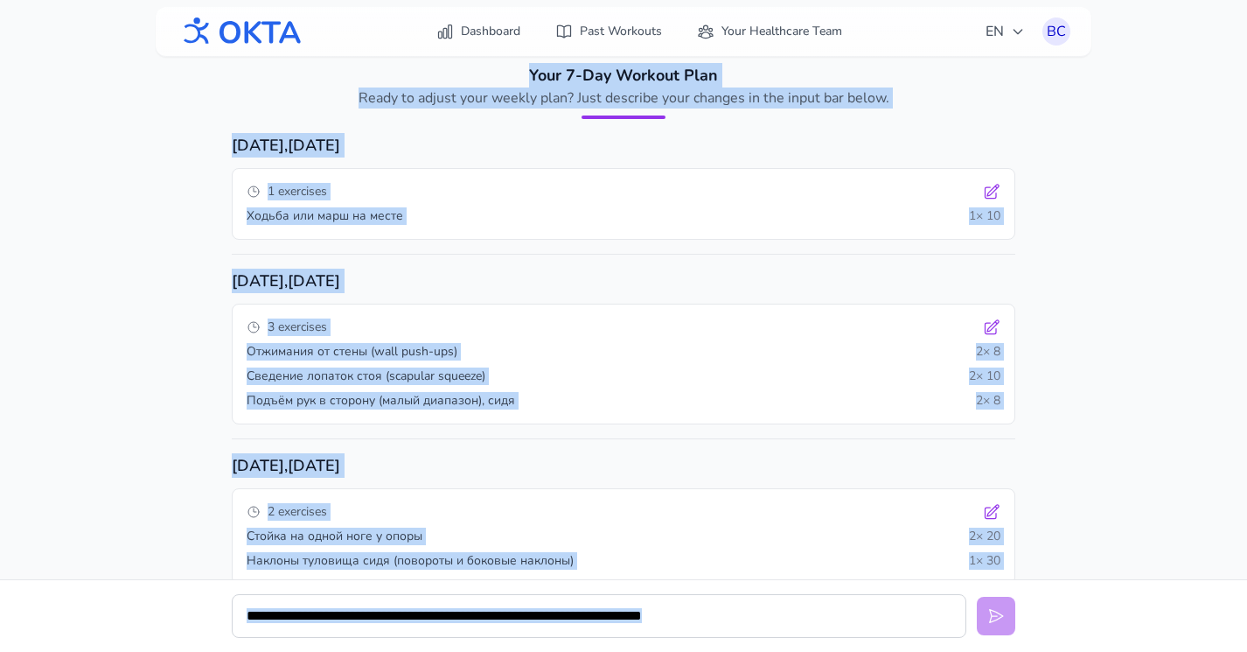
click at [630, 274] on h3 "Friday , September 26" at bounding box center [624, 280] width 784 height 24
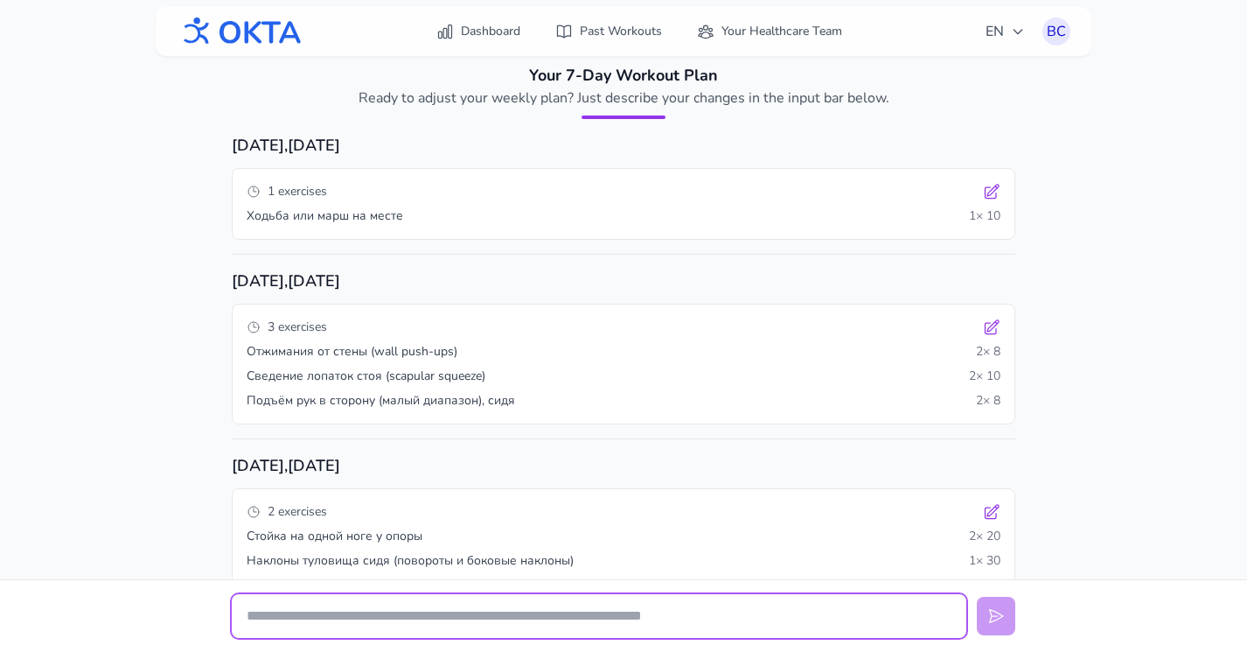
click at [430, 615] on input "text" at bounding box center [599, 616] width 735 height 44
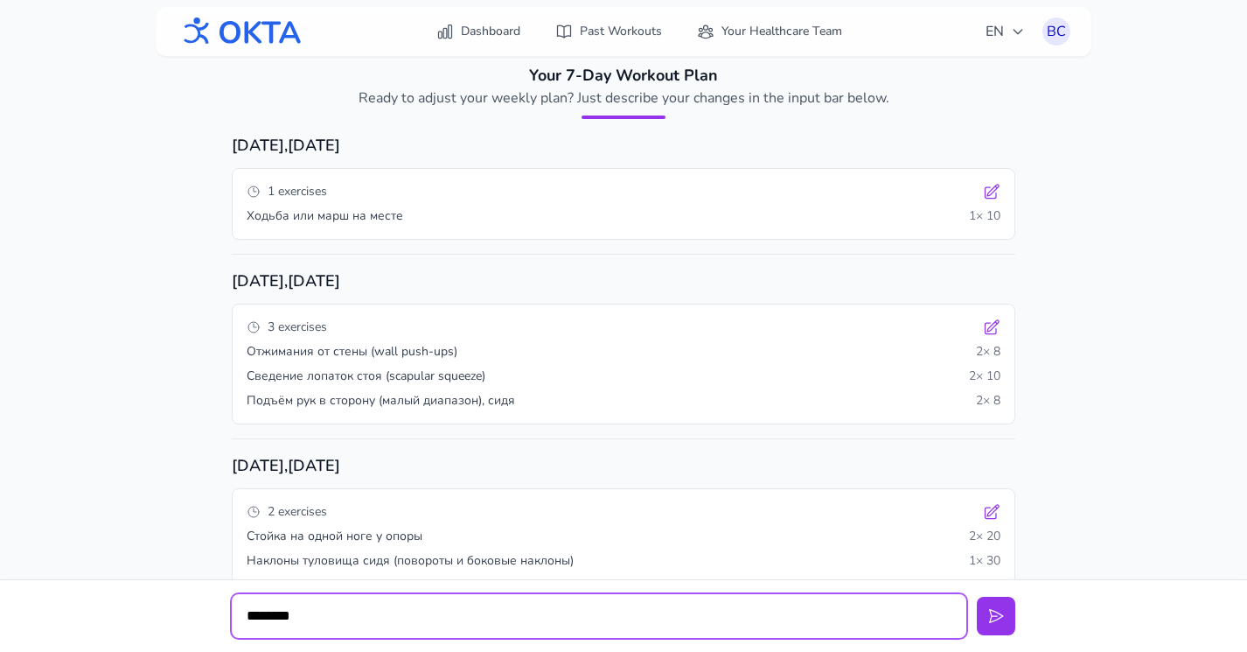
click at [317, 607] on input "********" at bounding box center [599, 616] width 735 height 44
drag, startPoint x: 332, startPoint y: 617, endPoint x: 173, endPoint y: 609, distance: 159.4
click at [173, 609] on div "********" at bounding box center [623, 615] width 1247 height 73
click at [317, 607] on input "********" at bounding box center [599, 616] width 735 height 44
drag, startPoint x: 318, startPoint y: 616, endPoint x: 207, endPoint y: 616, distance: 111.1
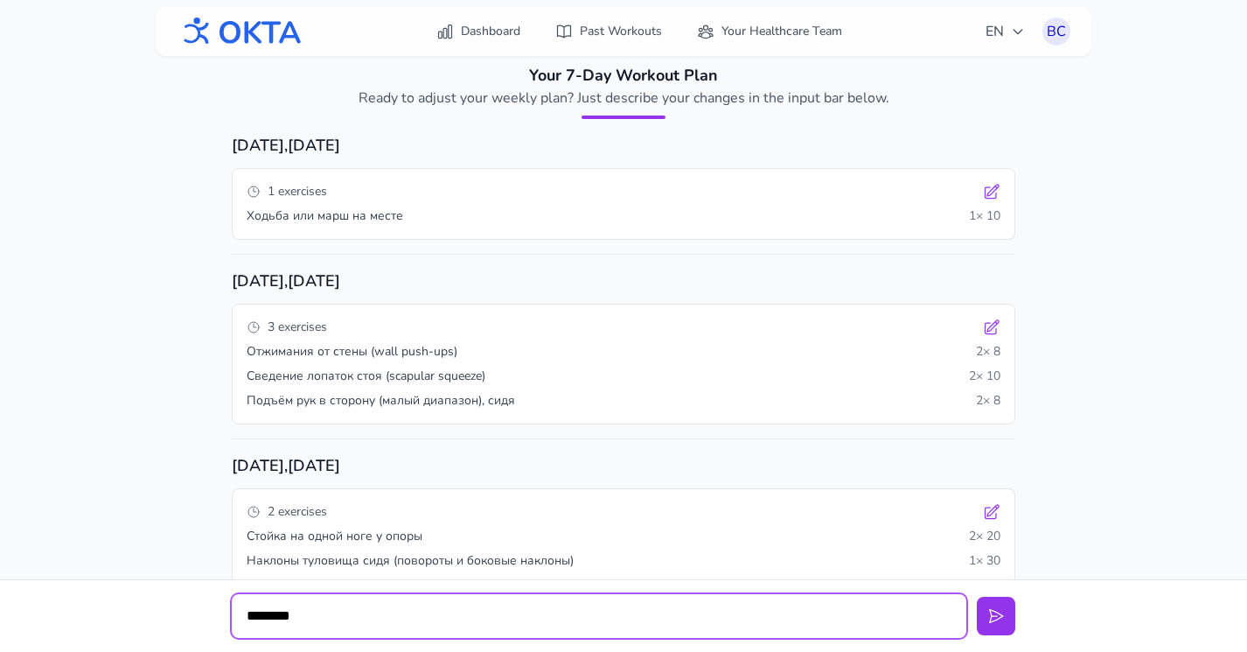
click at [207, 616] on div "********" at bounding box center [623, 615] width 1247 height 73
paste input "**********"
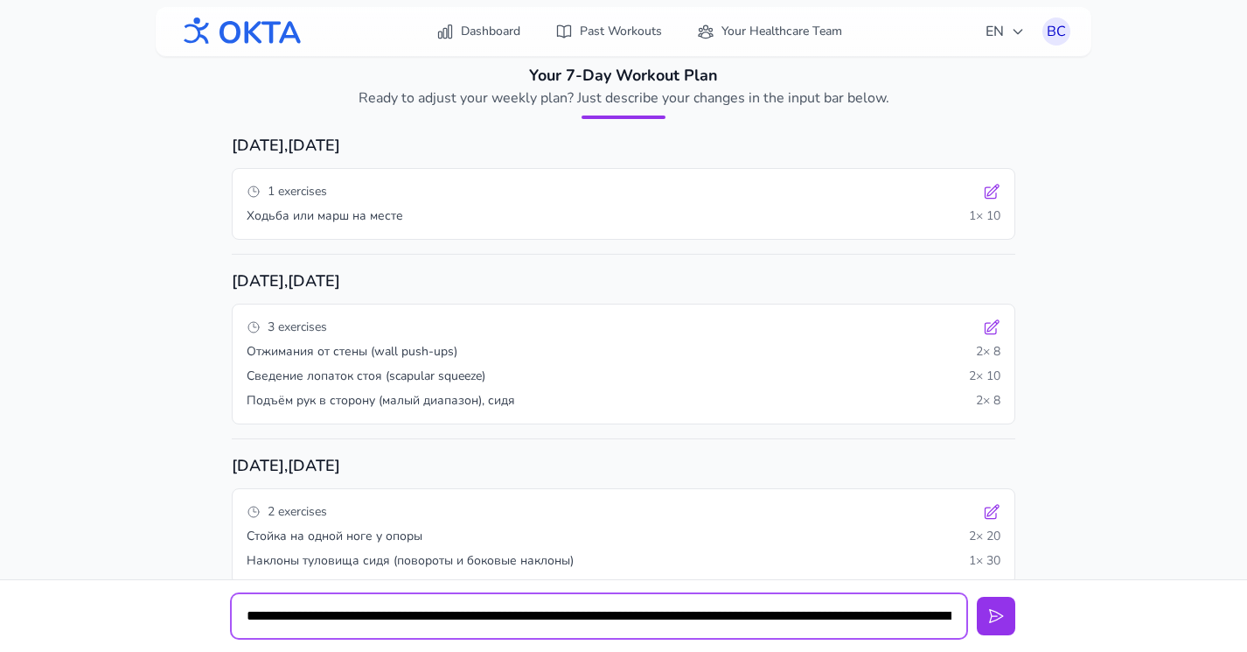
scroll to position [0, 525]
click at [783, 616] on input "**********" at bounding box center [599, 616] width 735 height 44
type input "**********"
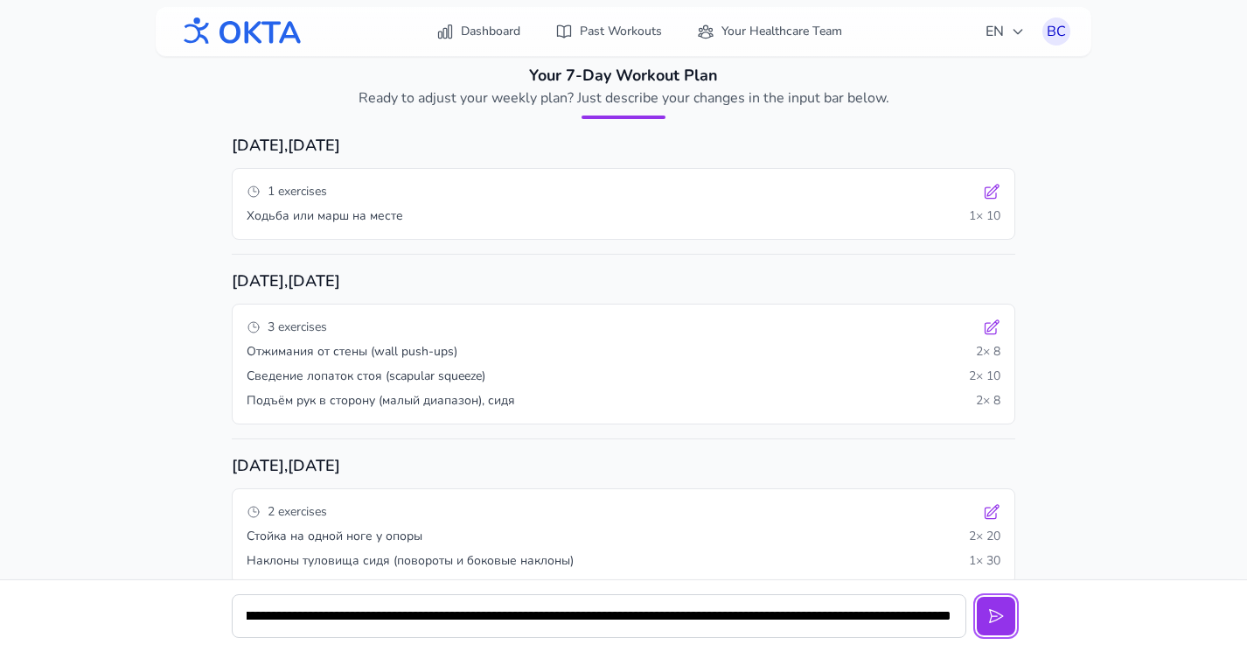
scroll to position [0, 0]
click at [783, 596] on button at bounding box center [996, 615] width 38 height 38
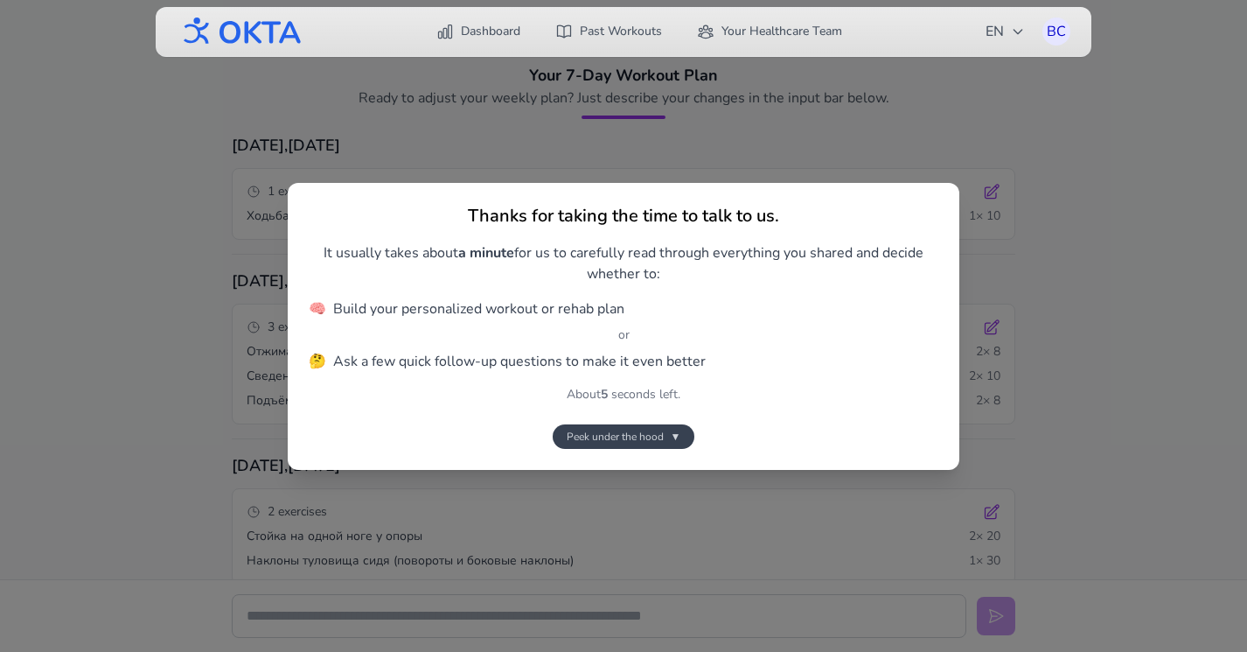
click at [663, 438] on span "Peek under the hood" at bounding box center [615, 436] width 97 height 14
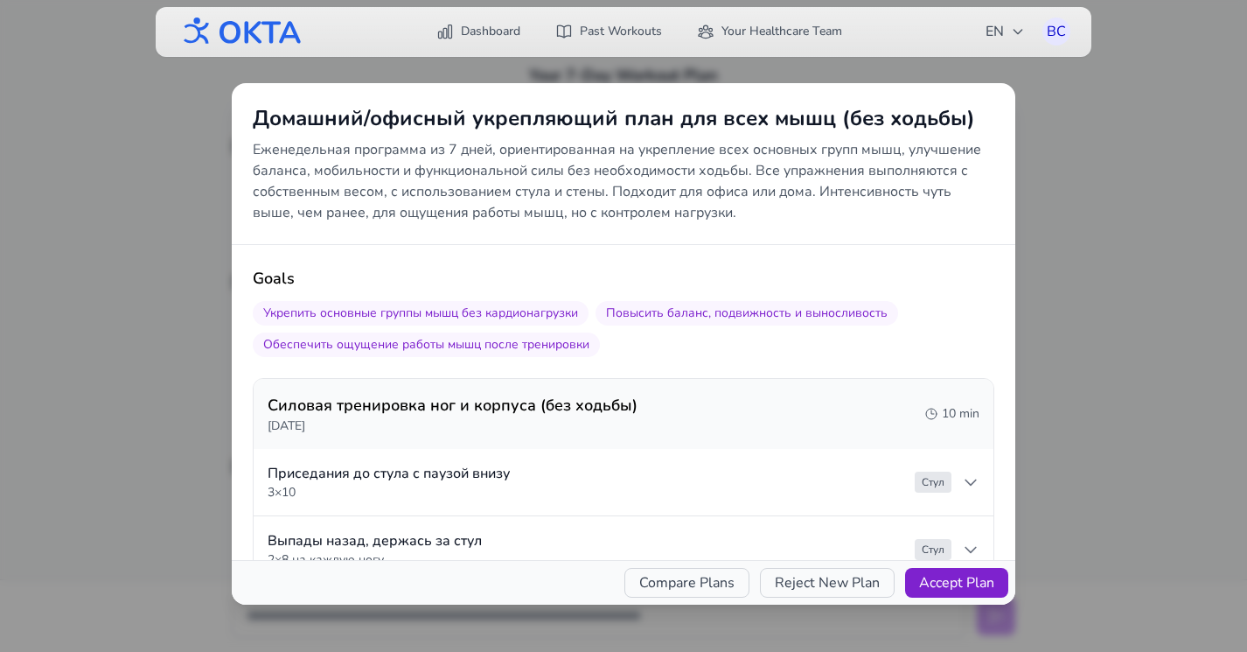
click at [783, 580] on button "Accept Plan" at bounding box center [956, 583] width 103 height 30
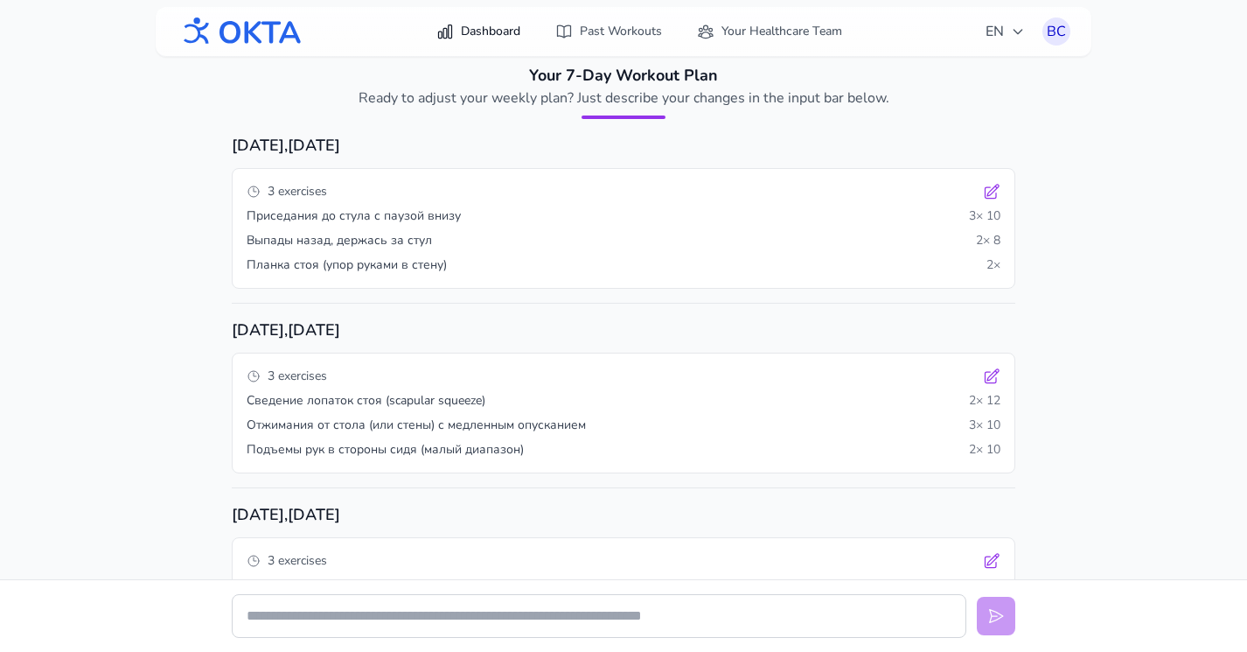
click at [491, 37] on link "Dashboard" at bounding box center [478, 31] width 105 height 31
